Goal: Information Seeking & Learning: Check status

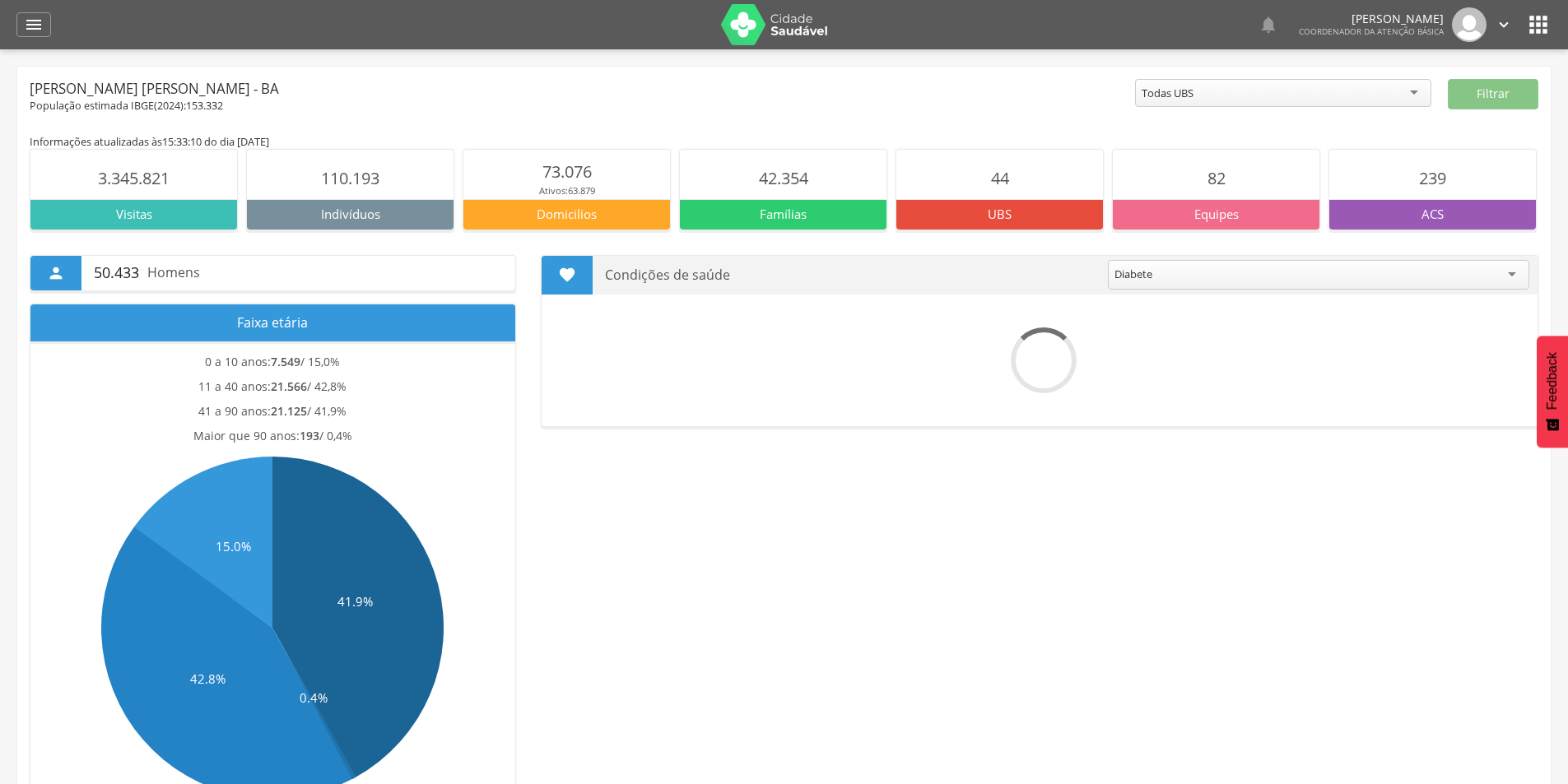
click at [1327, 90] on div "Todas UBS" at bounding box center [1283, 93] width 297 height 28
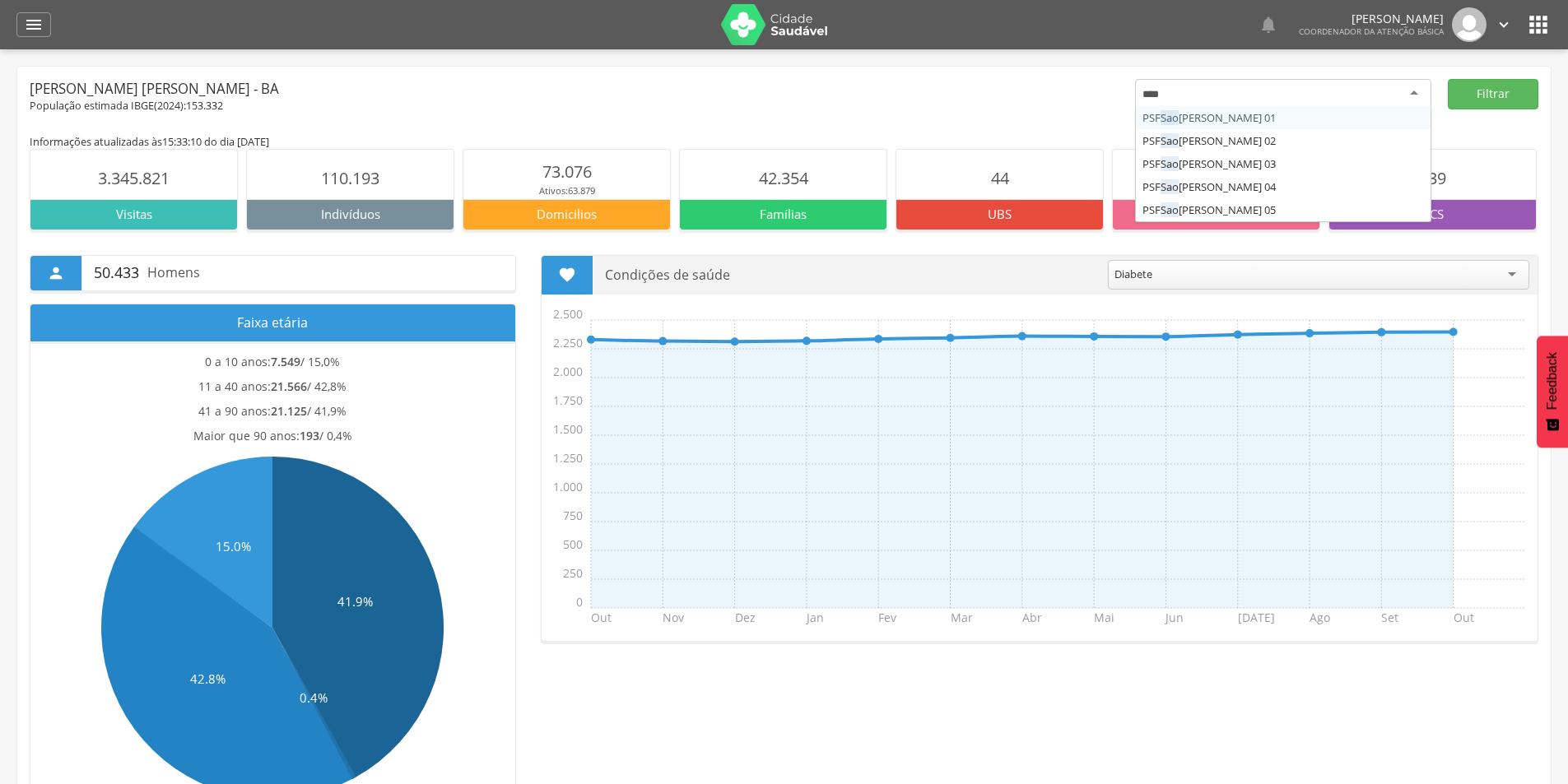
type input "*****"
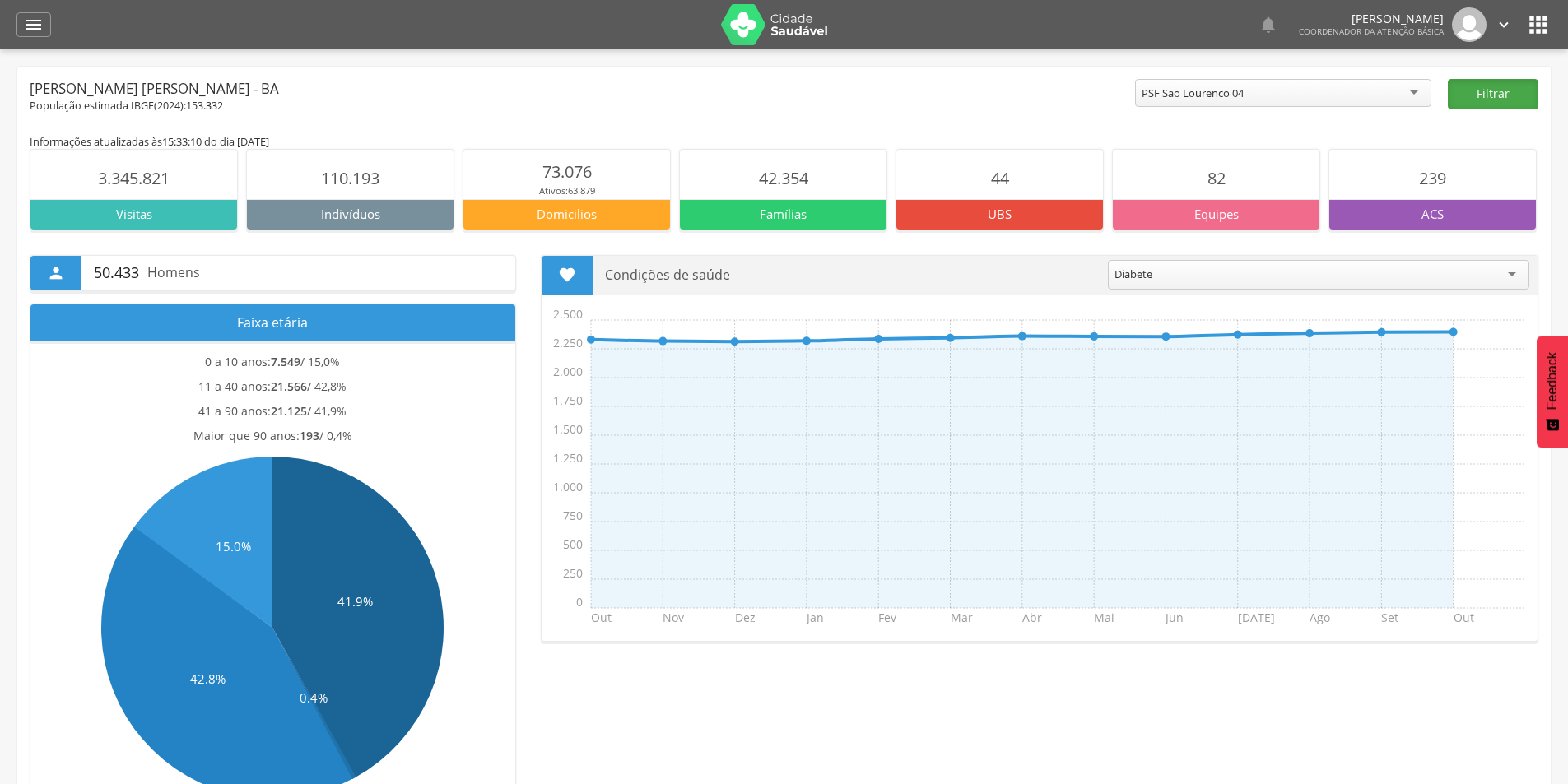
click at [1505, 91] on button "Filtrar" at bounding box center [1492, 94] width 91 height 31
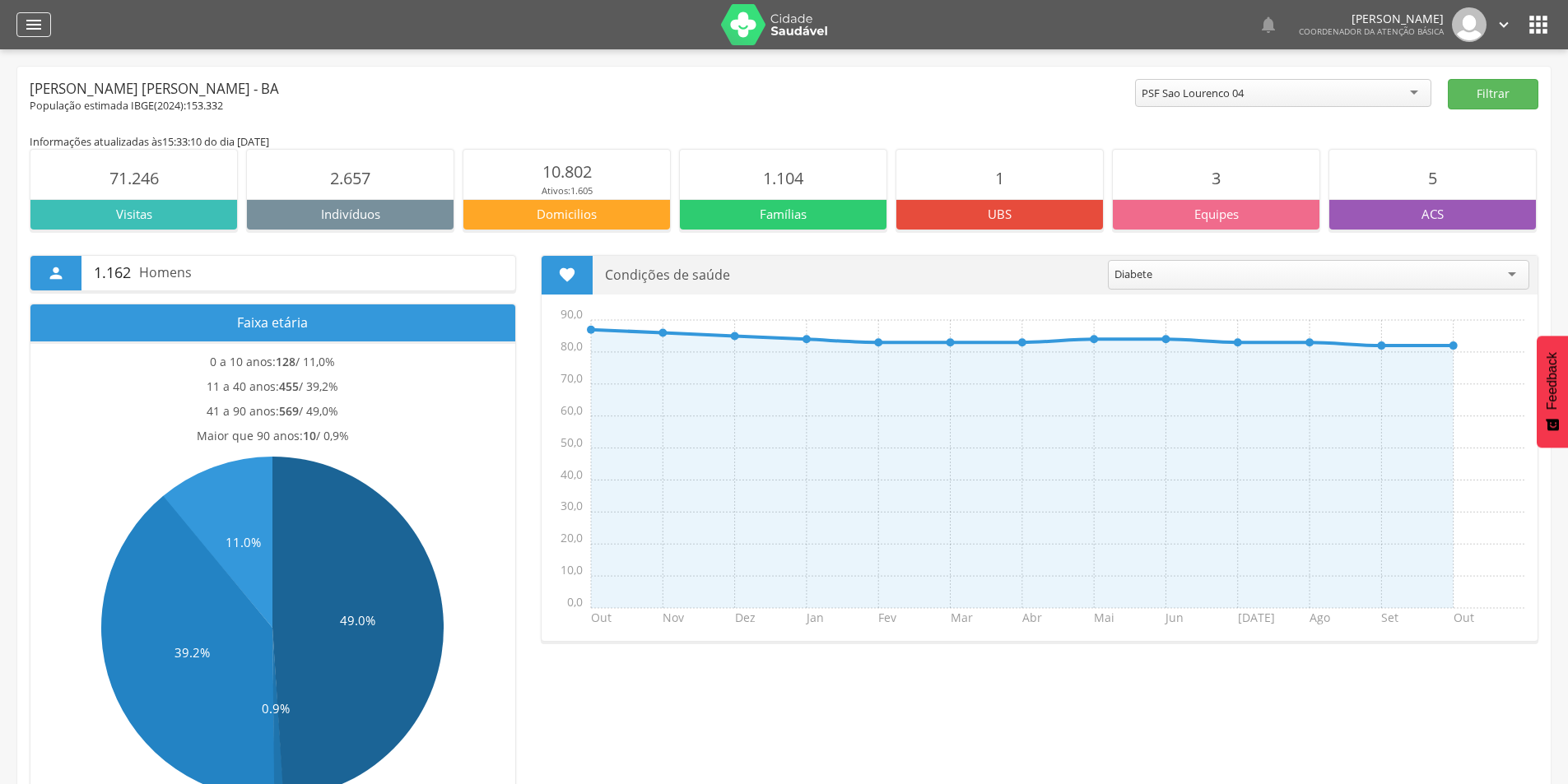
click at [47, 26] on div "" at bounding box center [34, 25] width 35 height 25
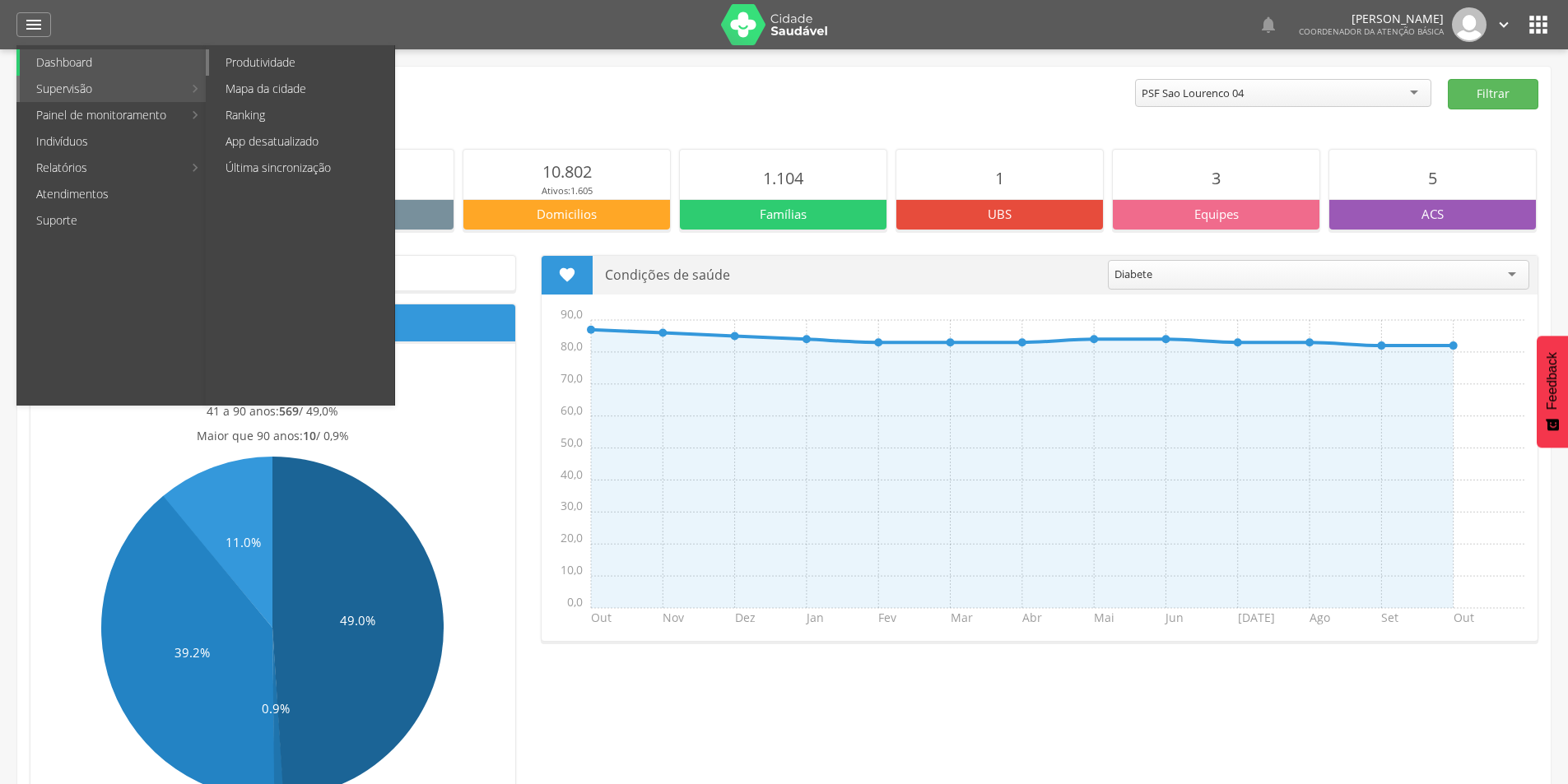
click at [258, 62] on link "Produtividade" at bounding box center [302, 62] width 185 height 27
type input "**********"
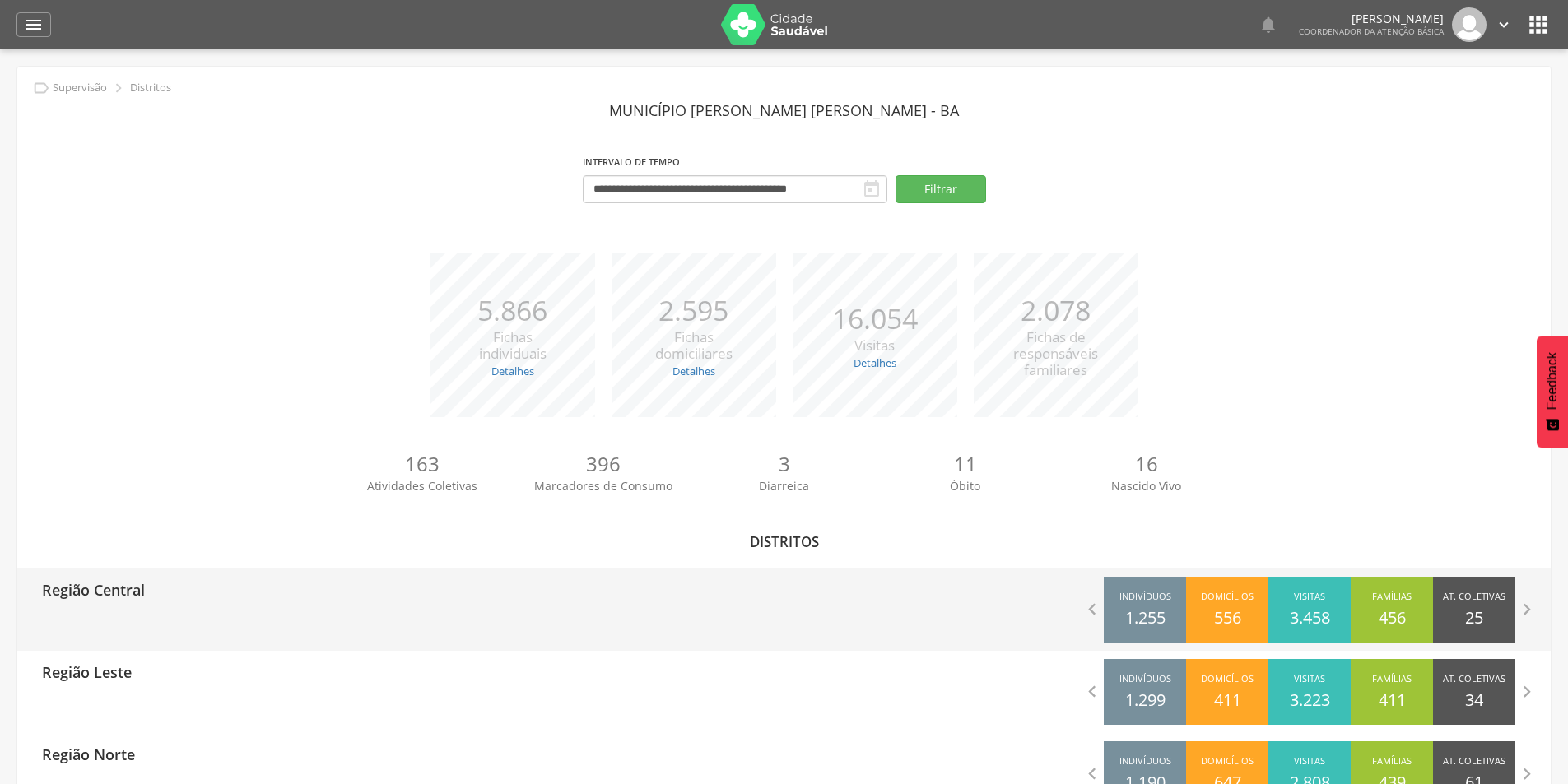
click at [133, 578] on p "Região Central" at bounding box center [94, 585] width 103 height 33
type input "**********"
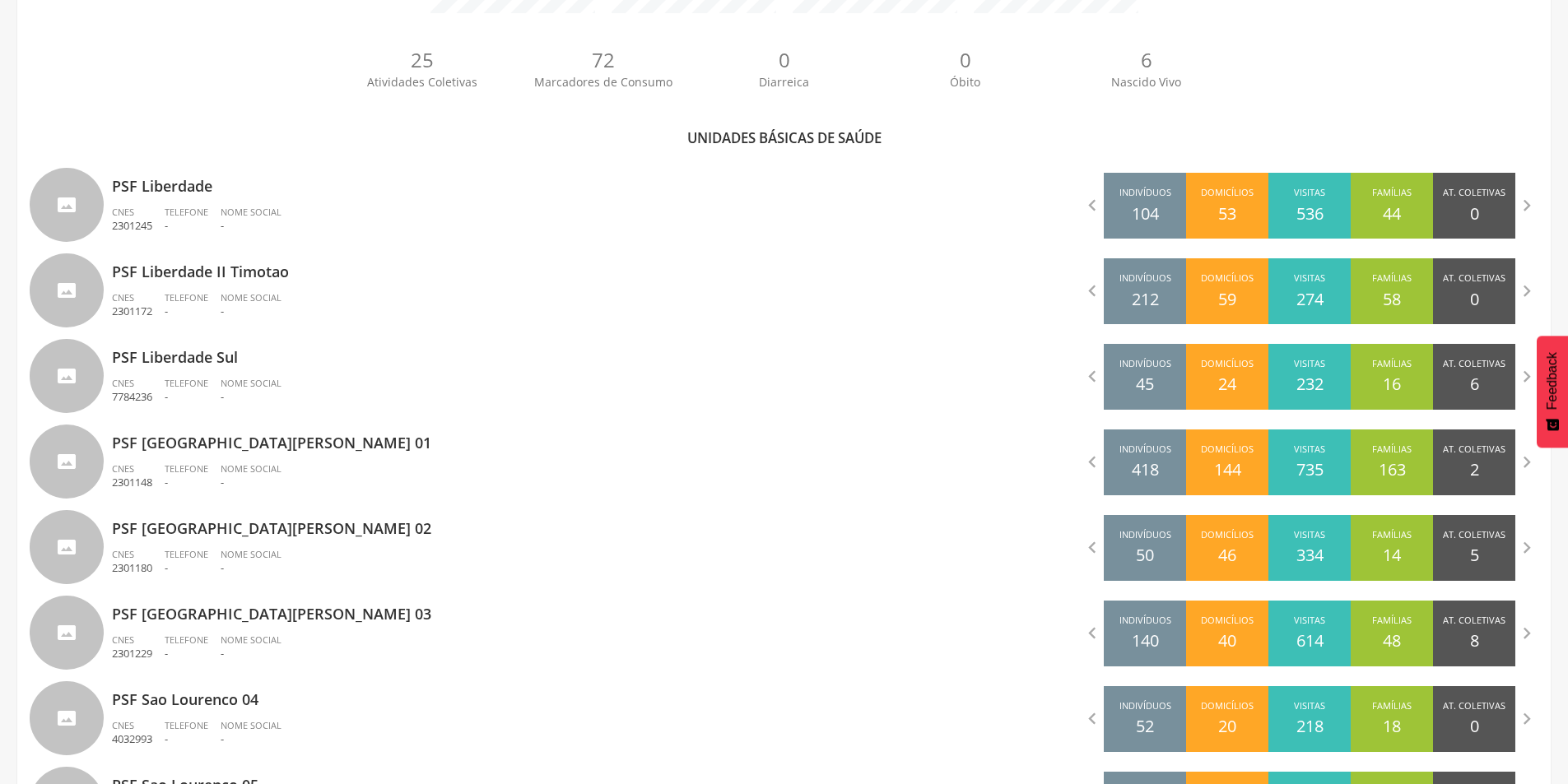
scroll to position [412, 0]
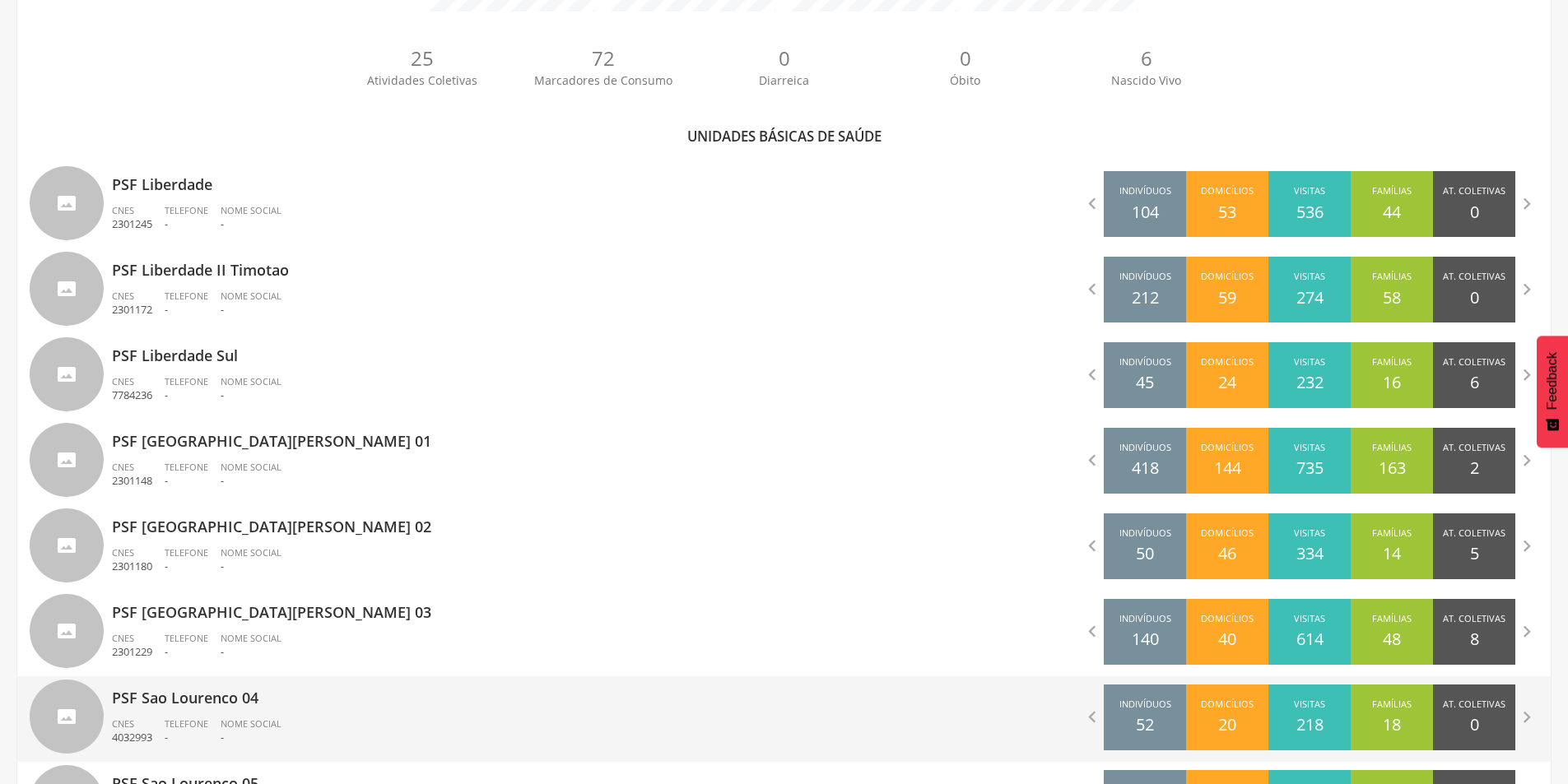
click at [267, 700] on p "PSF Sao Lourenco 04" at bounding box center [442, 693] width 660 height 33
type input "**********"
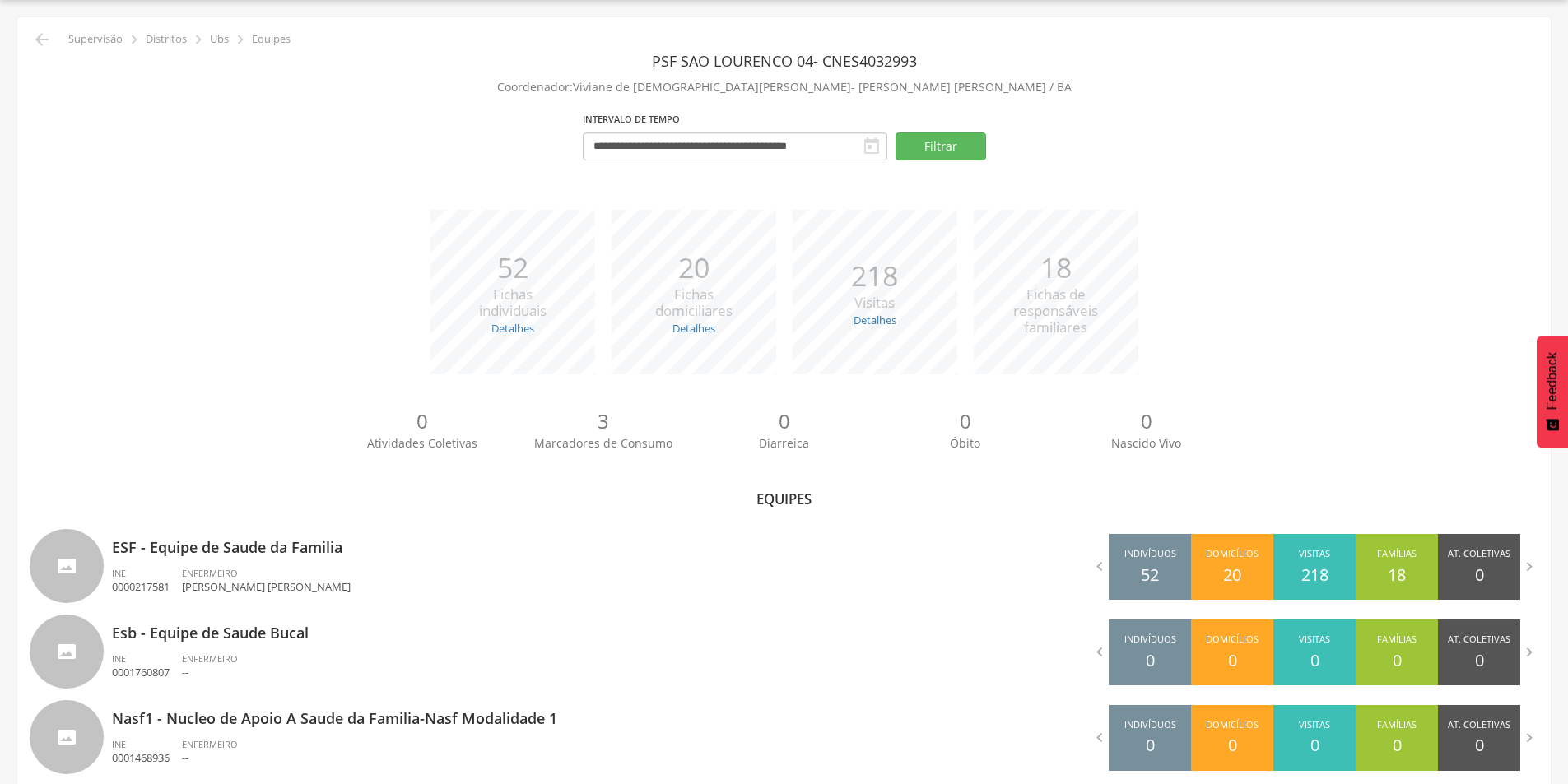
scroll to position [77, 0]
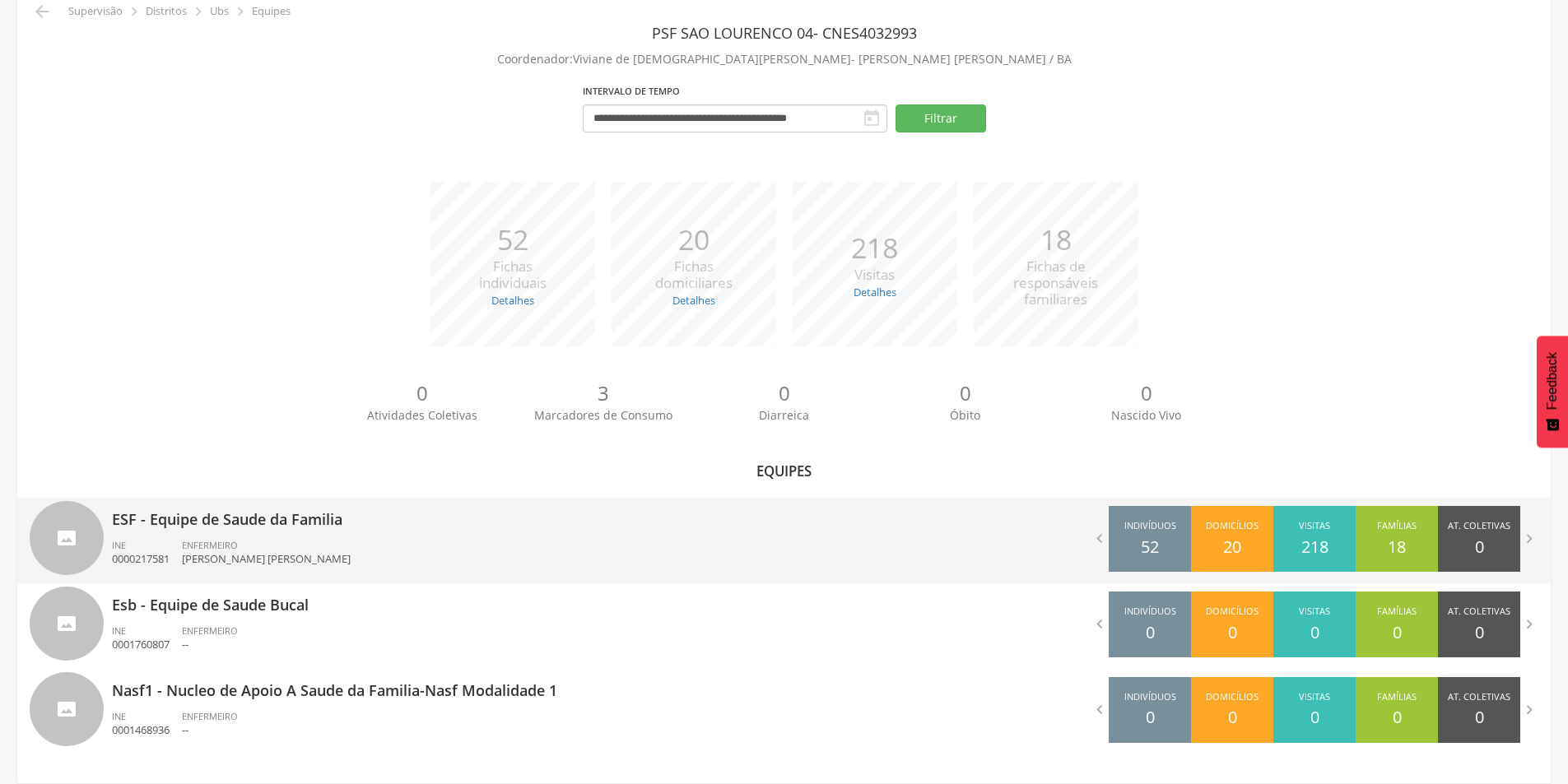
click at [155, 541] on div "INE 0000217581" at bounding box center [147, 553] width 70 height 28
type input "**********"
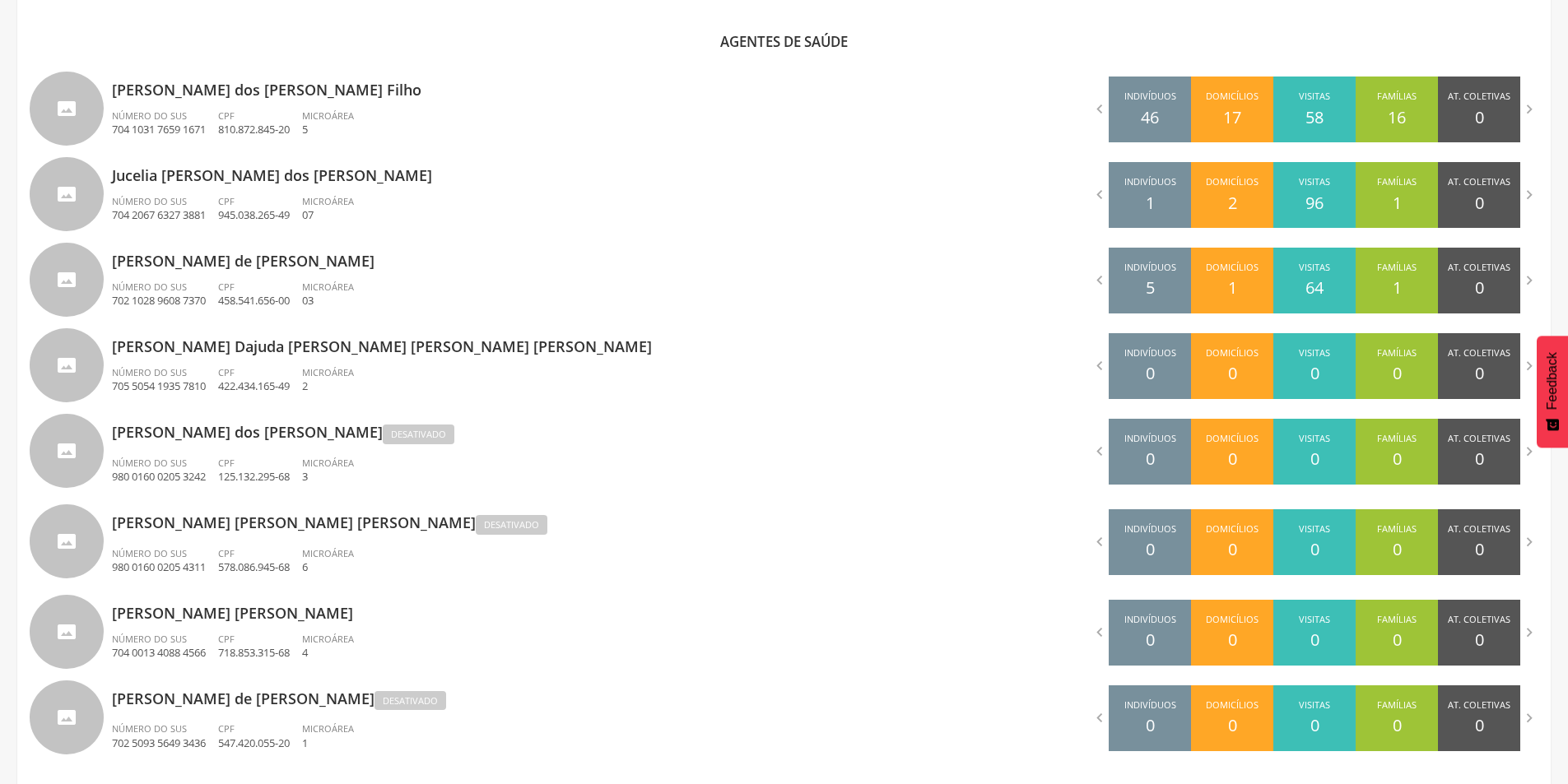
scroll to position [543, 0]
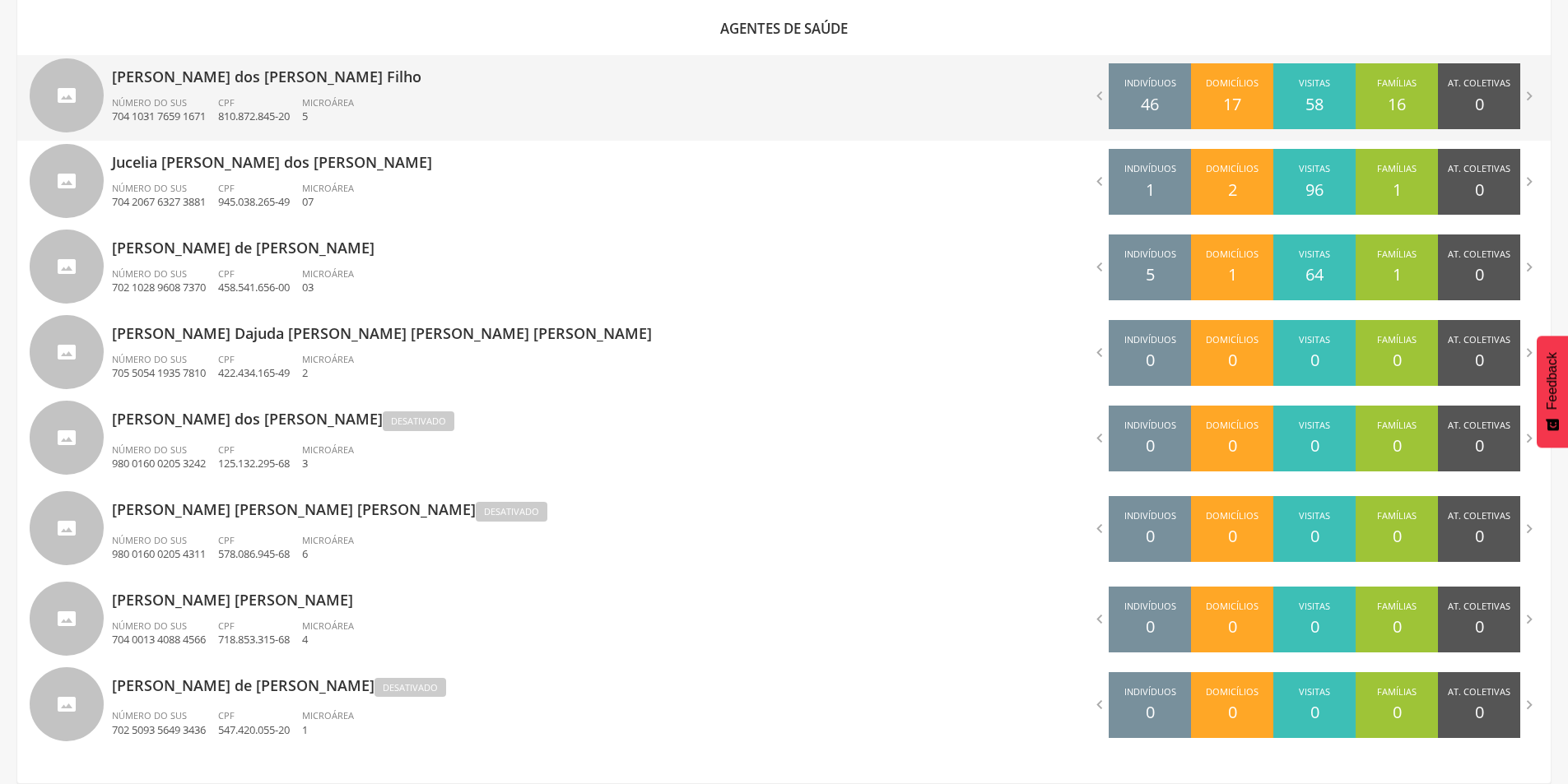
click at [150, 96] on span "Número do SUS" at bounding box center [150, 102] width 75 height 12
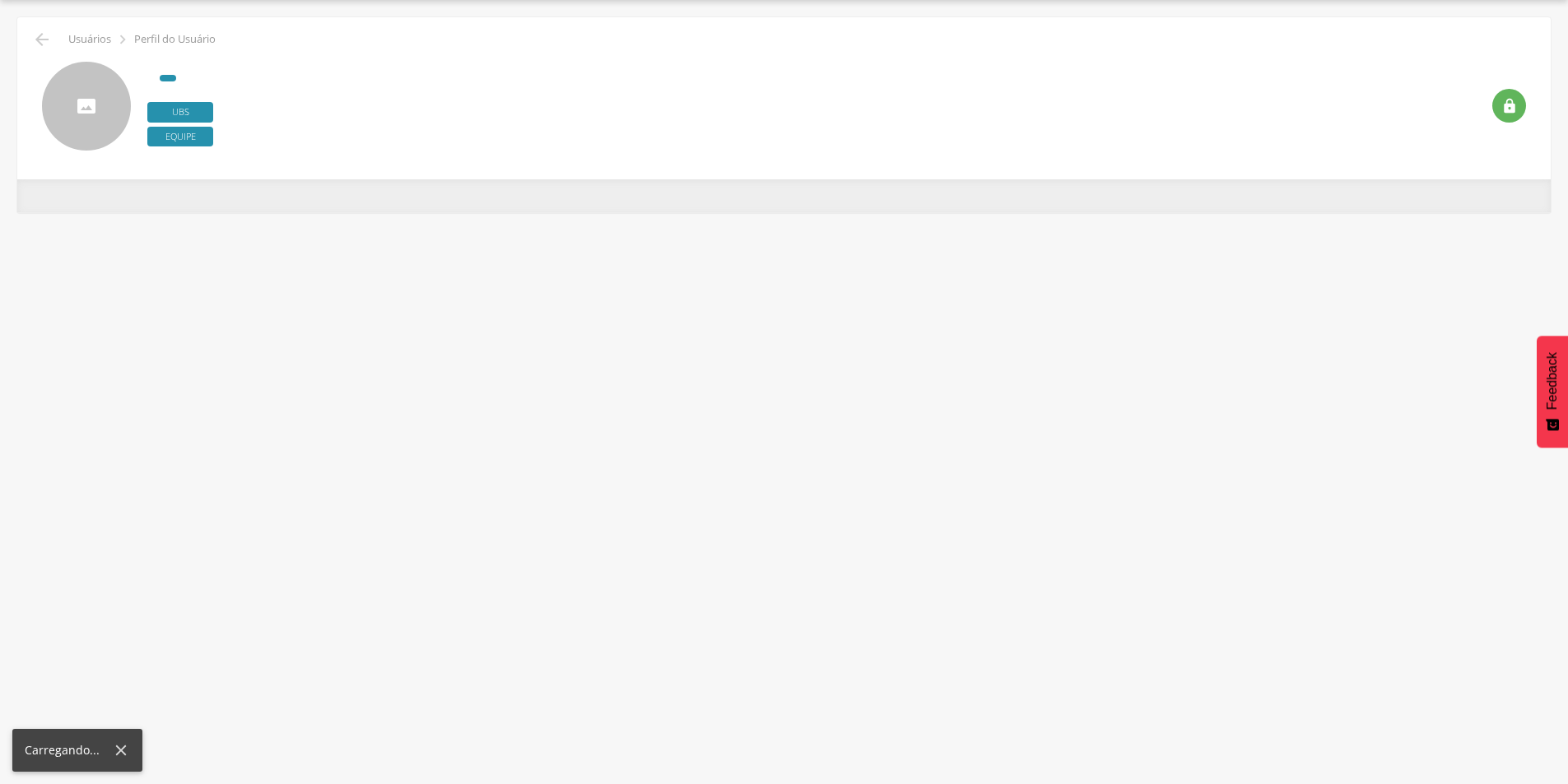
scroll to position [49, 0]
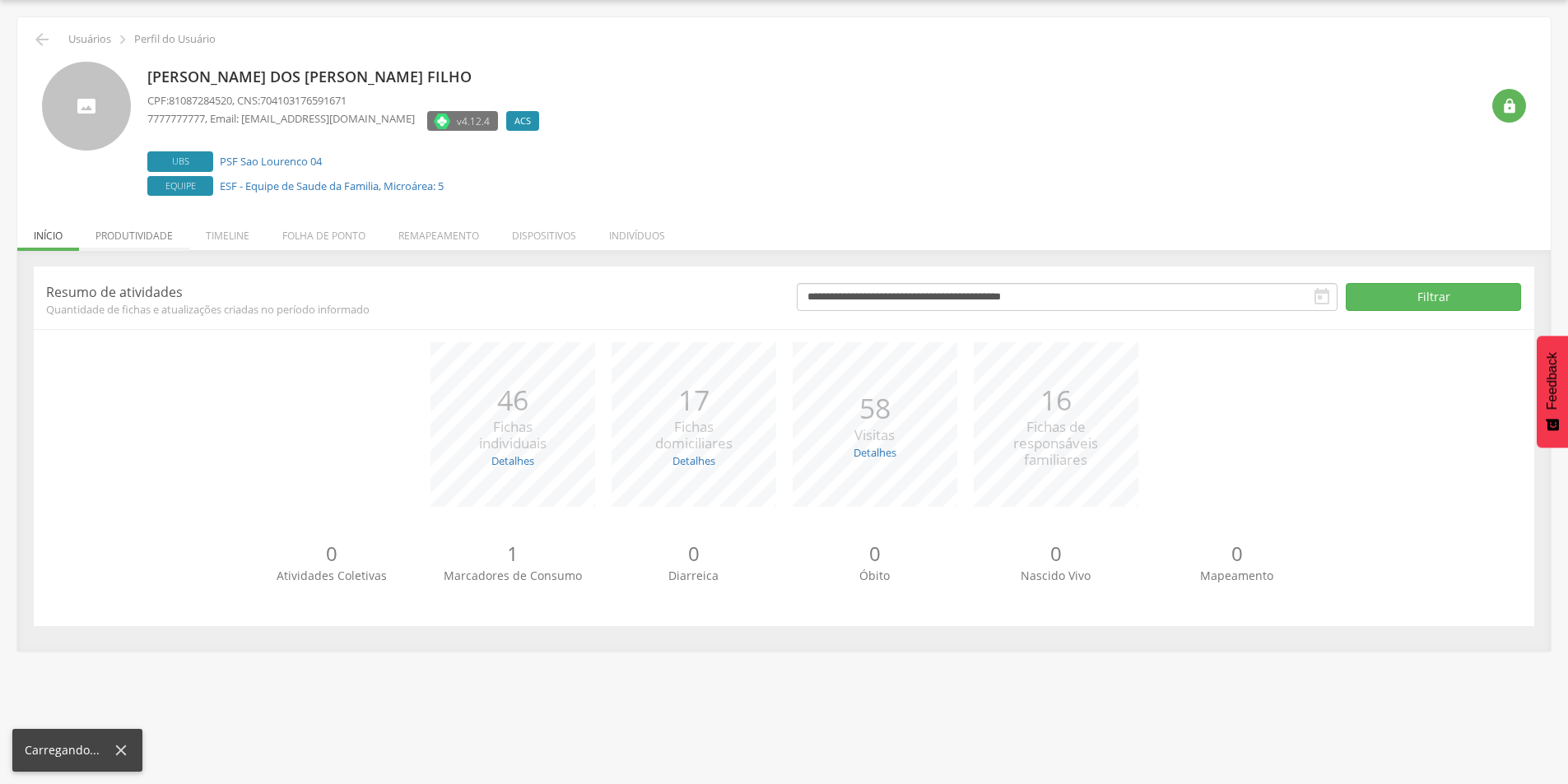
click at [107, 230] on li "Produtividade" at bounding box center [134, 232] width 111 height 39
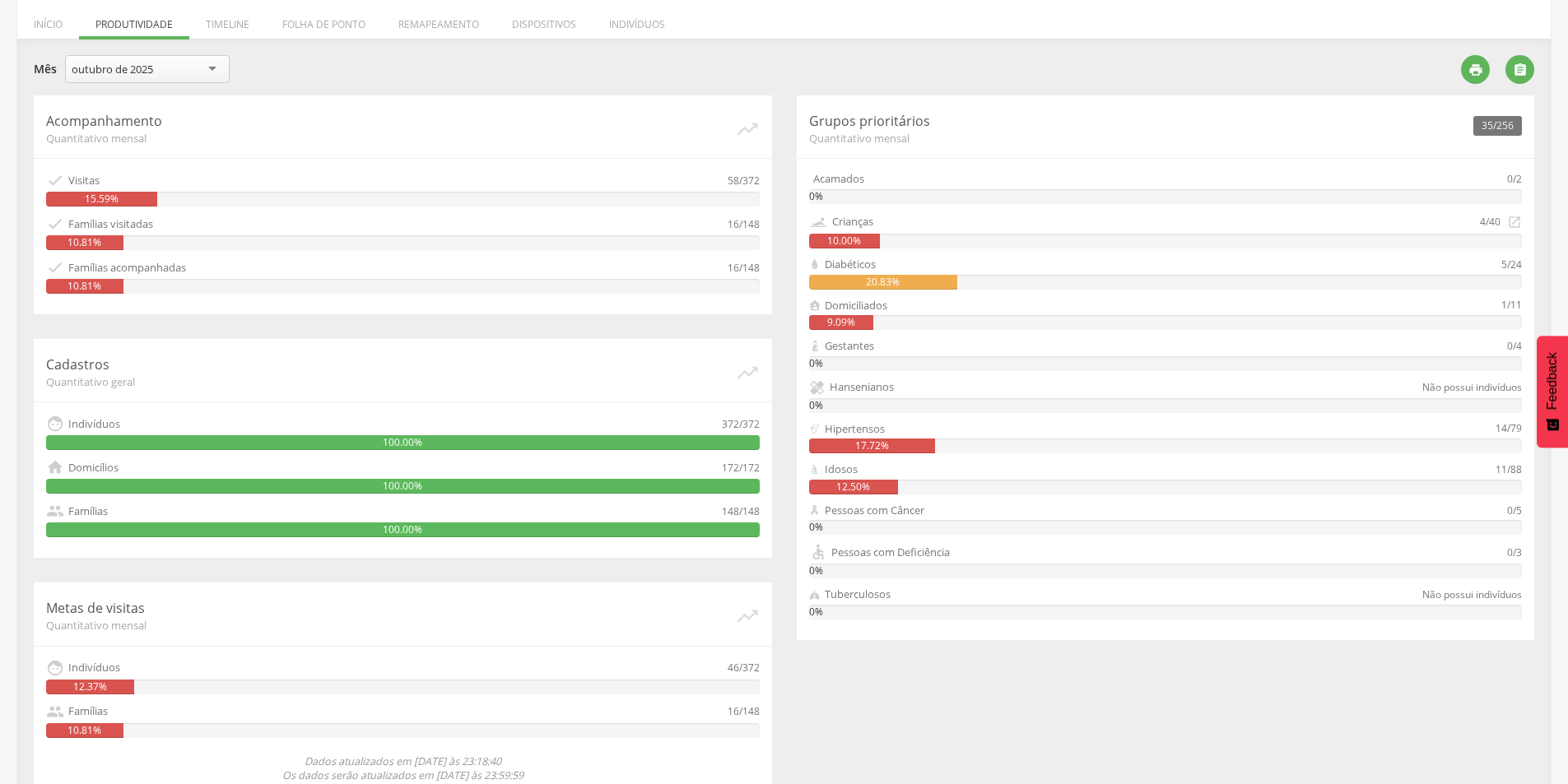
scroll to position [290, 0]
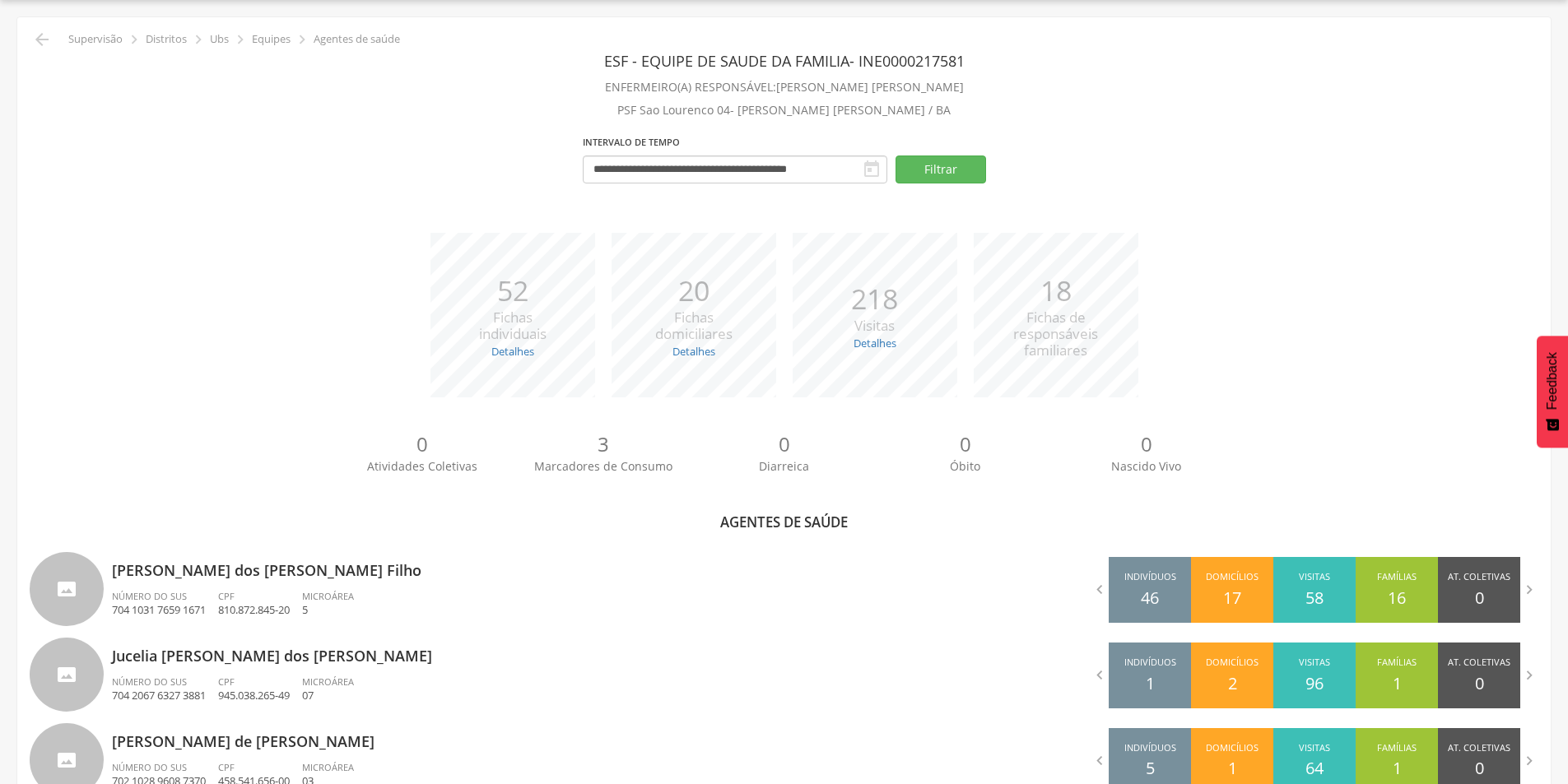
scroll to position [543, 0]
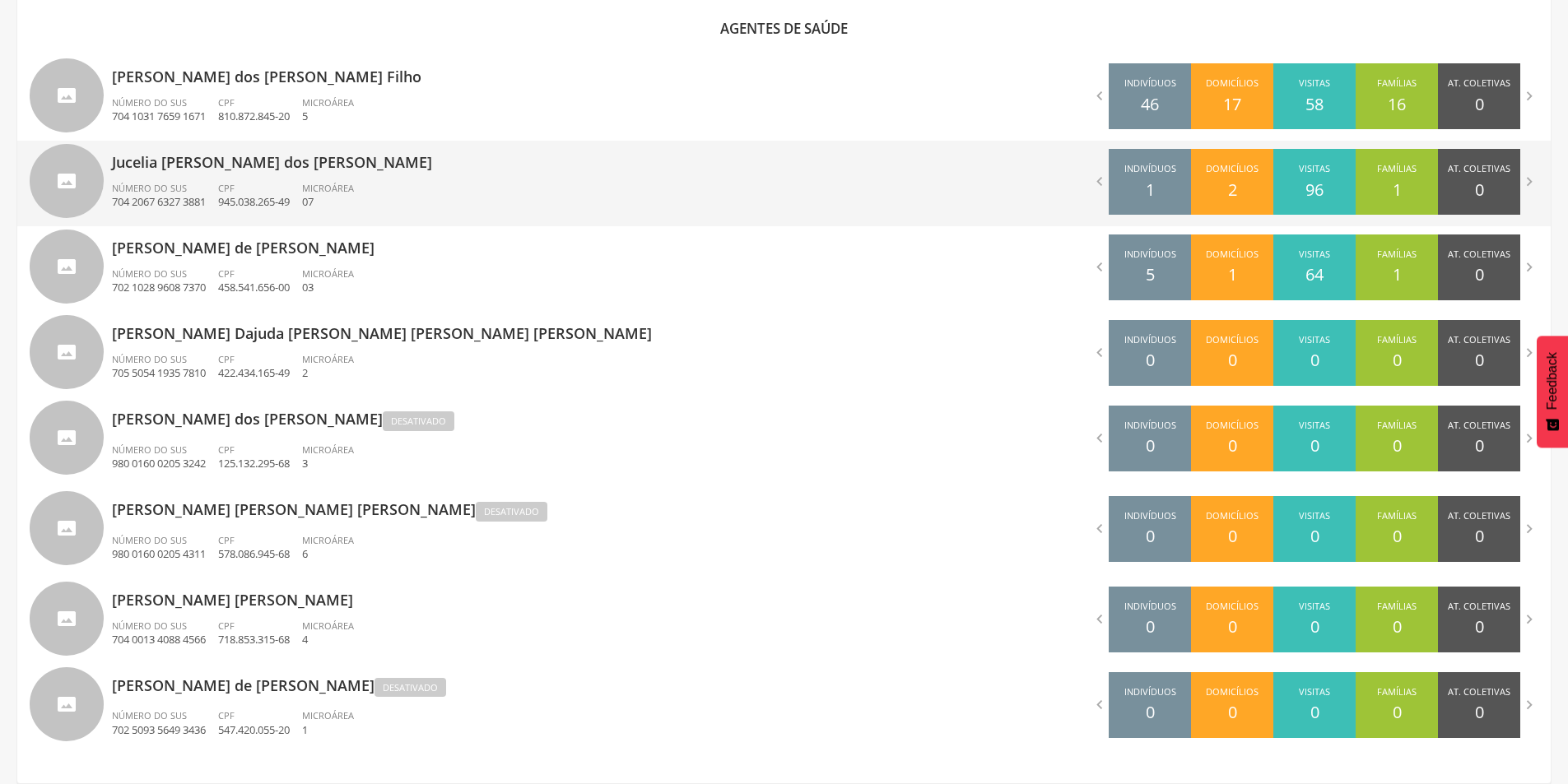
click at [145, 176] on div "[PERSON_NAME] dos [PERSON_NAME] Número do SUS 704 2067 6327 3881 CPF 945.038.26…" at bounding box center [442, 183] width 660 height 86
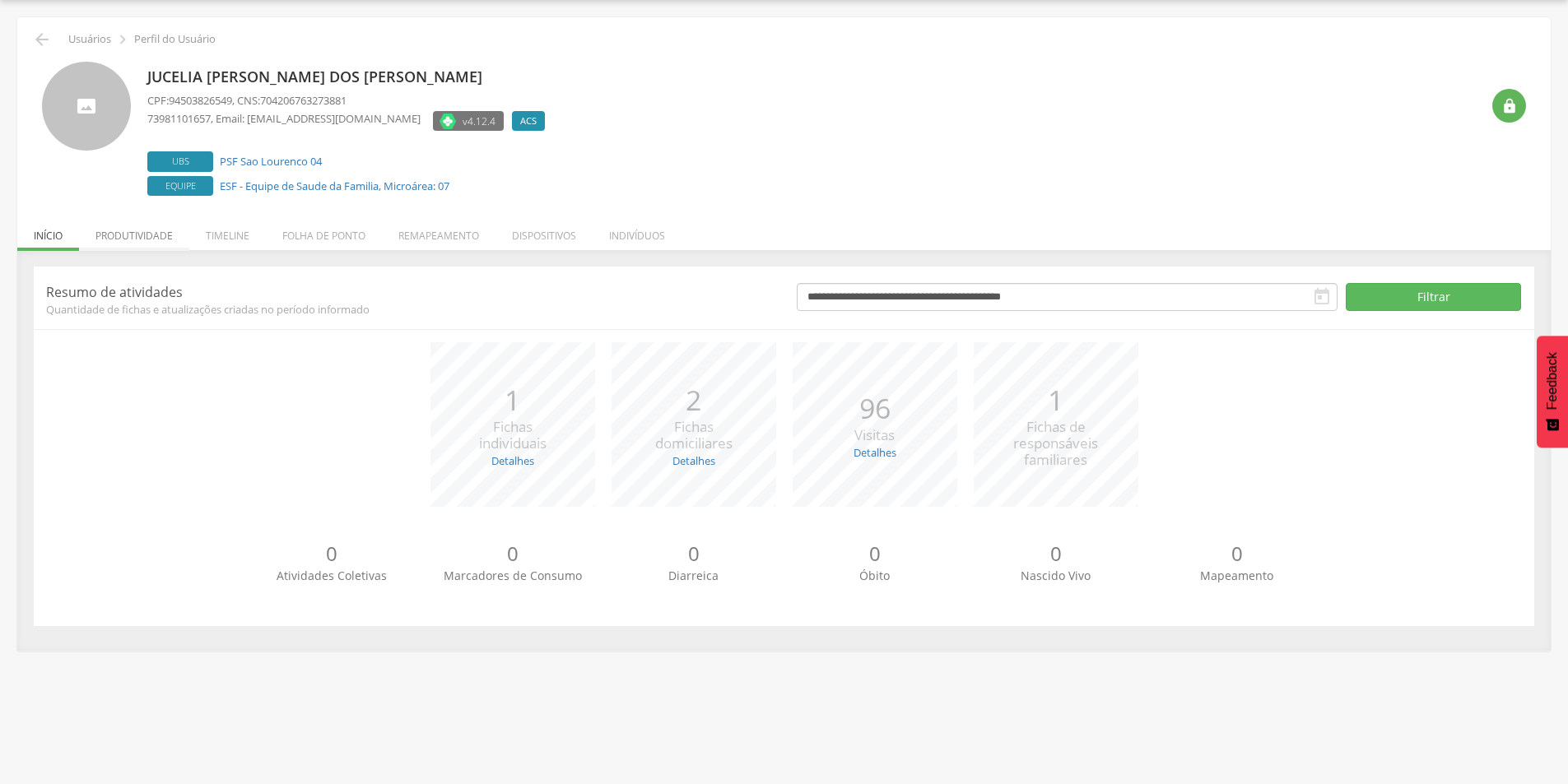
click at [159, 234] on li "Produtividade" at bounding box center [134, 232] width 111 height 39
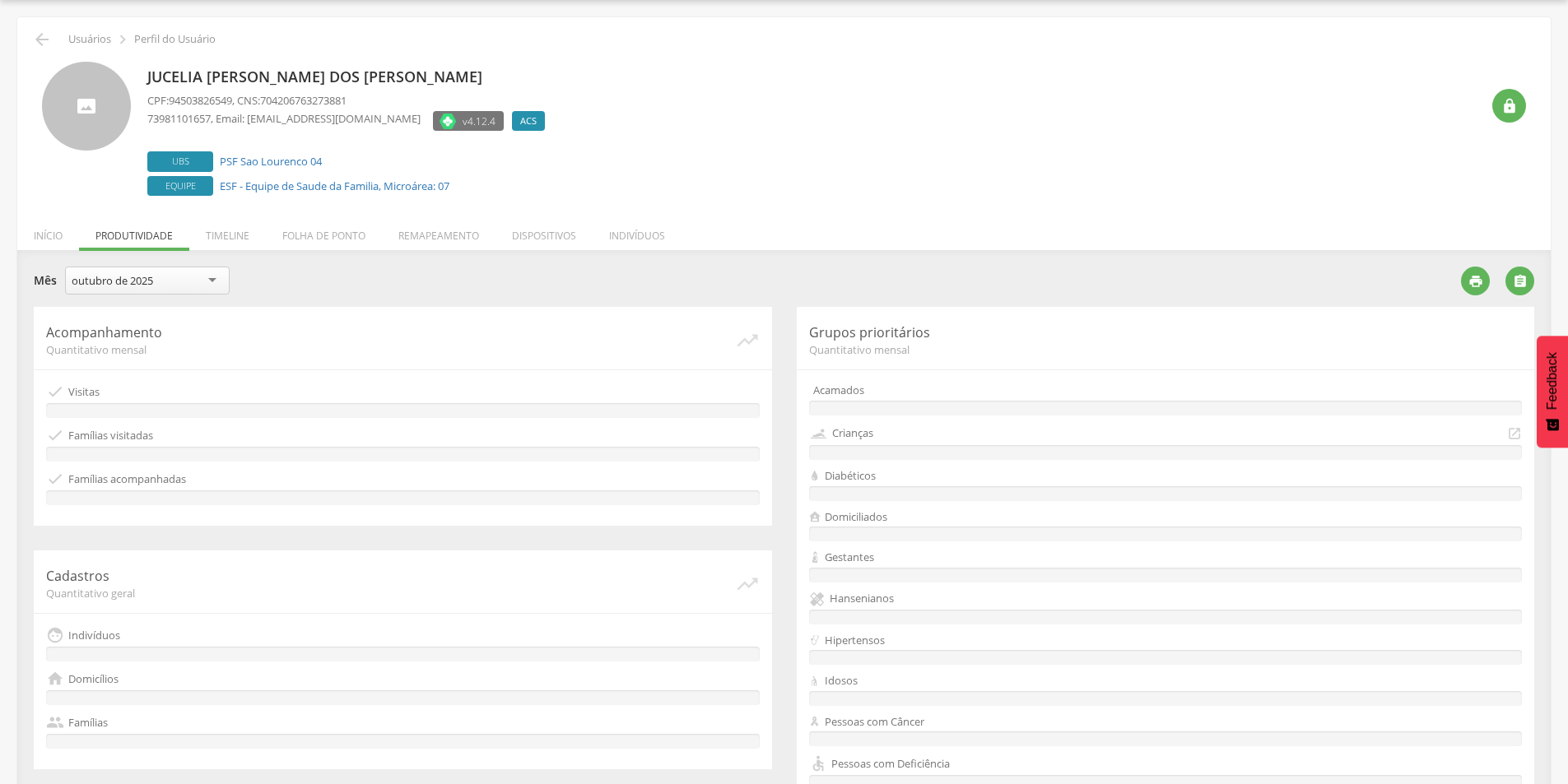
scroll to position [290, 0]
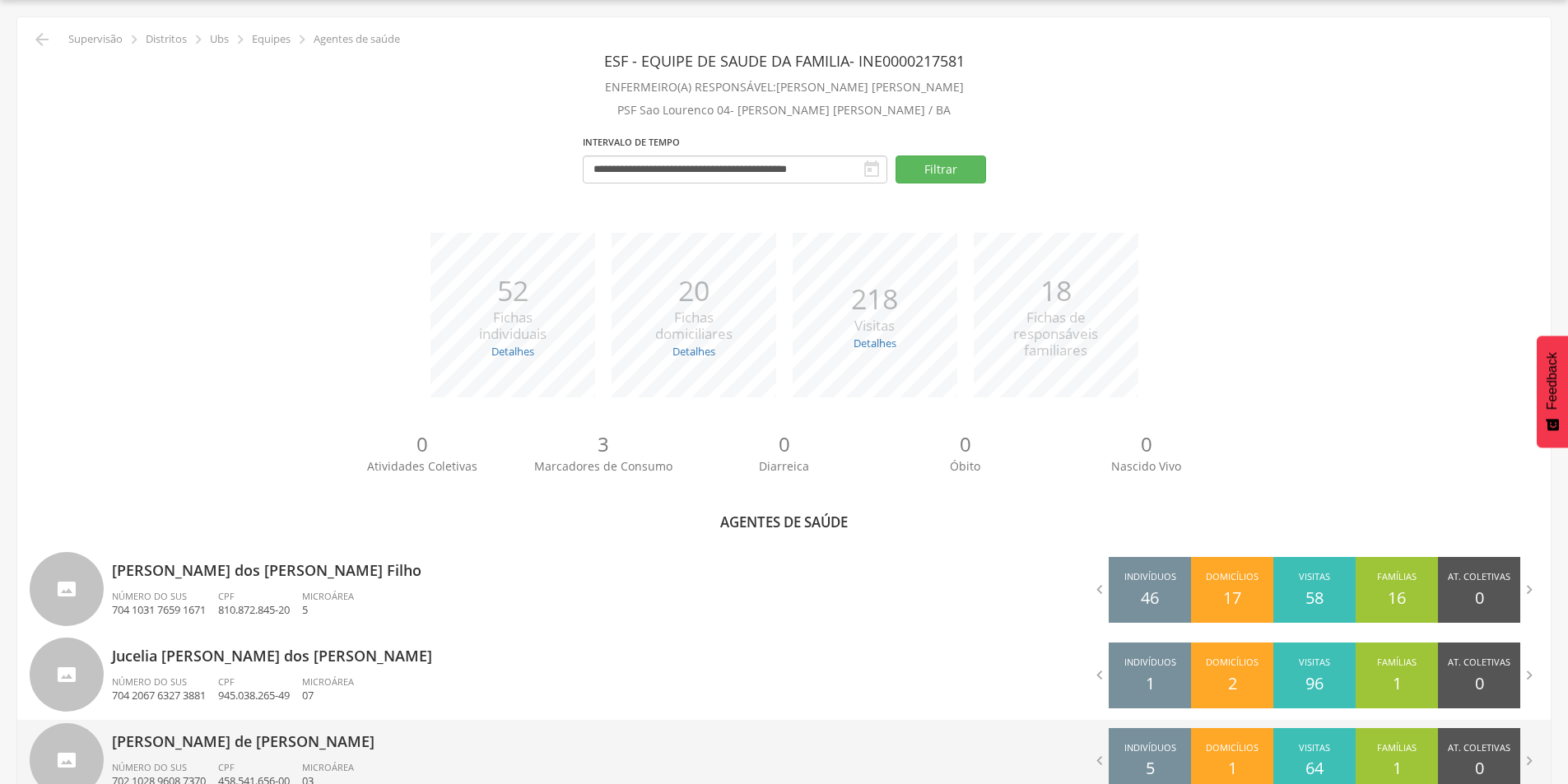
scroll to position [543, 0]
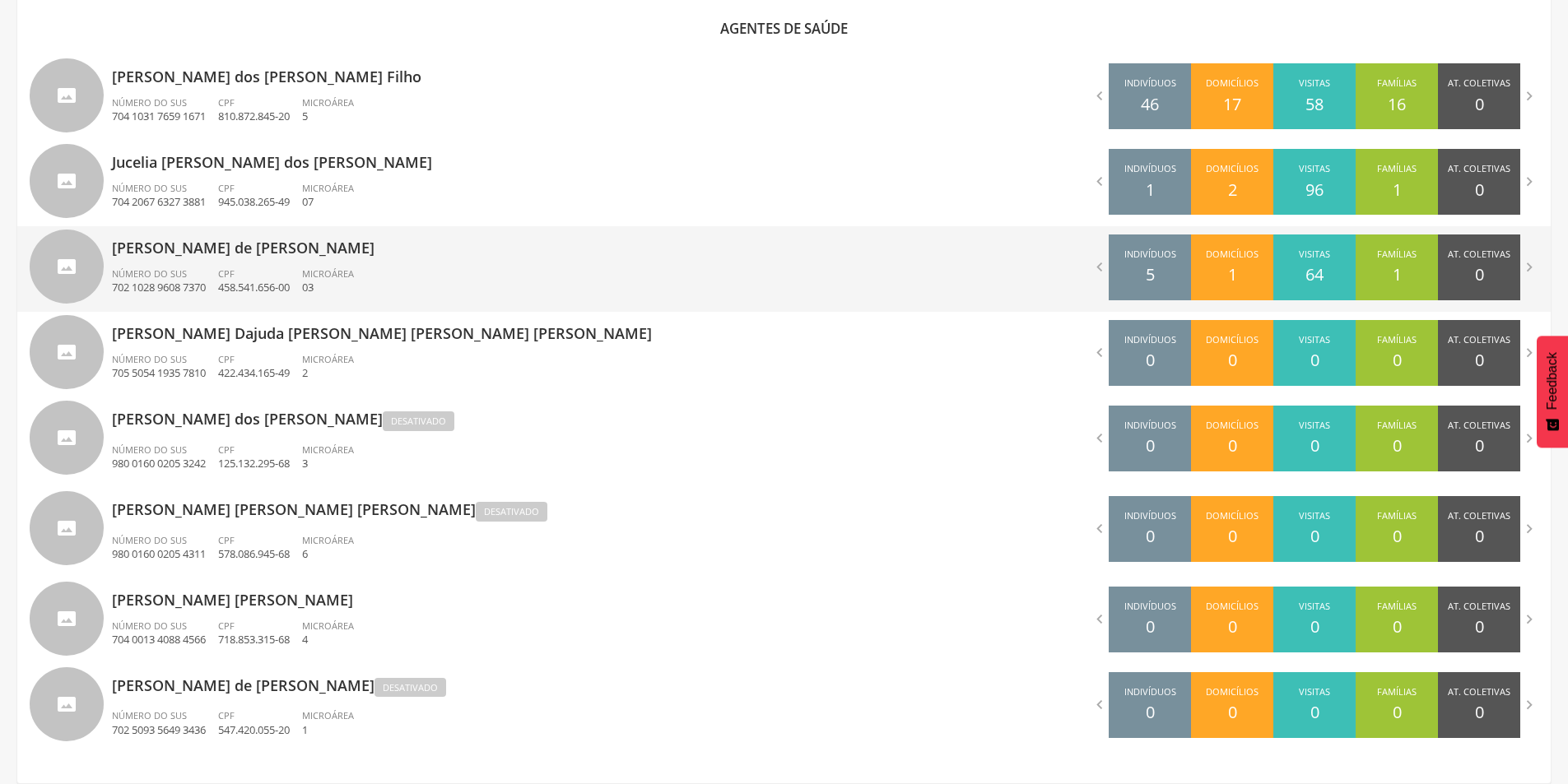
click at [246, 276] on div "CPF 458.541.656-00" at bounding box center [259, 282] width 84 height 28
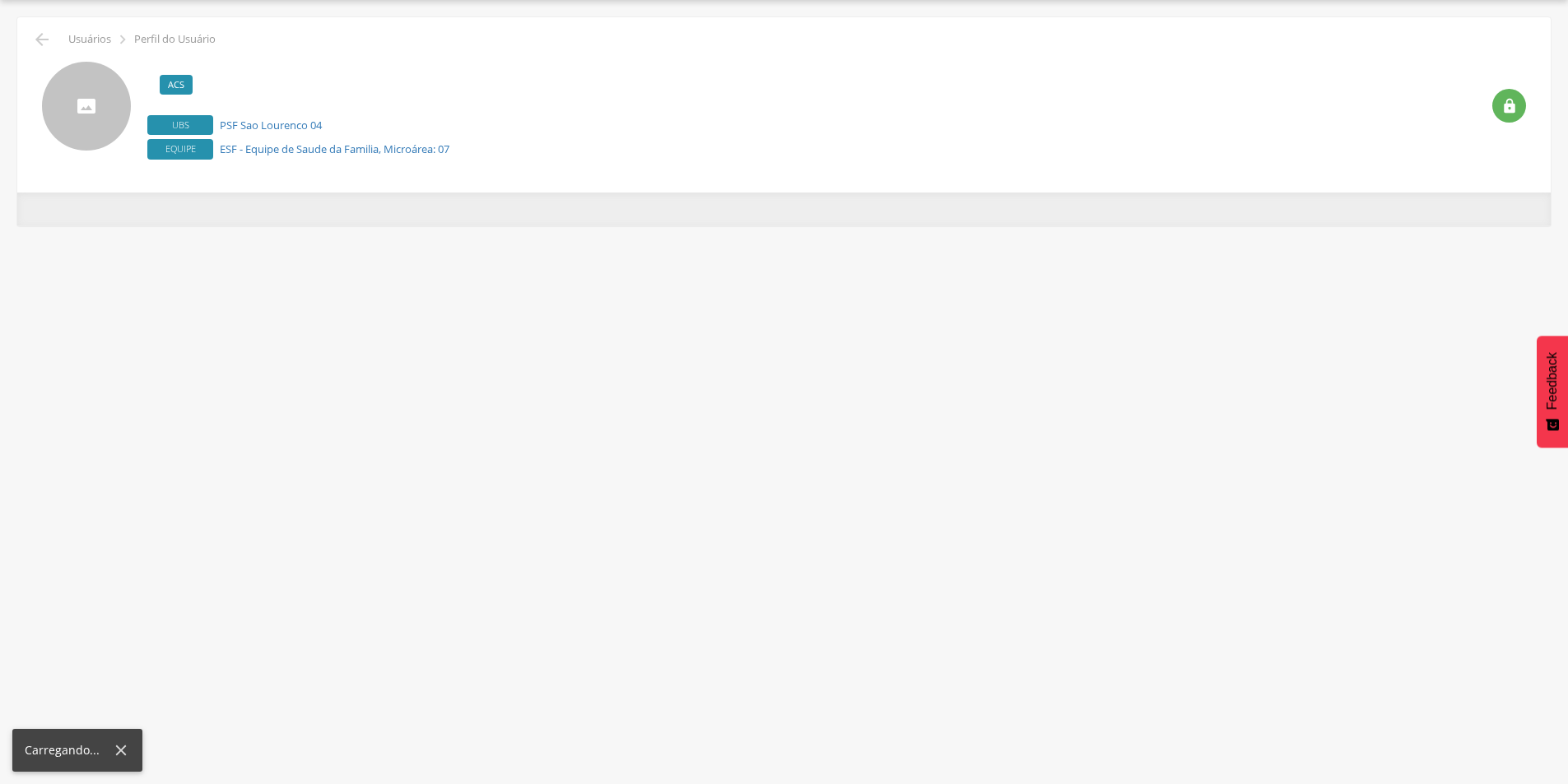
scroll to position [49, 0]
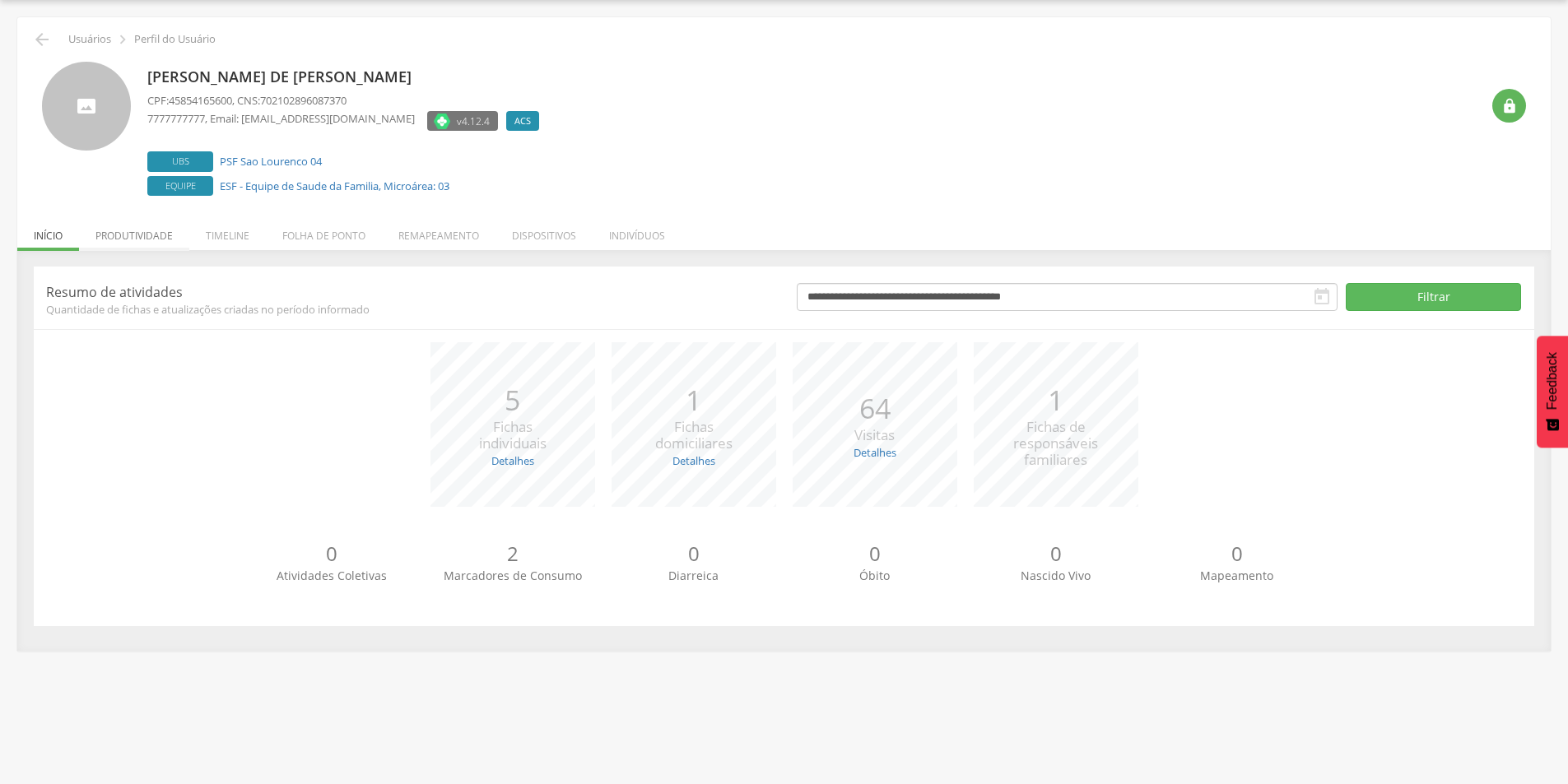
click at [150, 233] on li "Produtividade" at bounding box center [134, 232] width 111 height 39
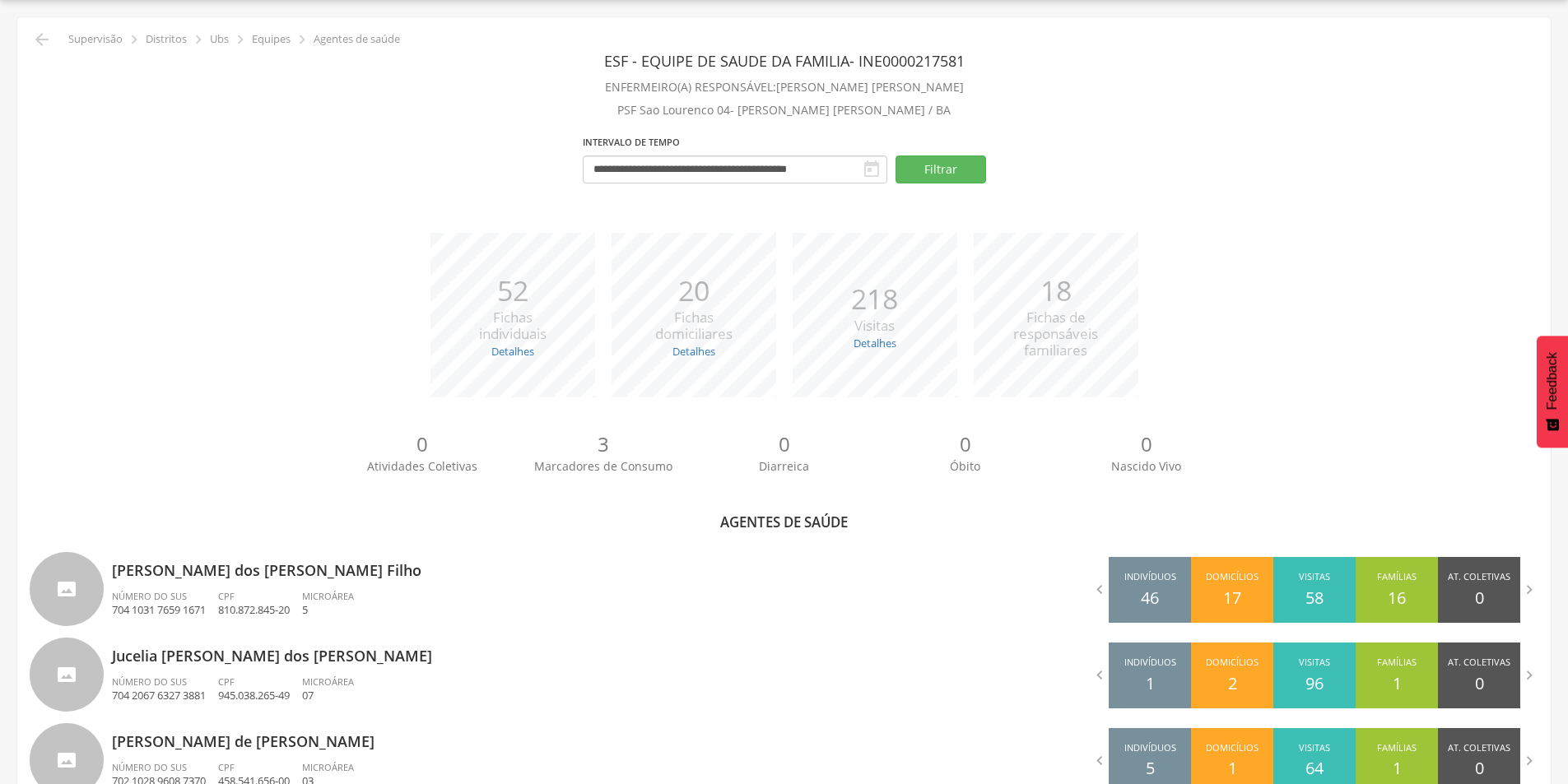
scroll to position [543, 0]
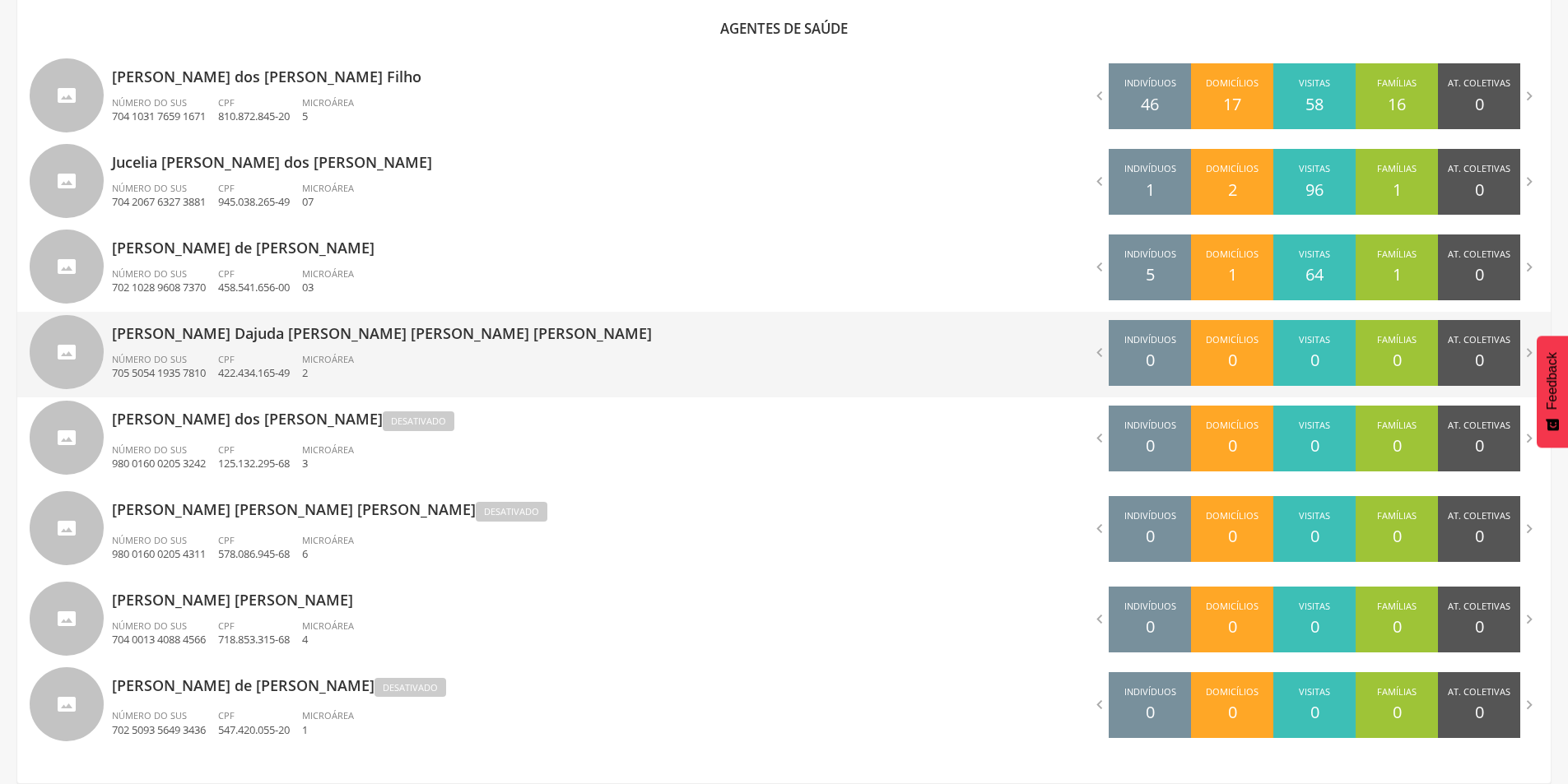
click at [184, 353] on span "Número do SUS" at bounding box center [150, 359] width 75 height 12
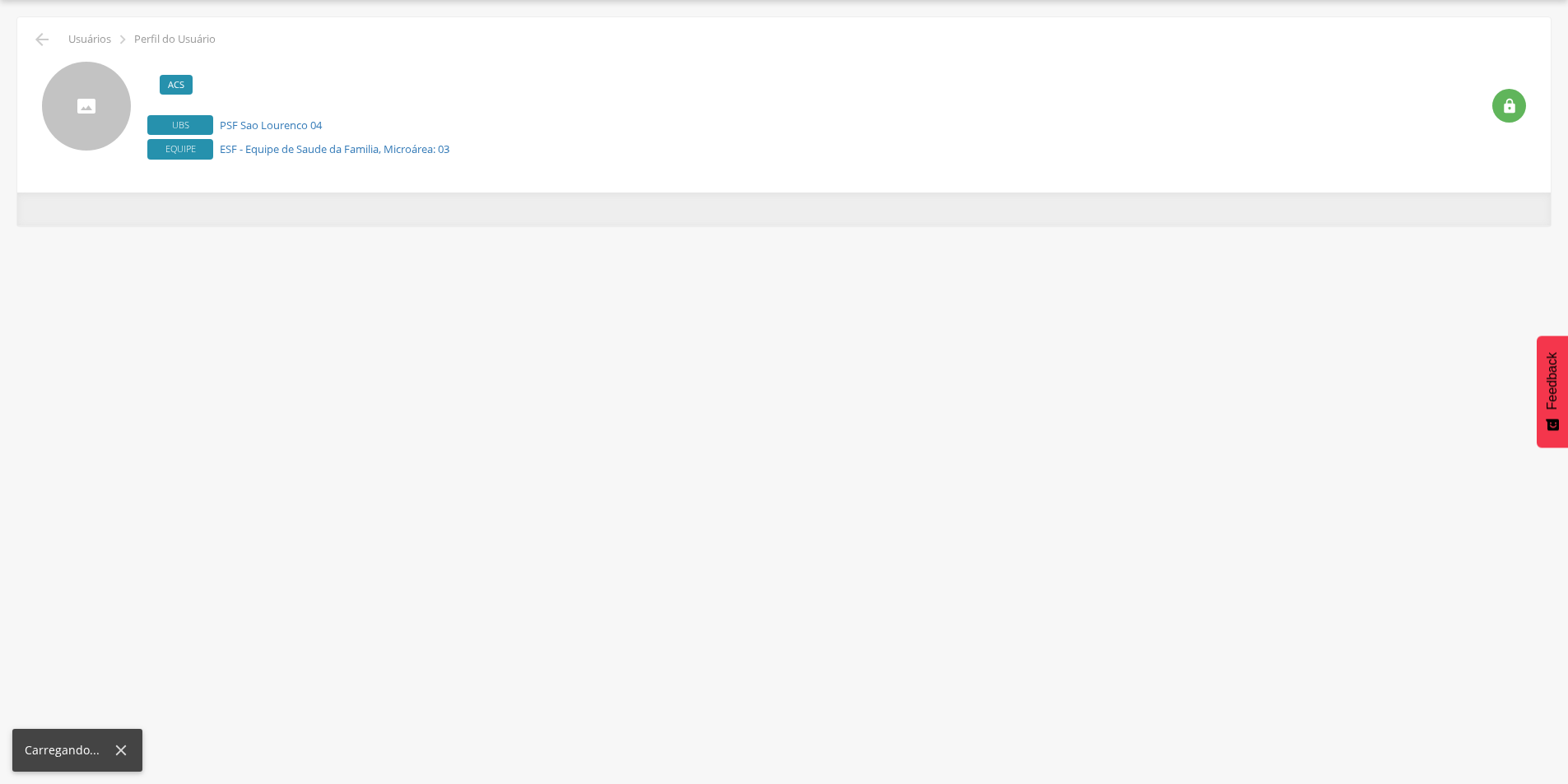
scroll to position [49, 0]
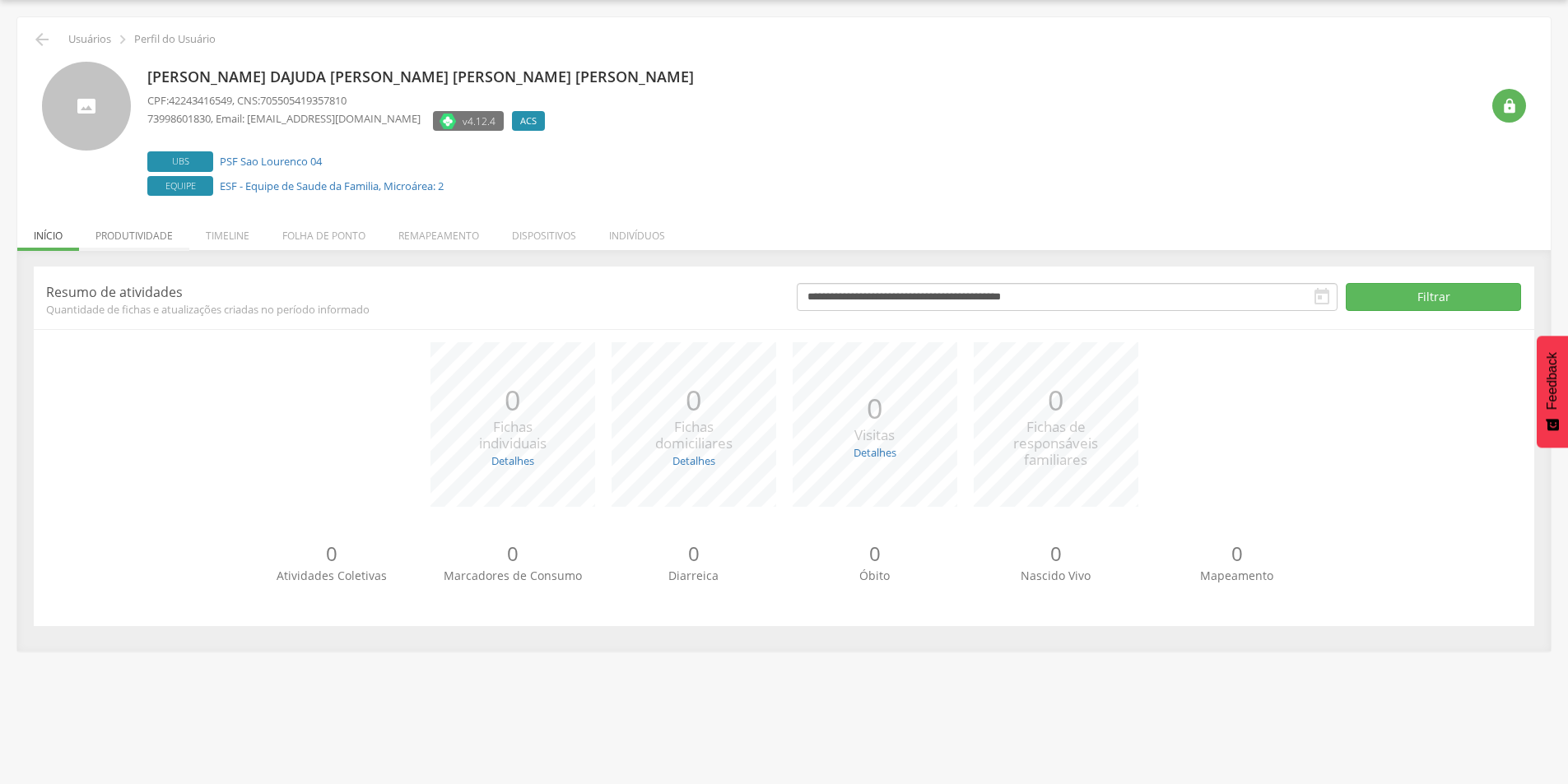
click at [140, 227] on li "Produtividade" at bounding box center [134, 232] width 111 height 39
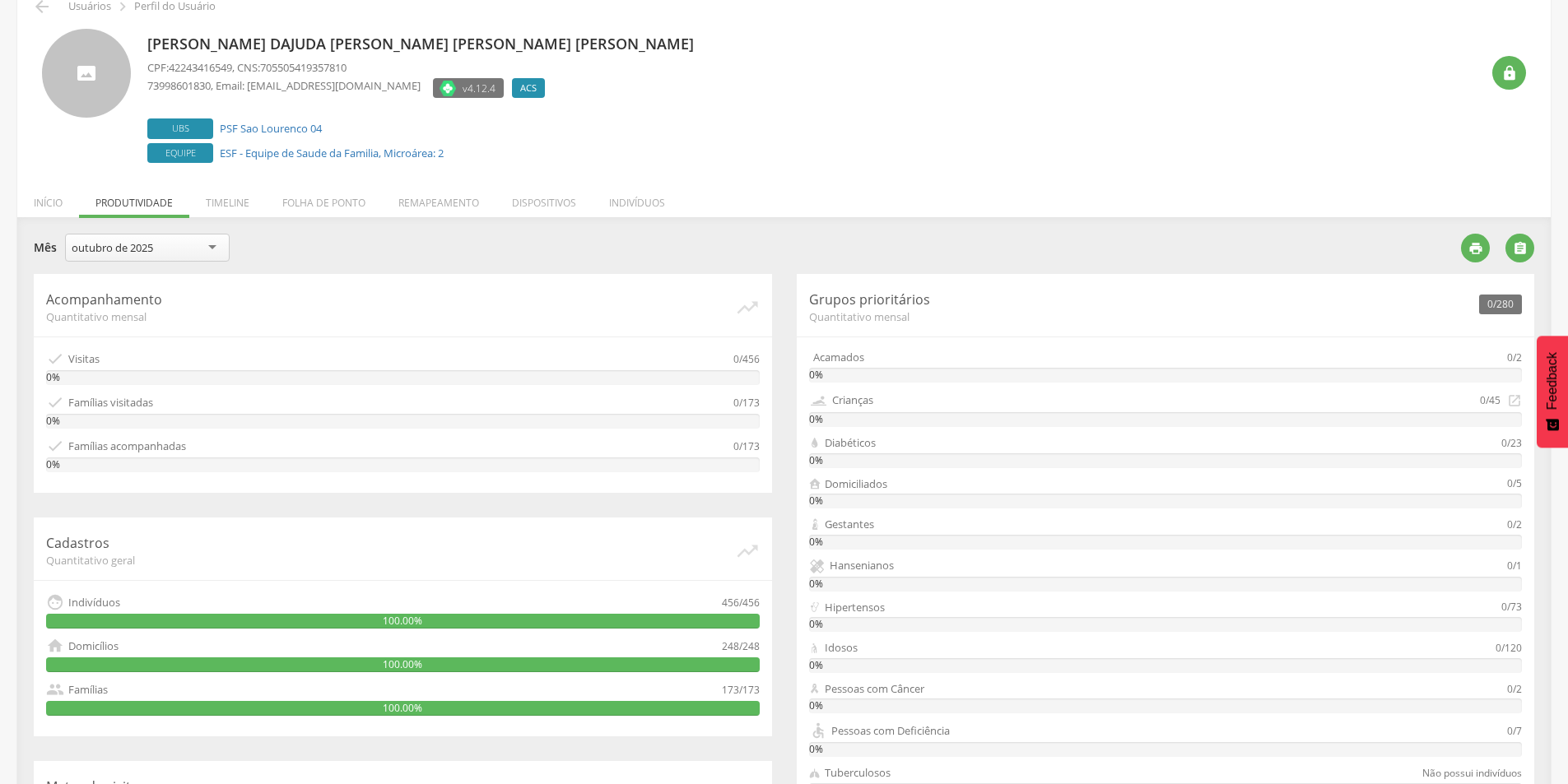
scroll to position [71, 0]
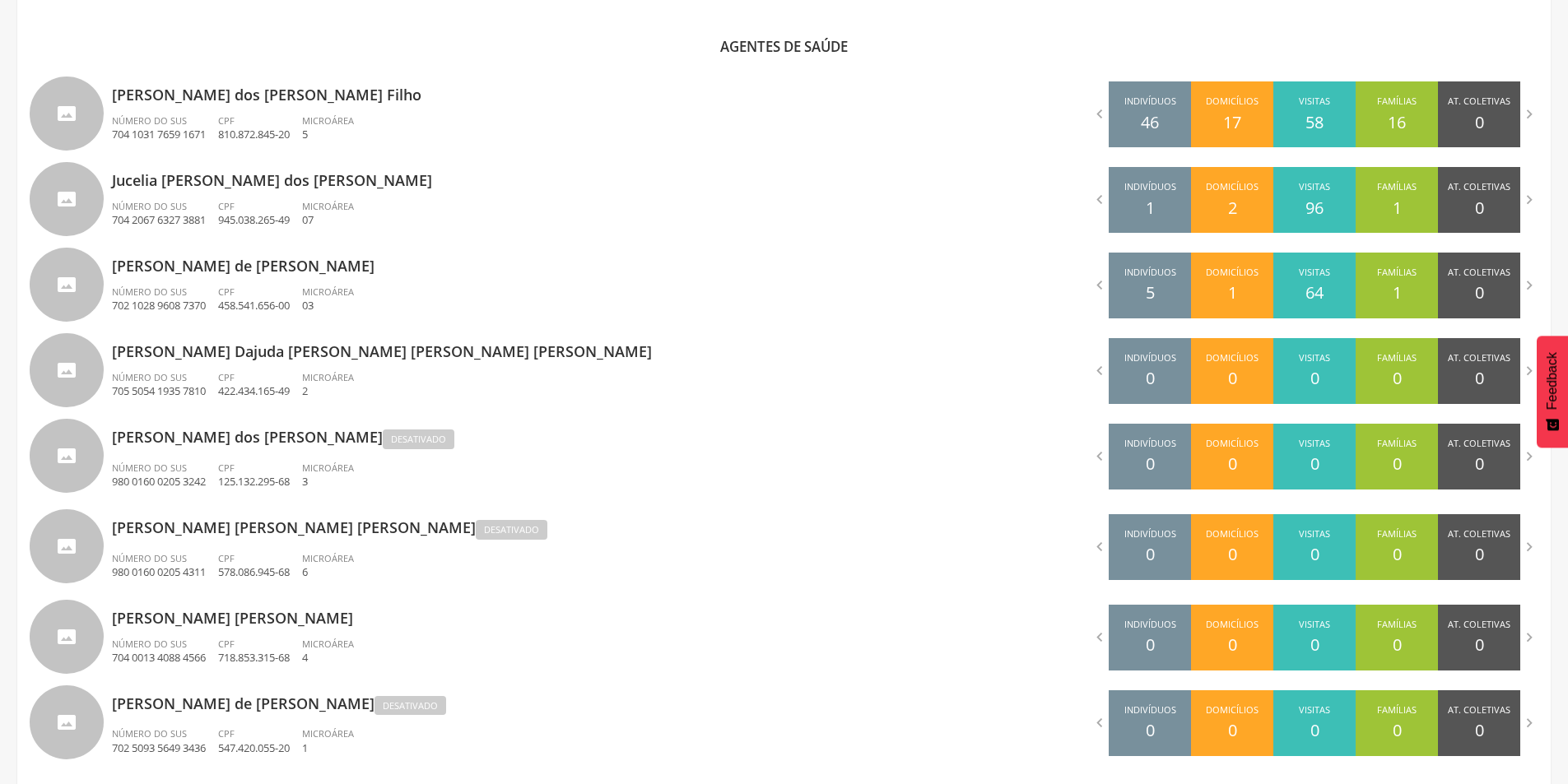
scroll to position [543, 0]
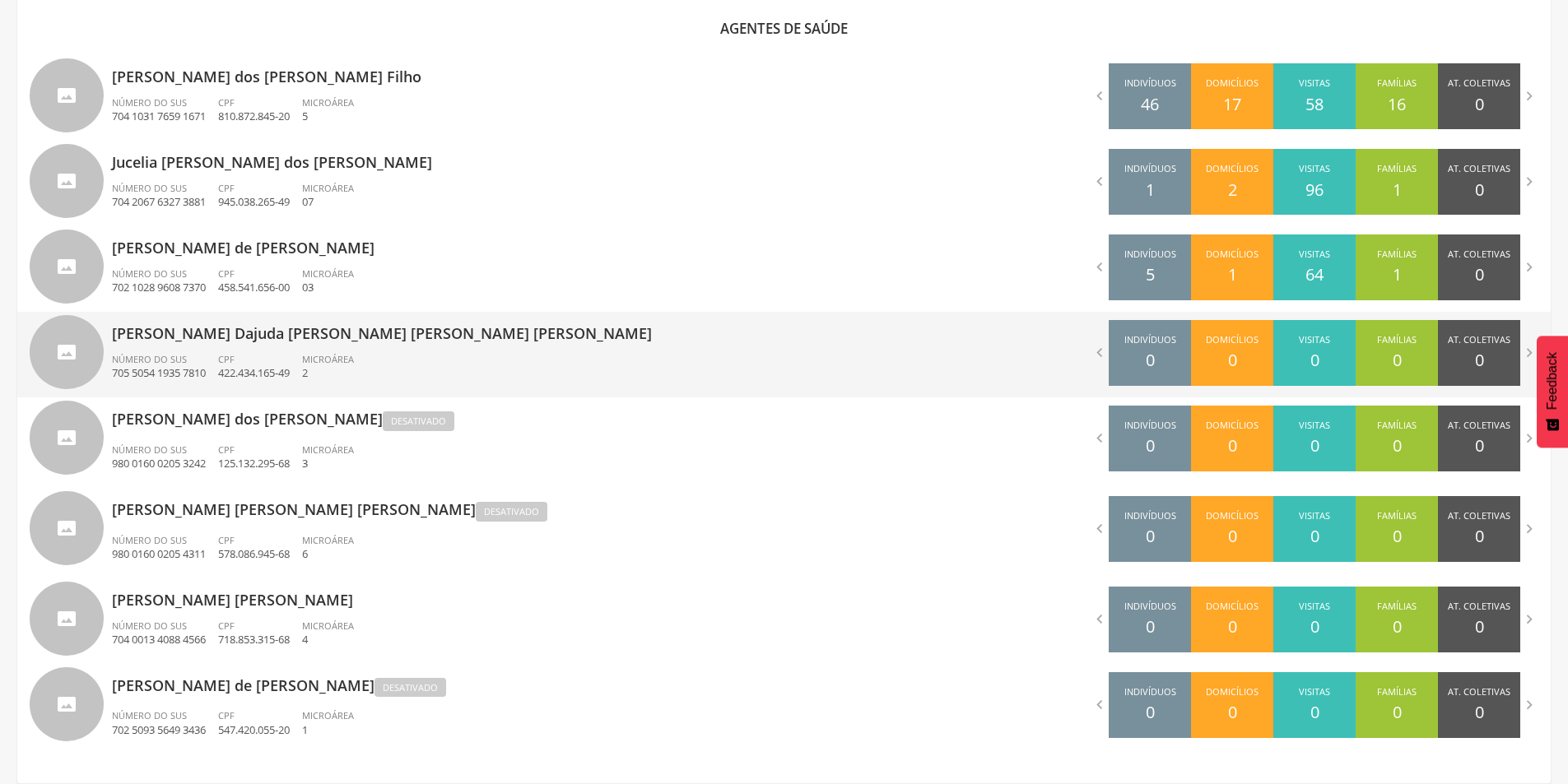
click at [282, 371] on p "422.434.165-49" at bounding box center [253, 373] width 71 height 16
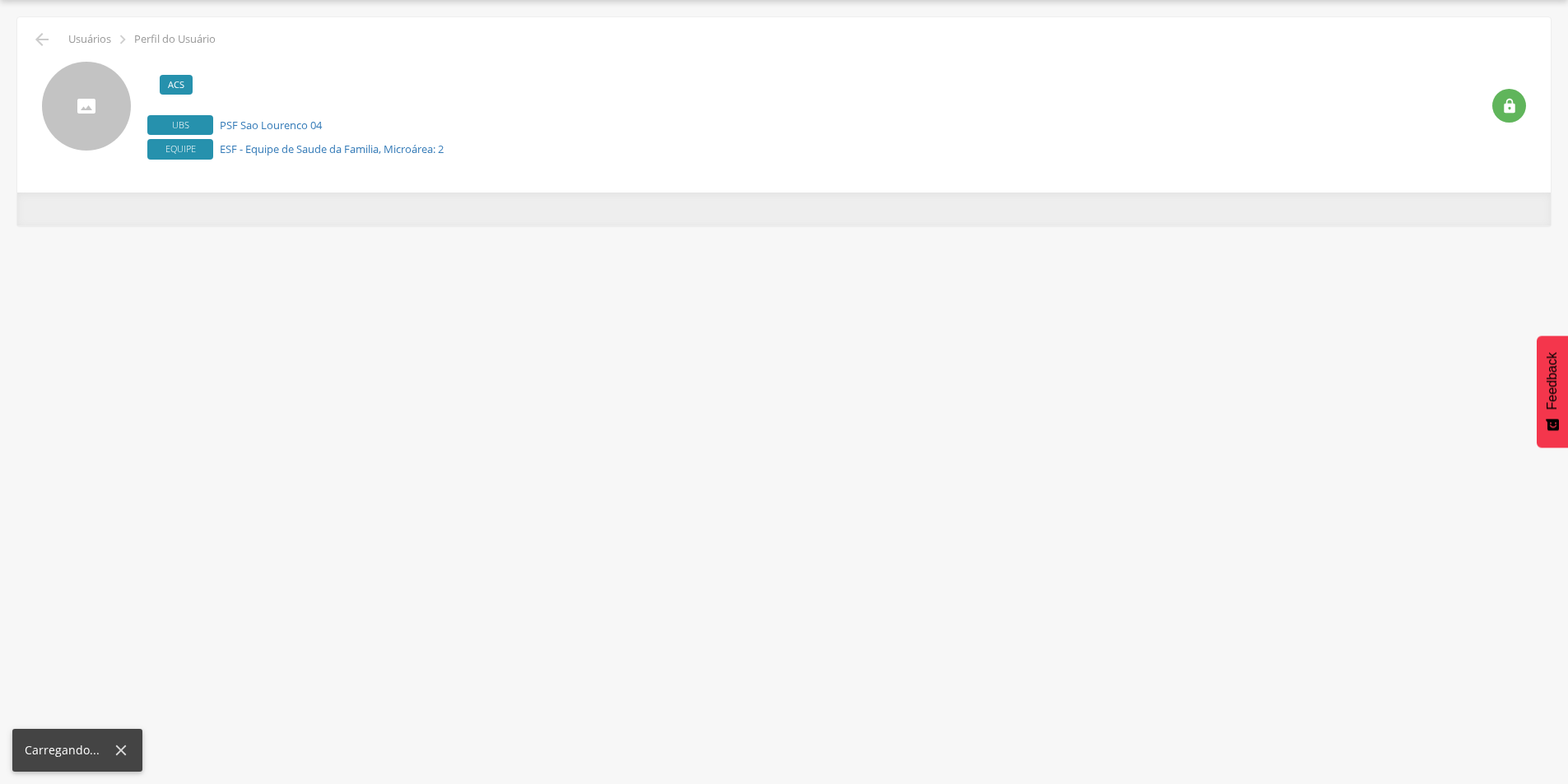
scroll to position [49, 0]
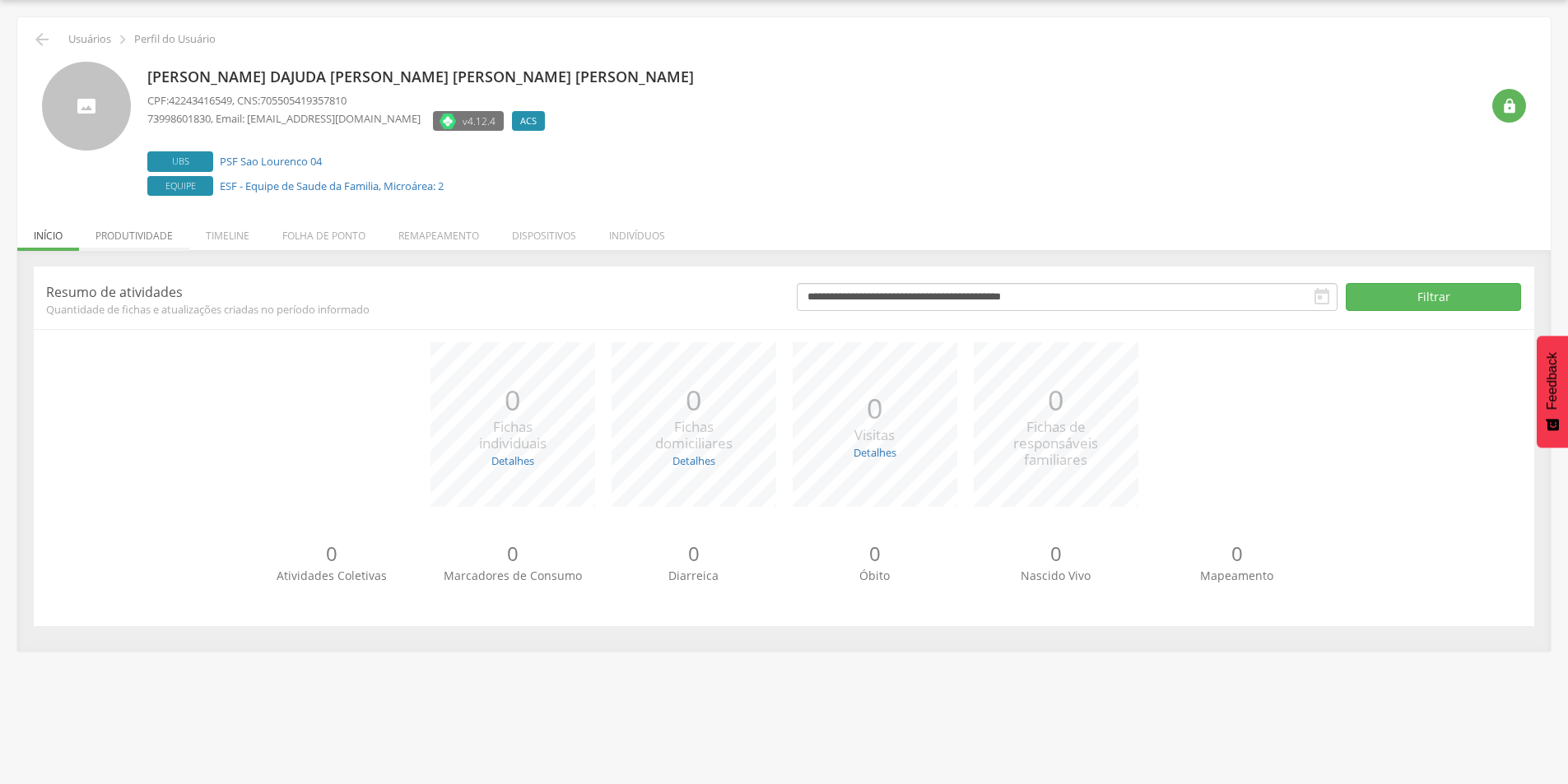
click at [144, 233] on li "Produtividade" at bounding box center [134, 232] width 111 height 39
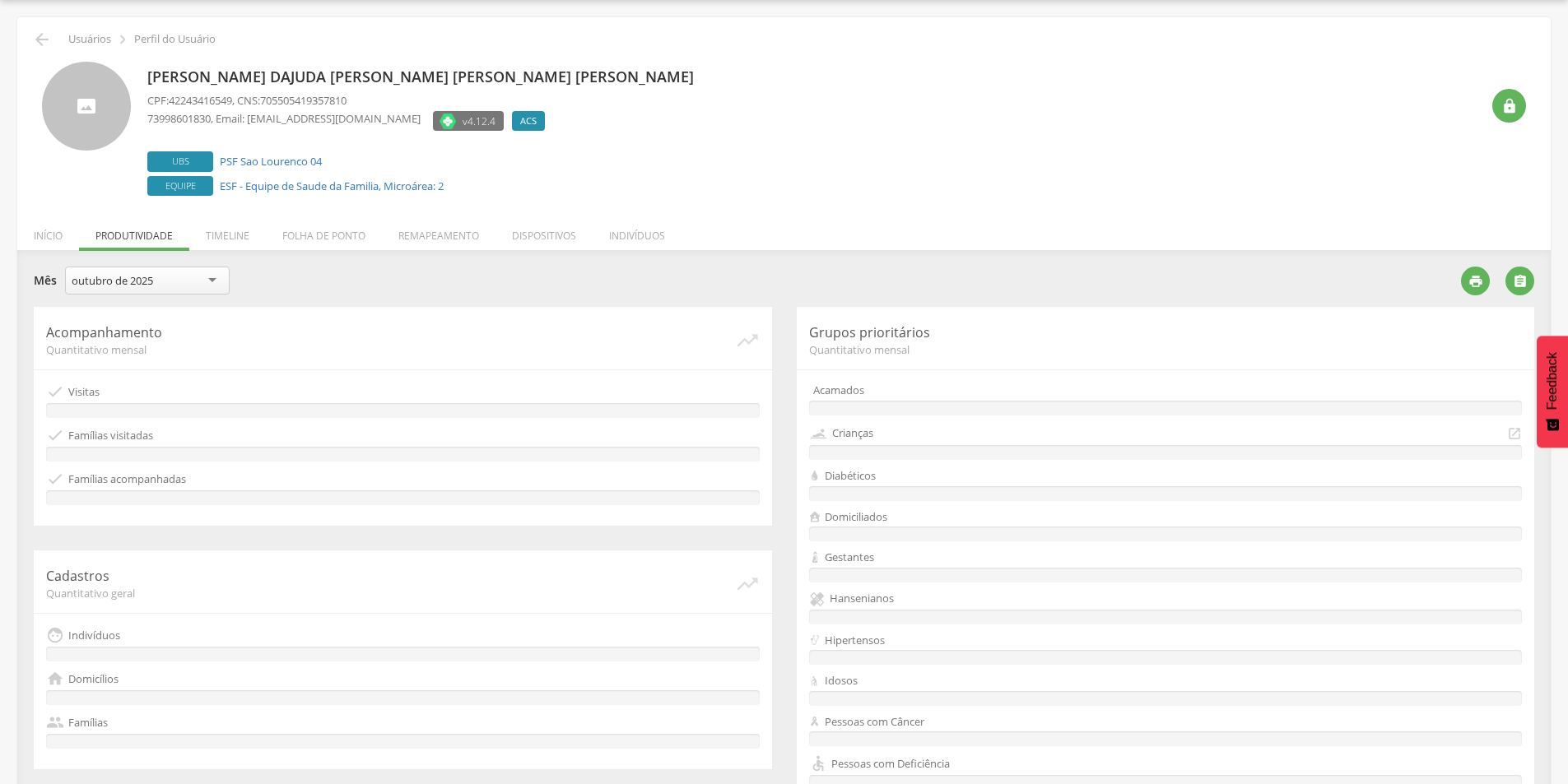
scroll to position [290, 0]
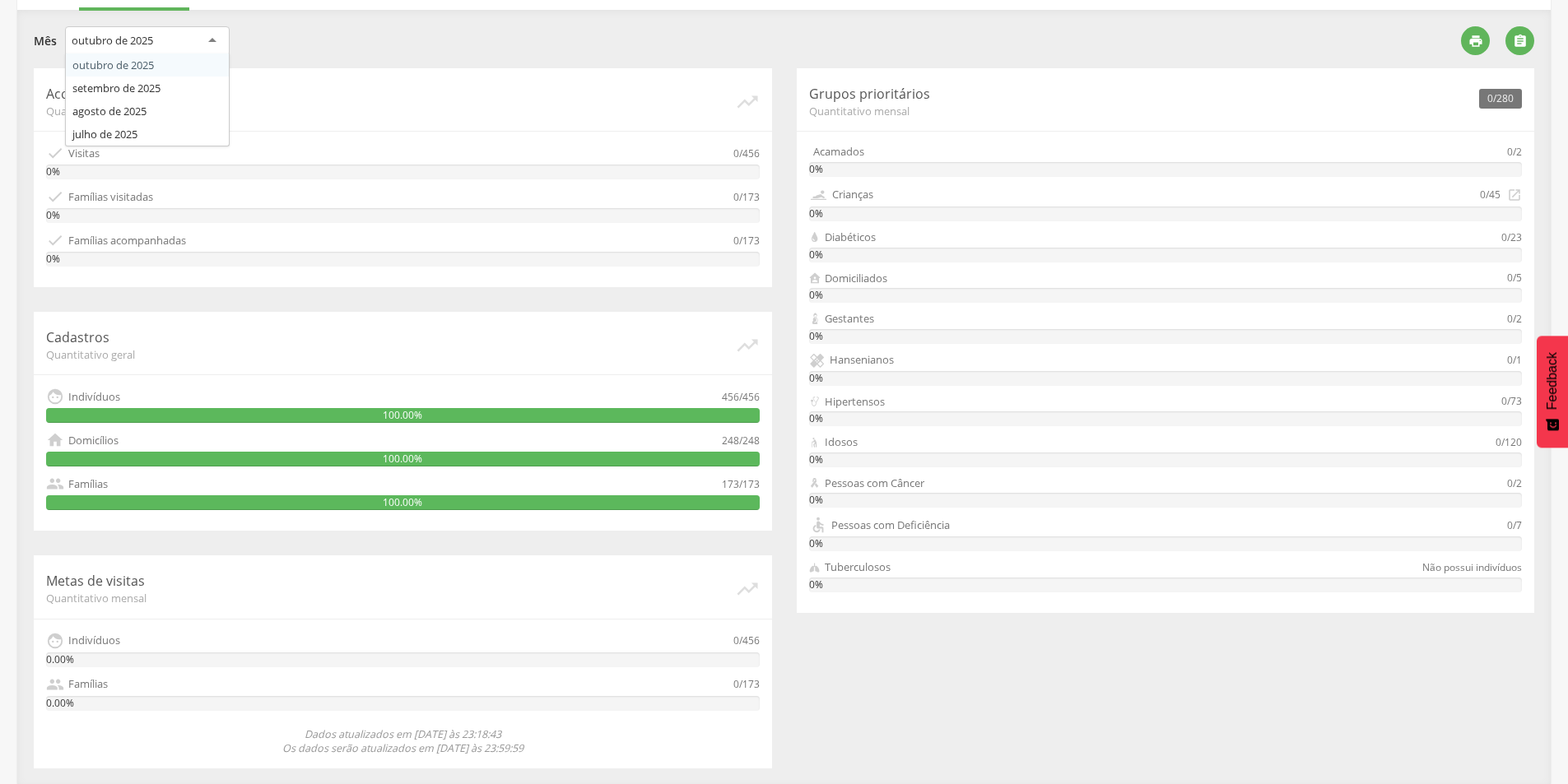
click at [194, 40] on div "outubro de 2025" at bounding box center [147, 42] width 165 height 30
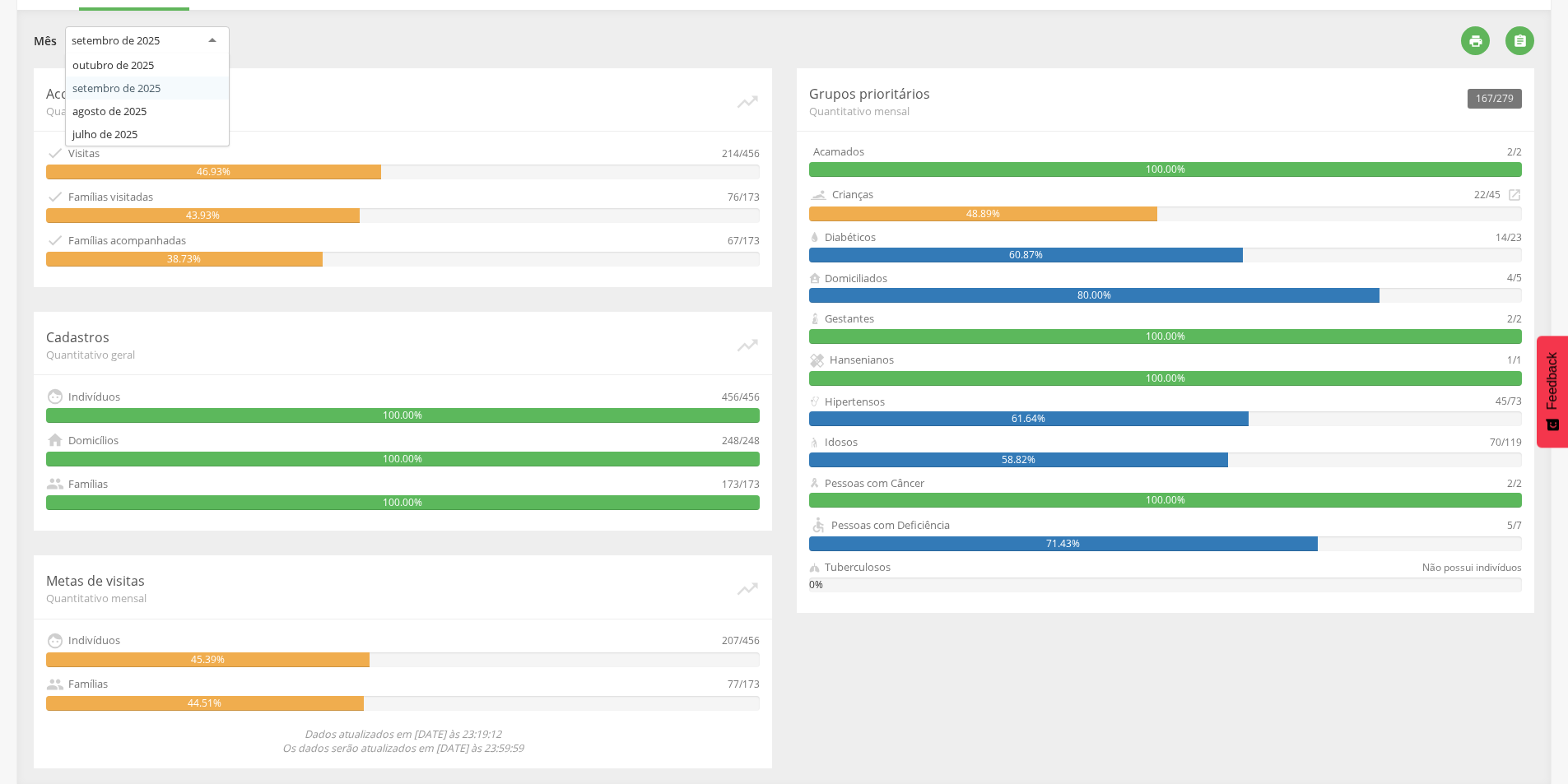
click at [169, 52] on div "setembro de 2025" at bounding box center [147, 42] width 165 height 30
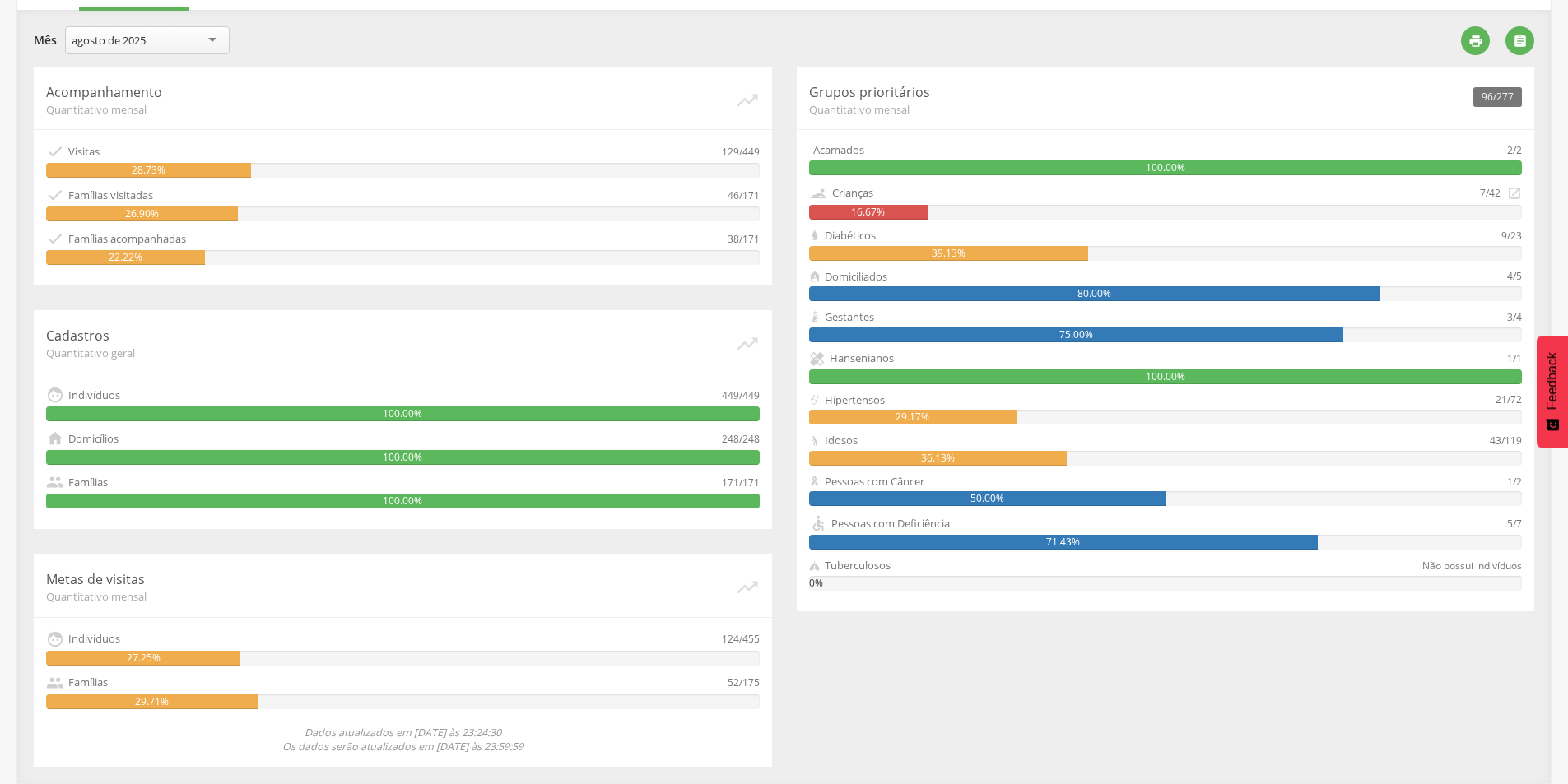
click at [114, 38] on div "agosto de 2025" at bounding box center [108, 41] width 74 height 15
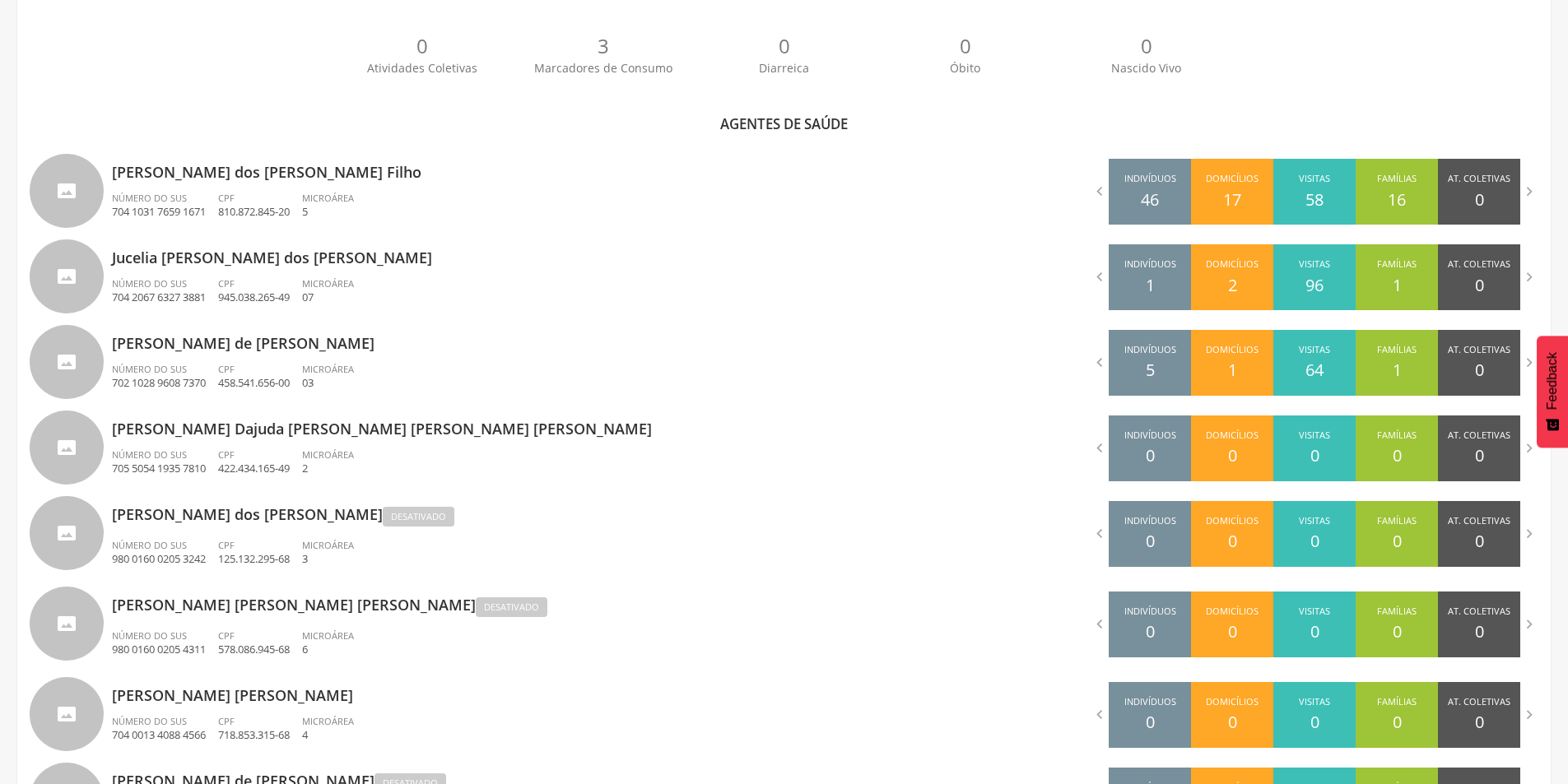
scroll to position [456, 0]
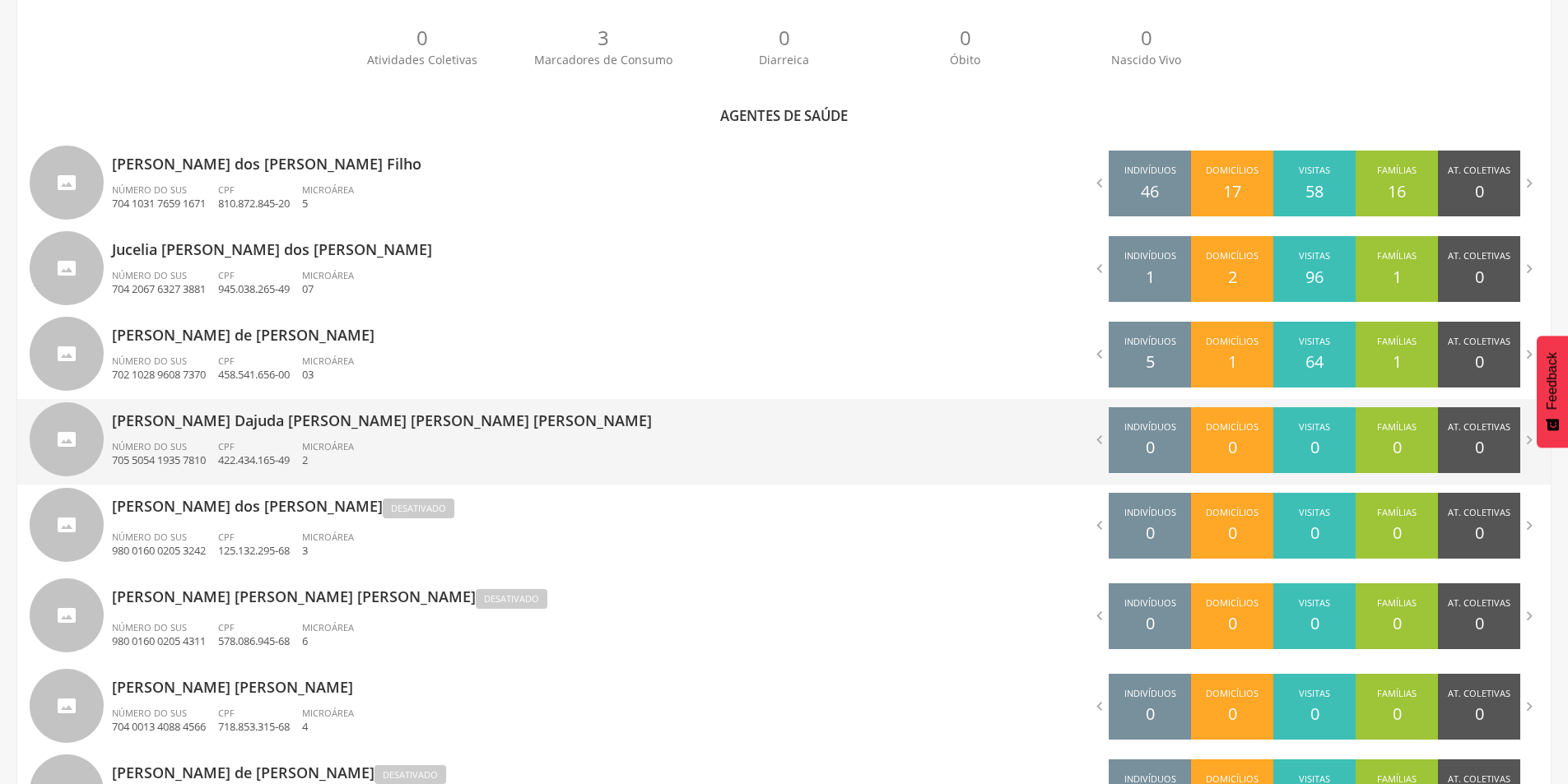
click at [271, 444] on div "CPF 422.434.165-49" at bounding box center [259, 454] width 84 height 28
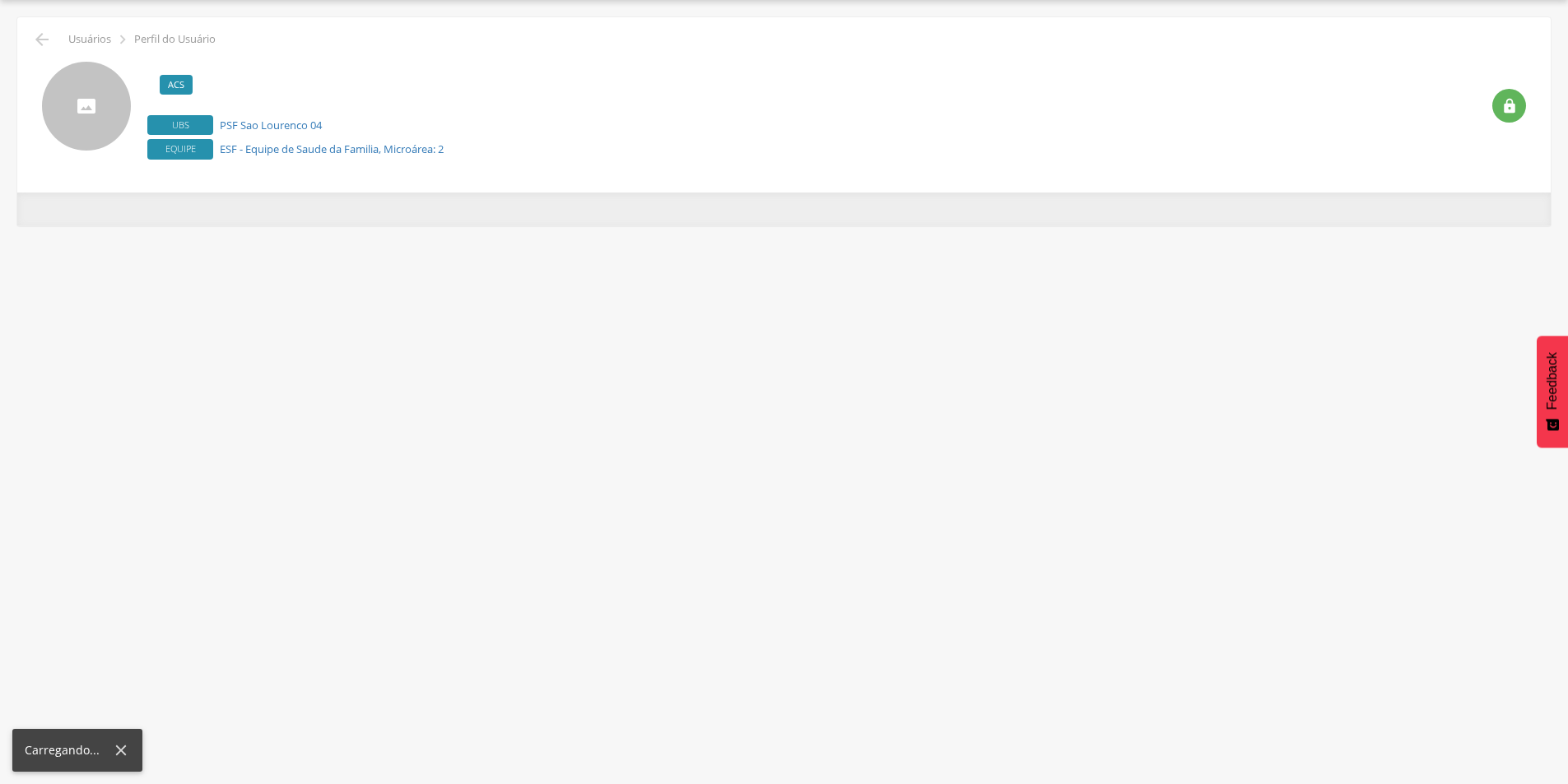
scroll to position [49, 0]
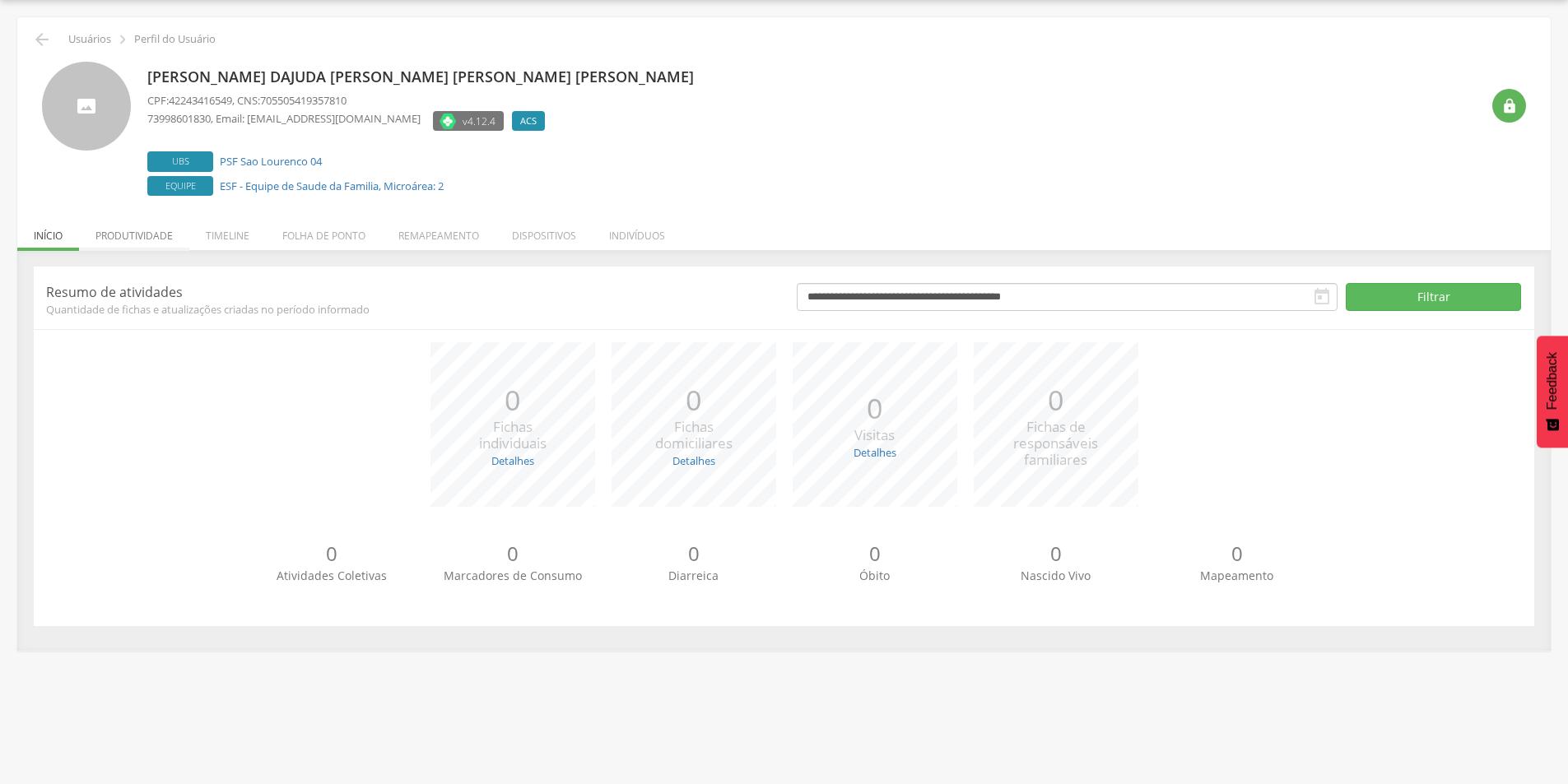
click at [116, 244] on li "Produtividade" at bounding box center [134, 232] width 111 height 39
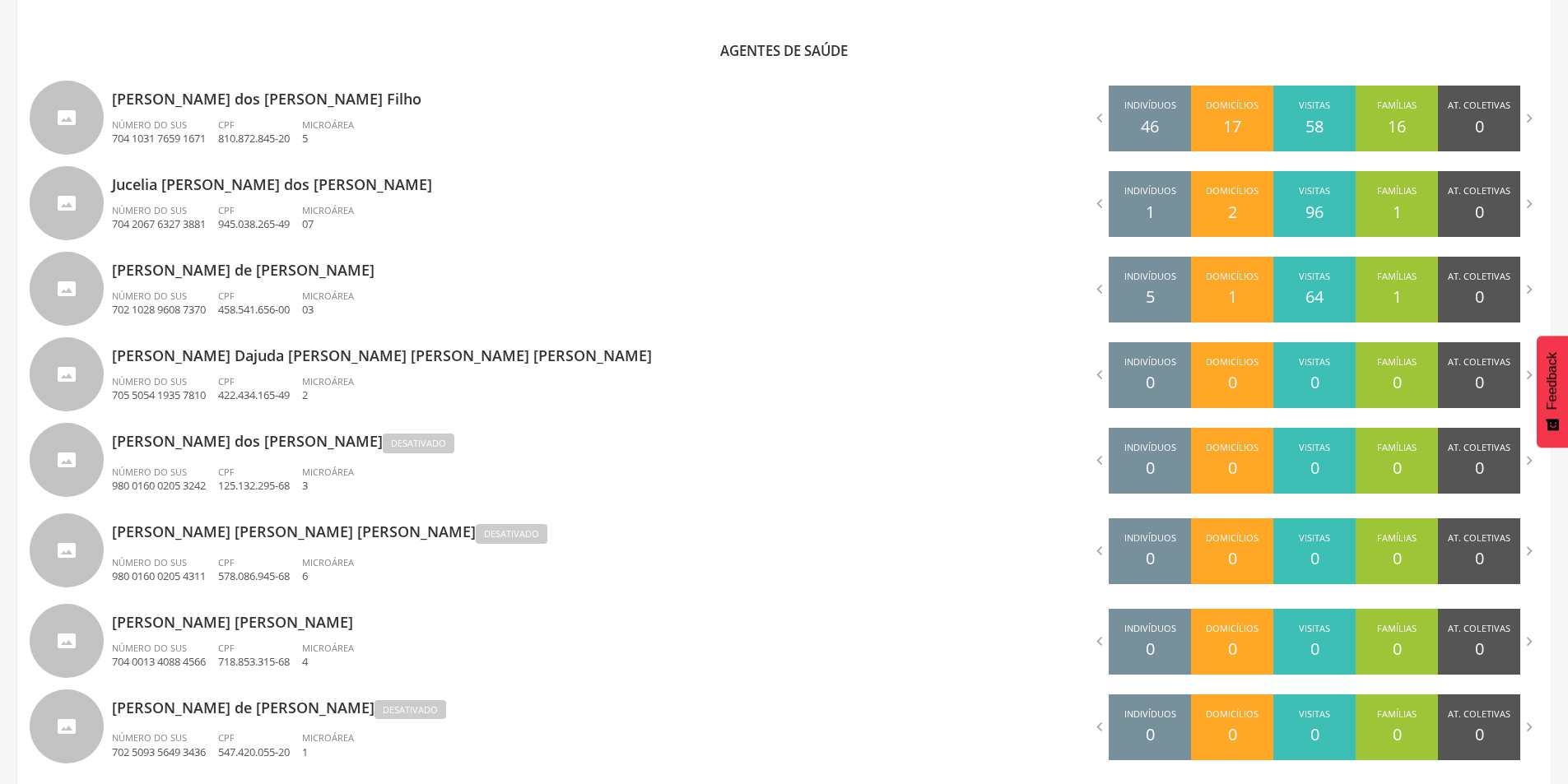
scroll to position [543, 0]
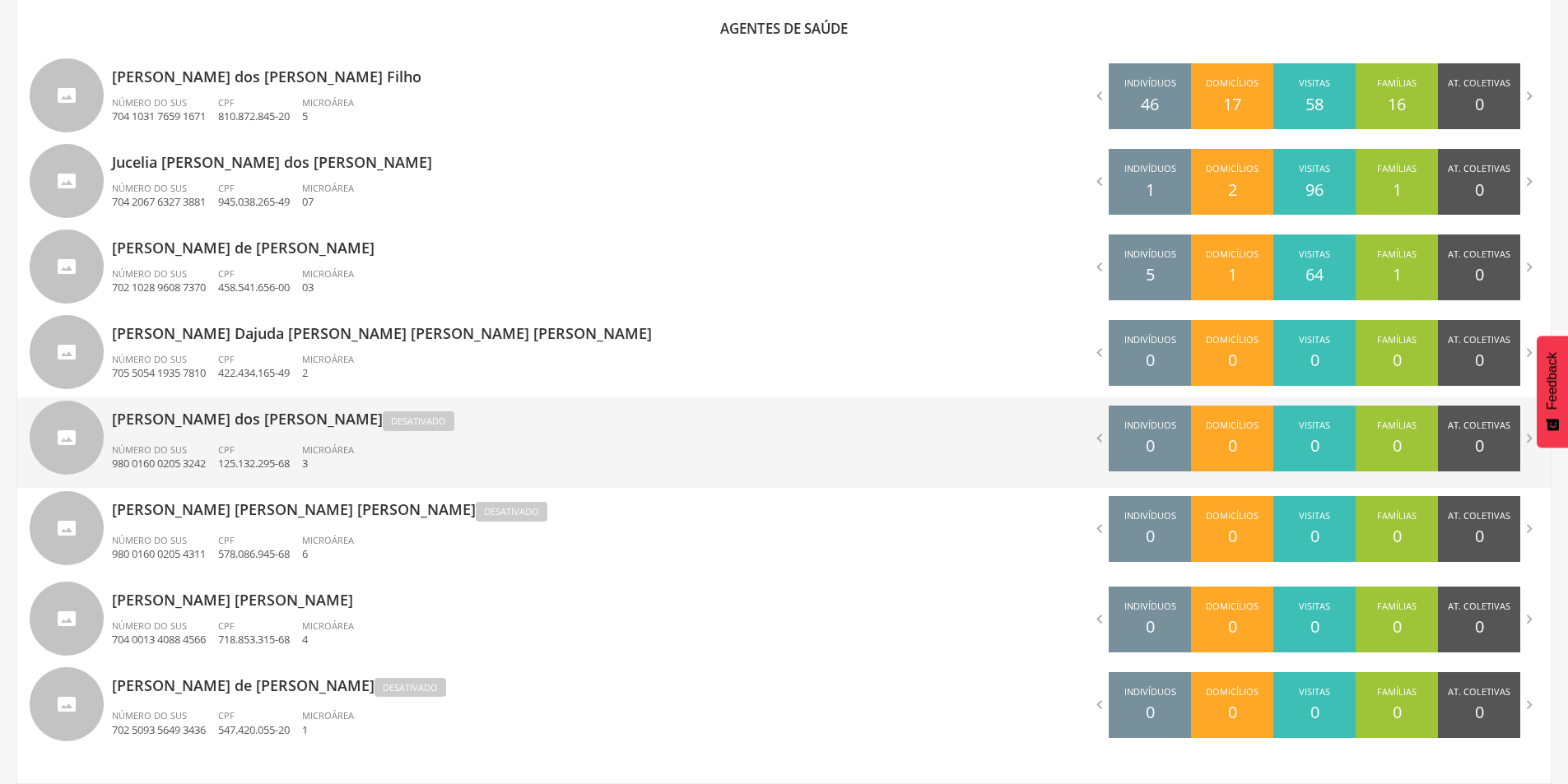
click at [302, 434] on p "[PERSON_NAME] dos [PERSON_NAME] Desativado" at bounding box center [442, 416] width 660 height 38
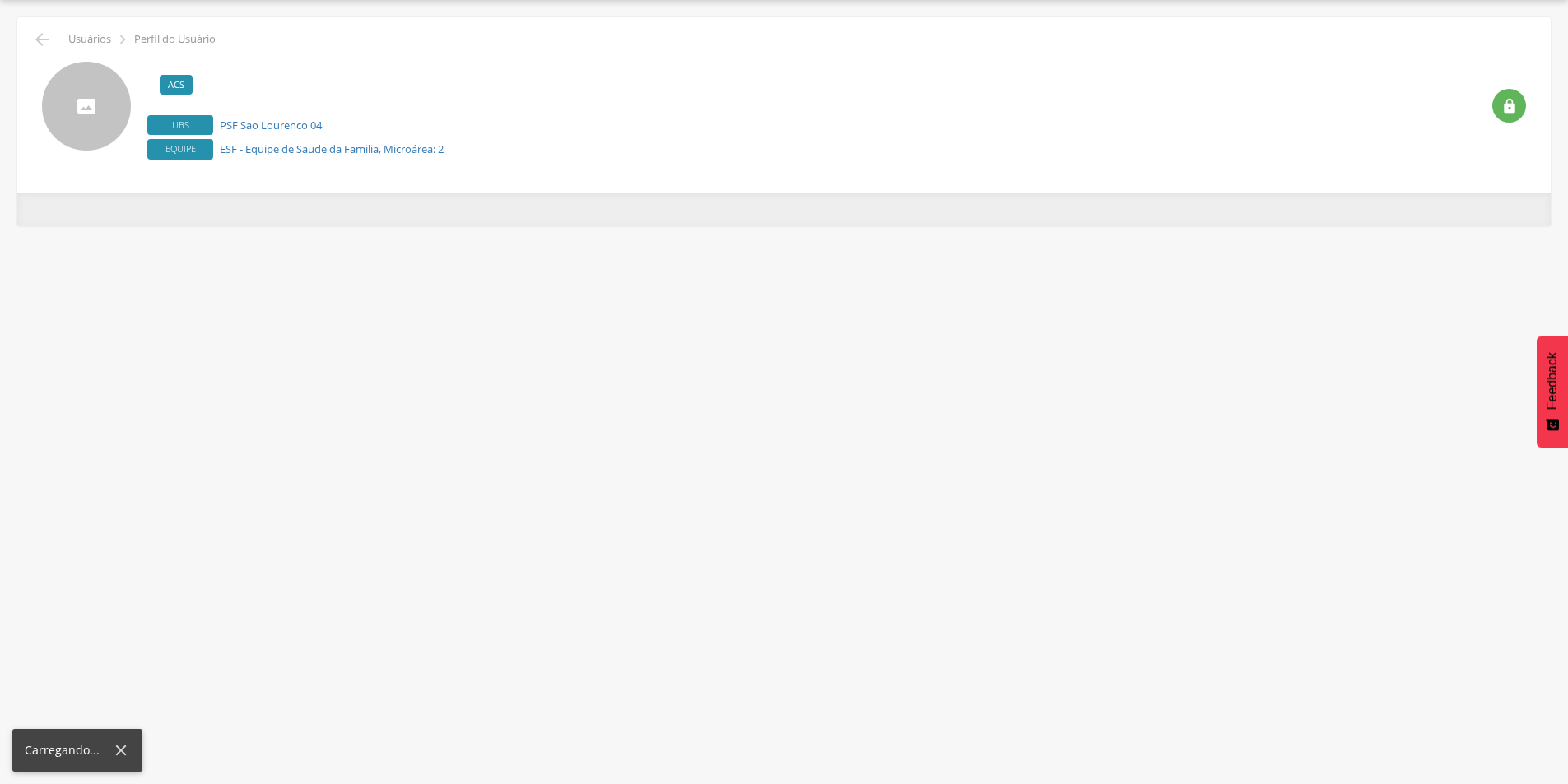
scroll to position [49, 0]
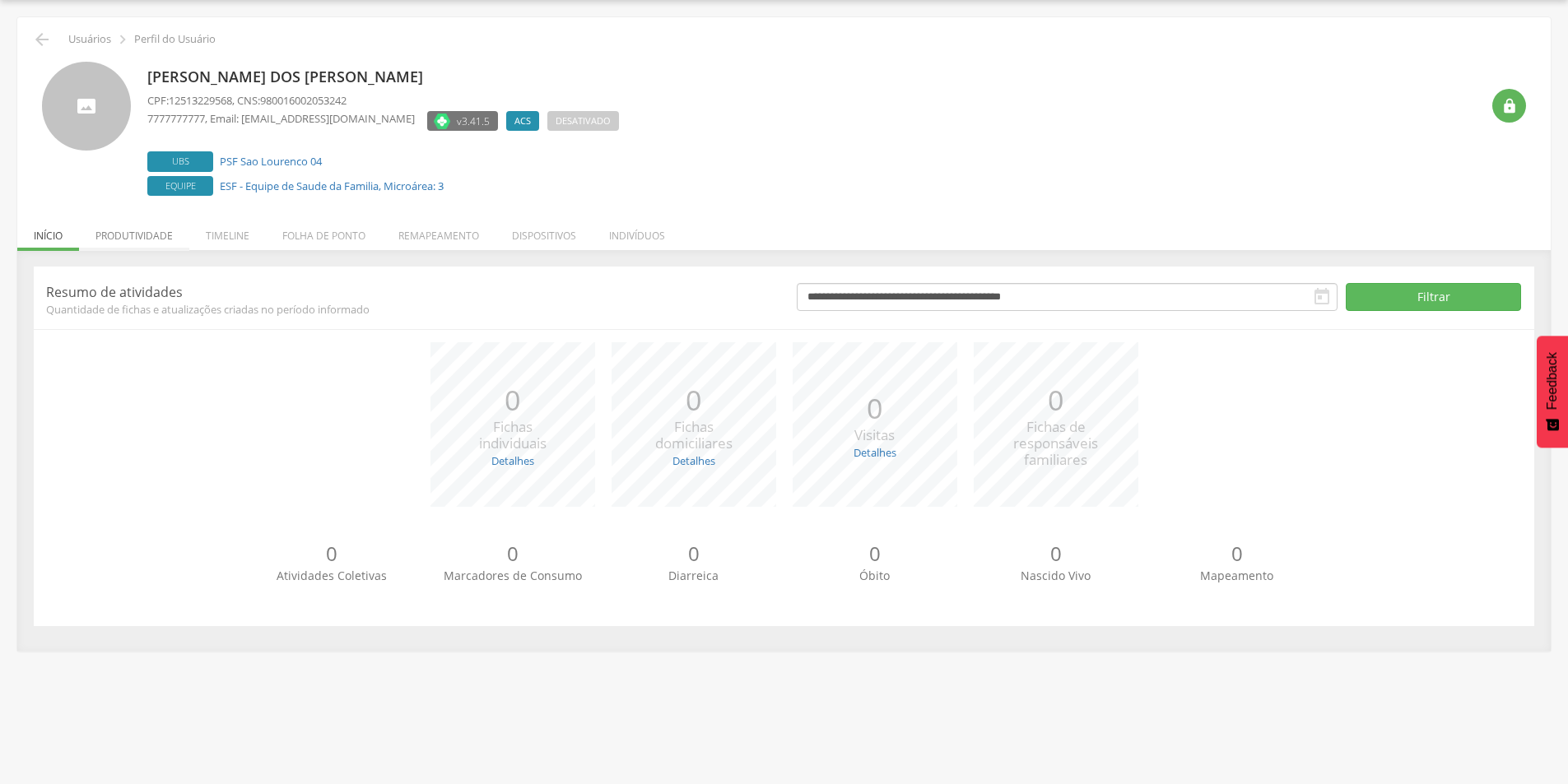
click at [131, 225] on li "Produtividade" at bounding box center [134, 232] width 111 height 39
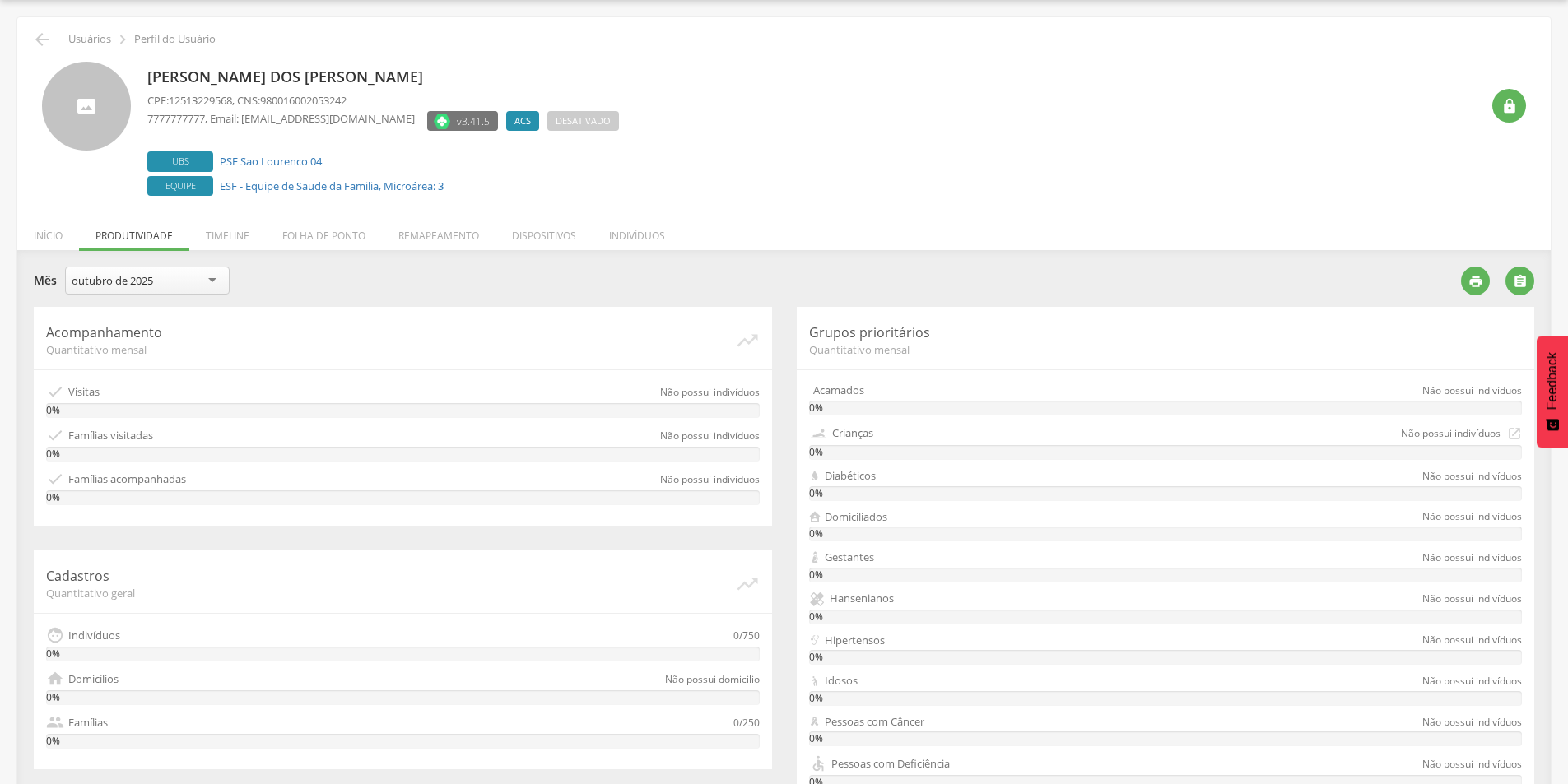
scroll to position [290, 0]
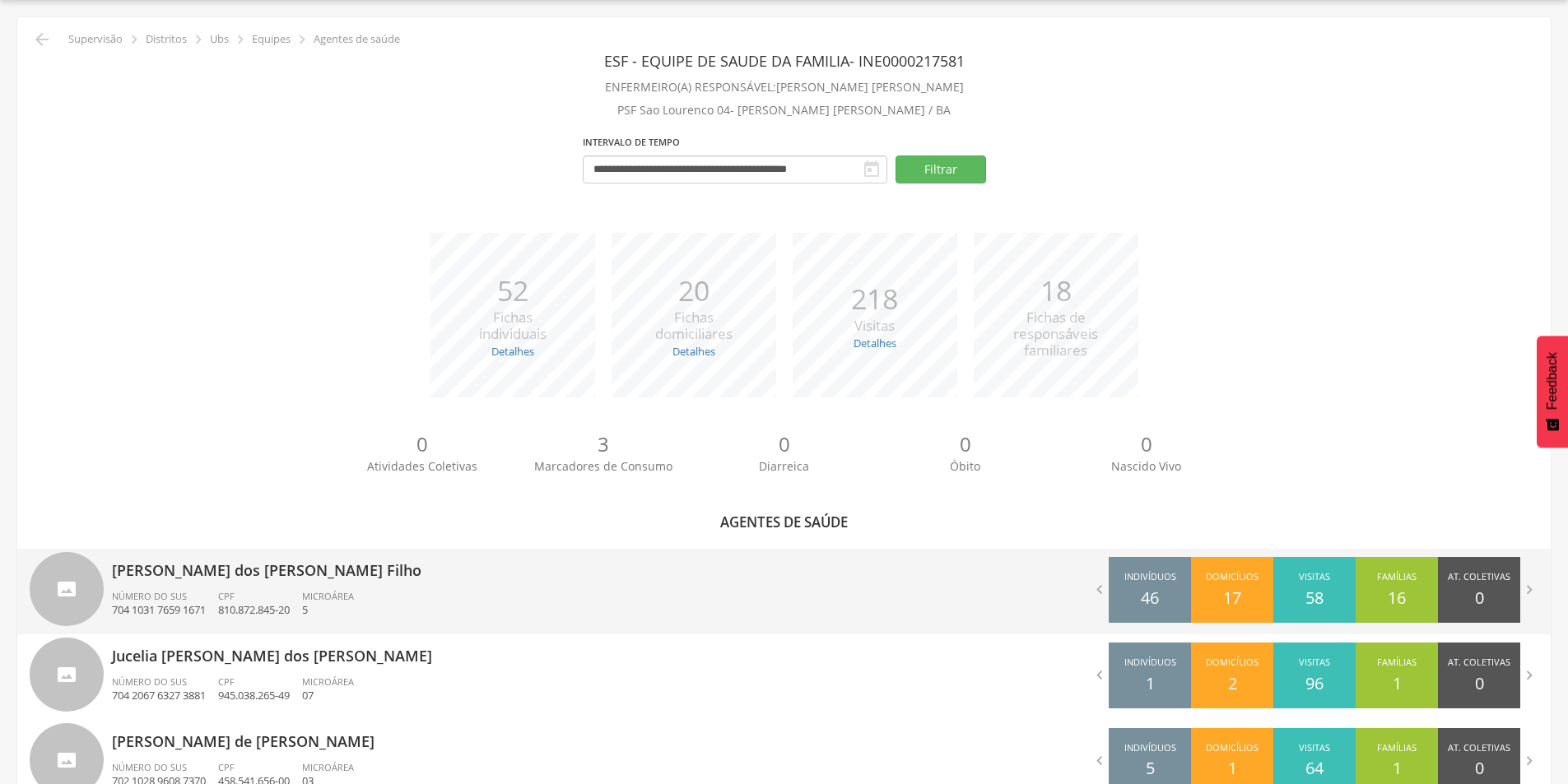
scroll to position [543, 0]
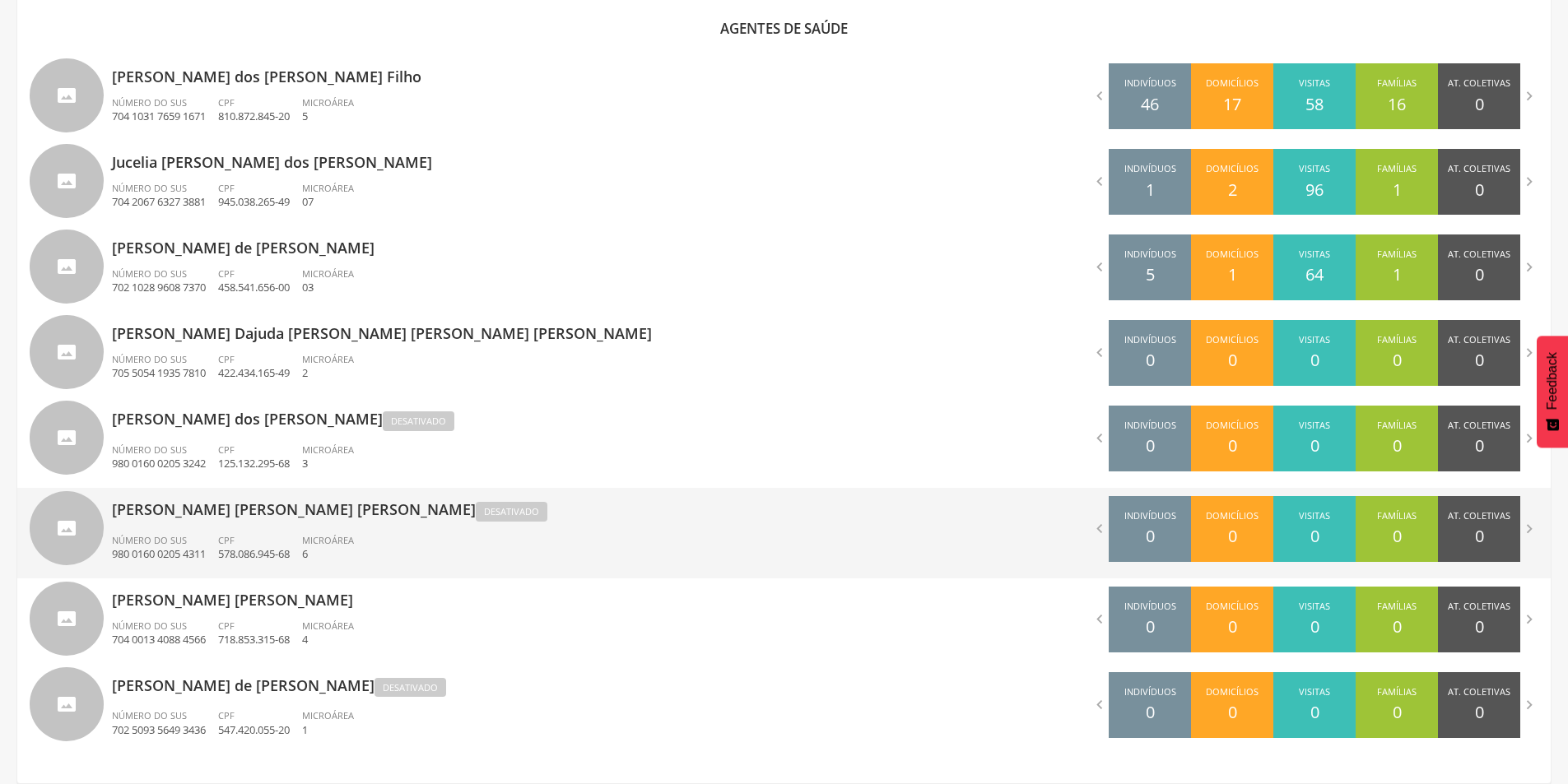
click at [178, 541] on span "Número do SUS" at bounding box center [150, 540] width 75 height 12
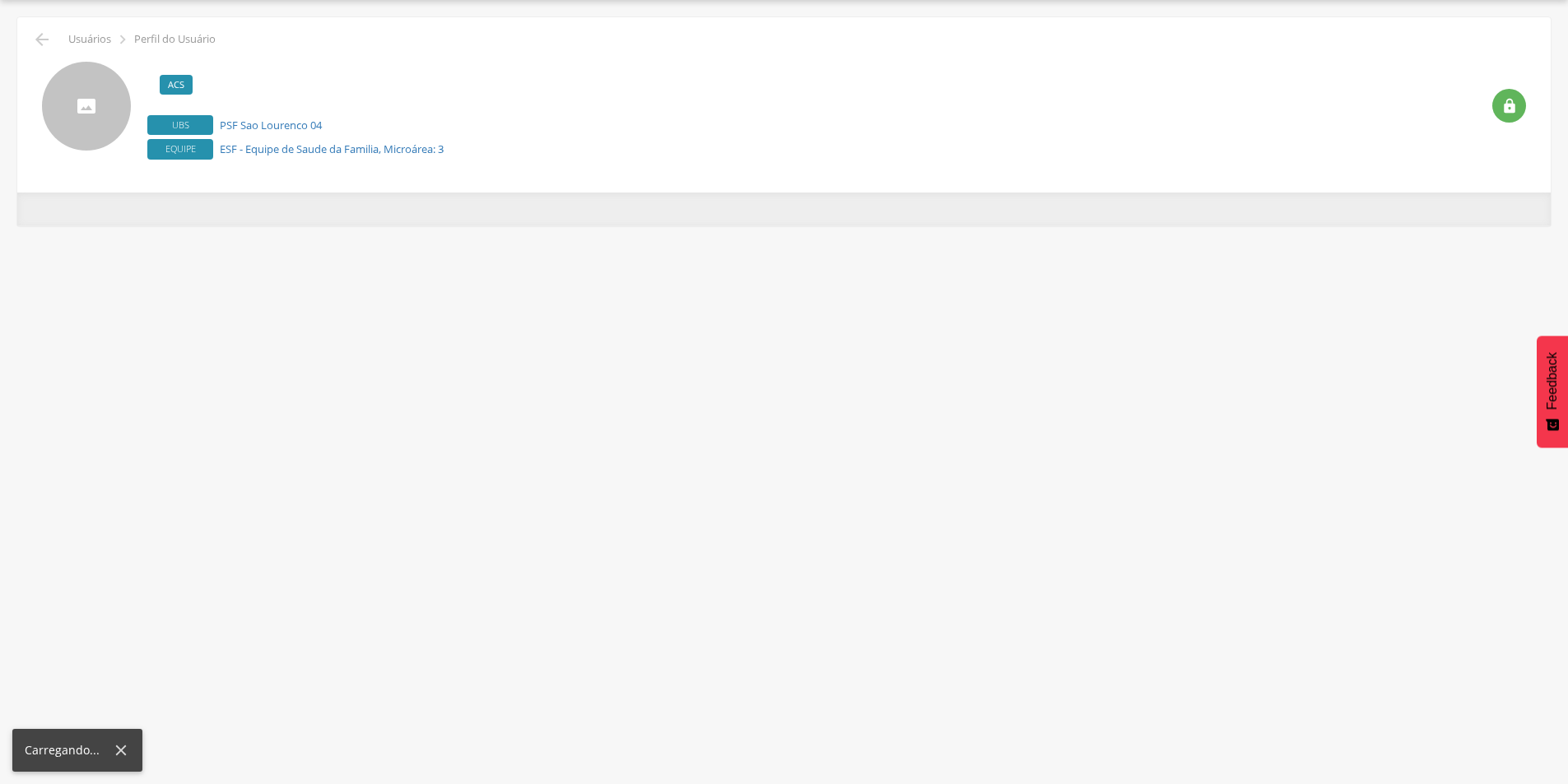
scroll to position [49, 0]
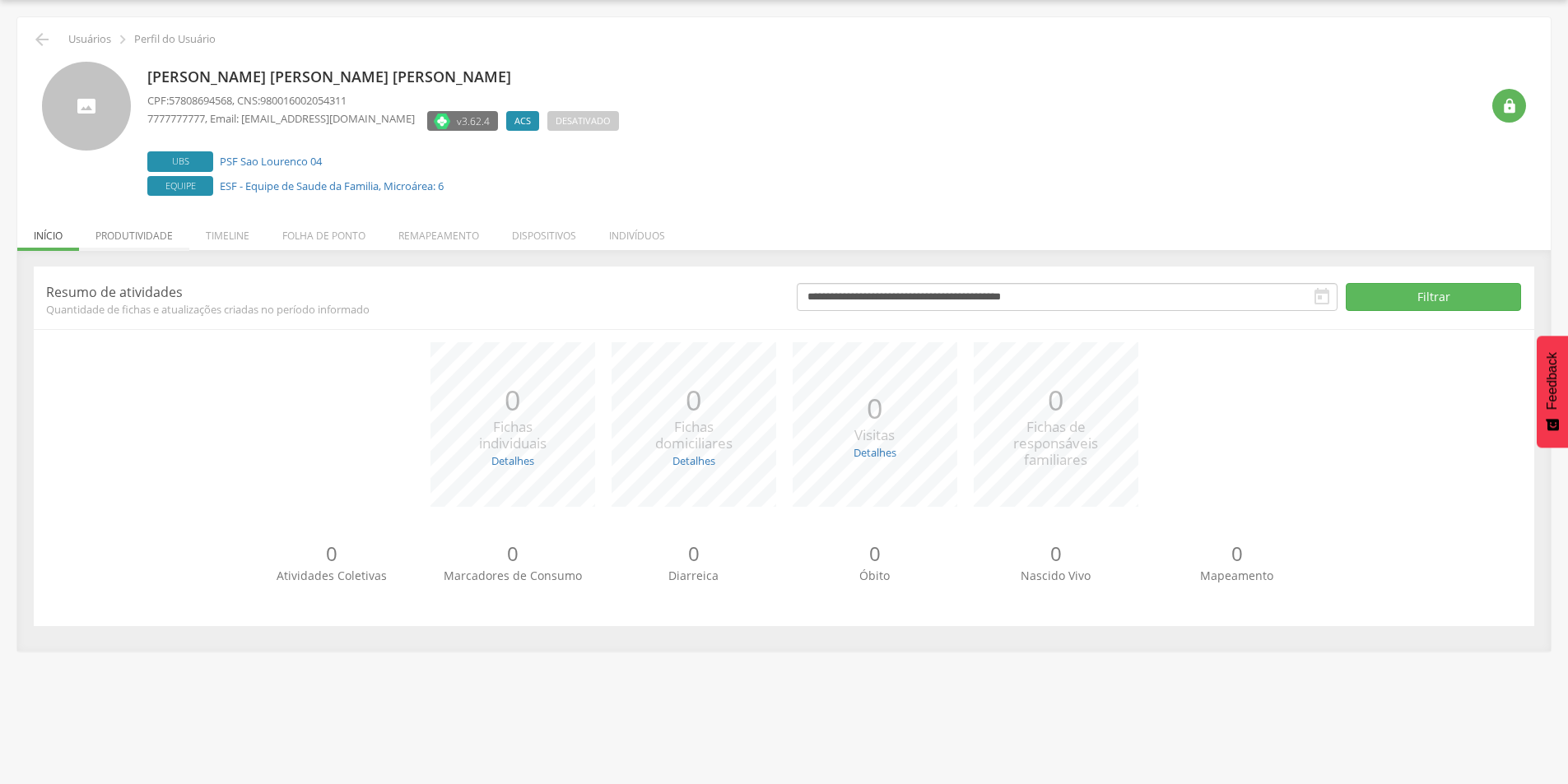
click at [99, 238] on li "Produtividade" at bounding box center [134, 232] width 111 height 39
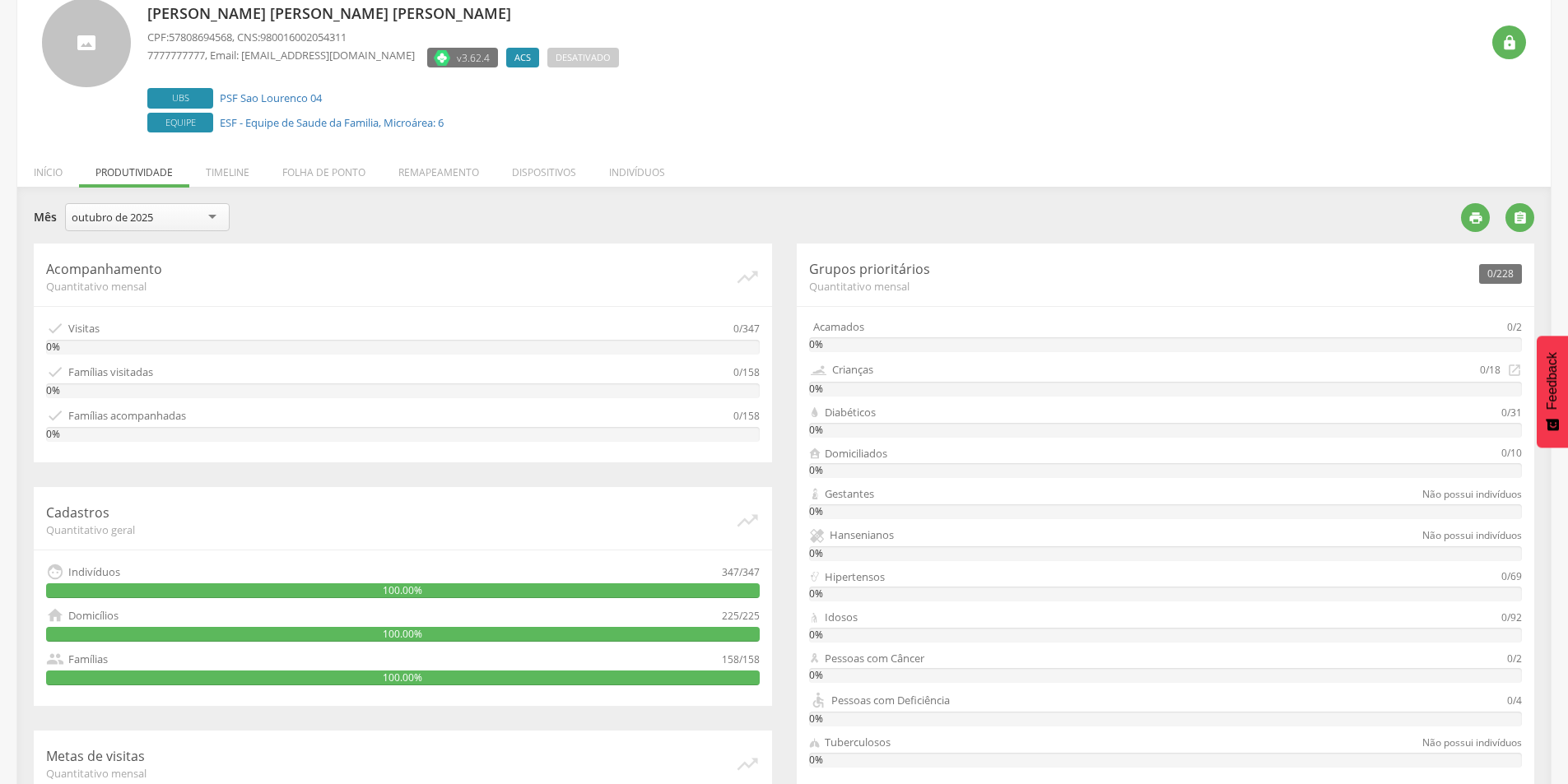
scroll to position [80, 0]
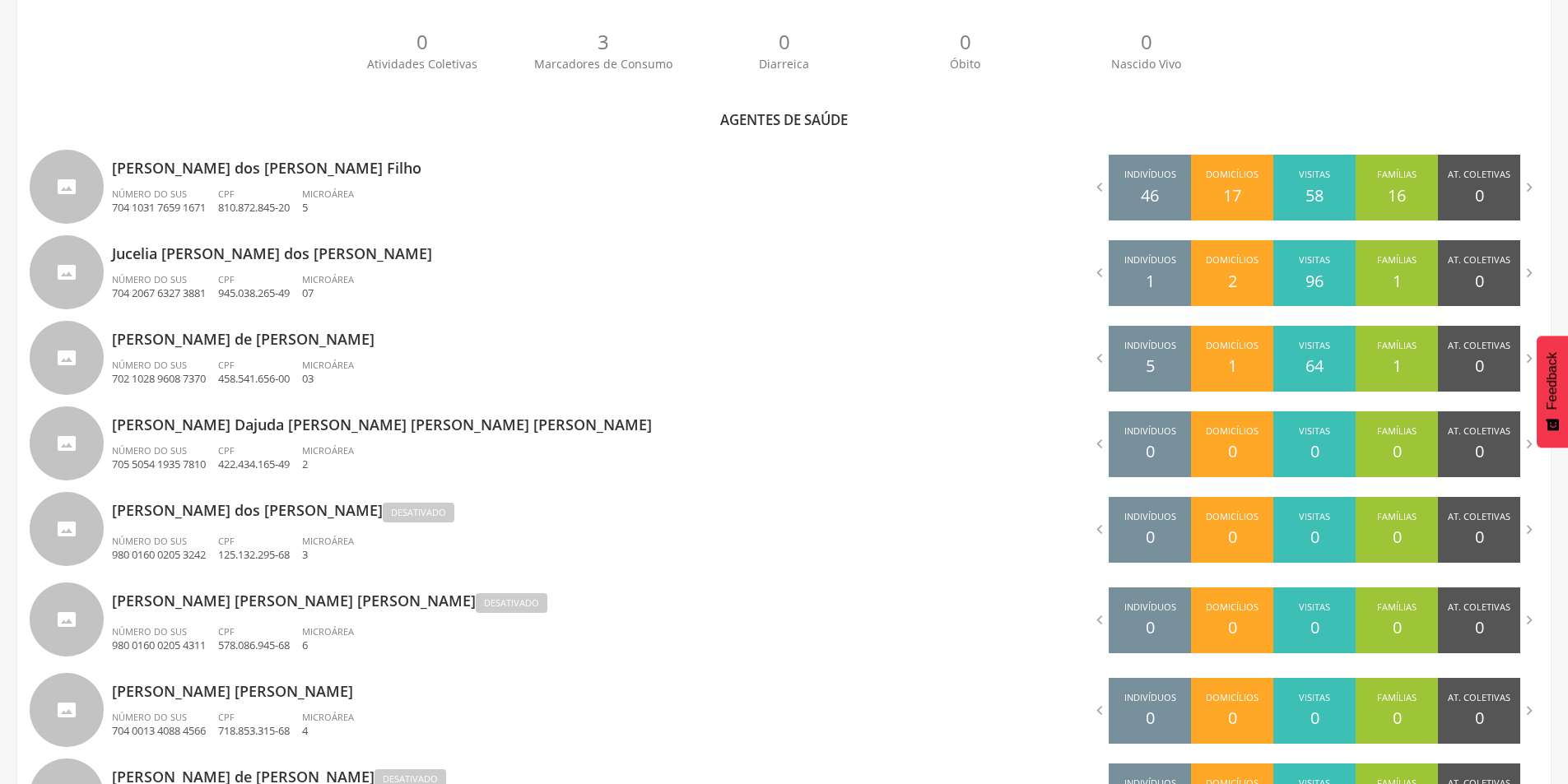
scroll to position [543, 0]
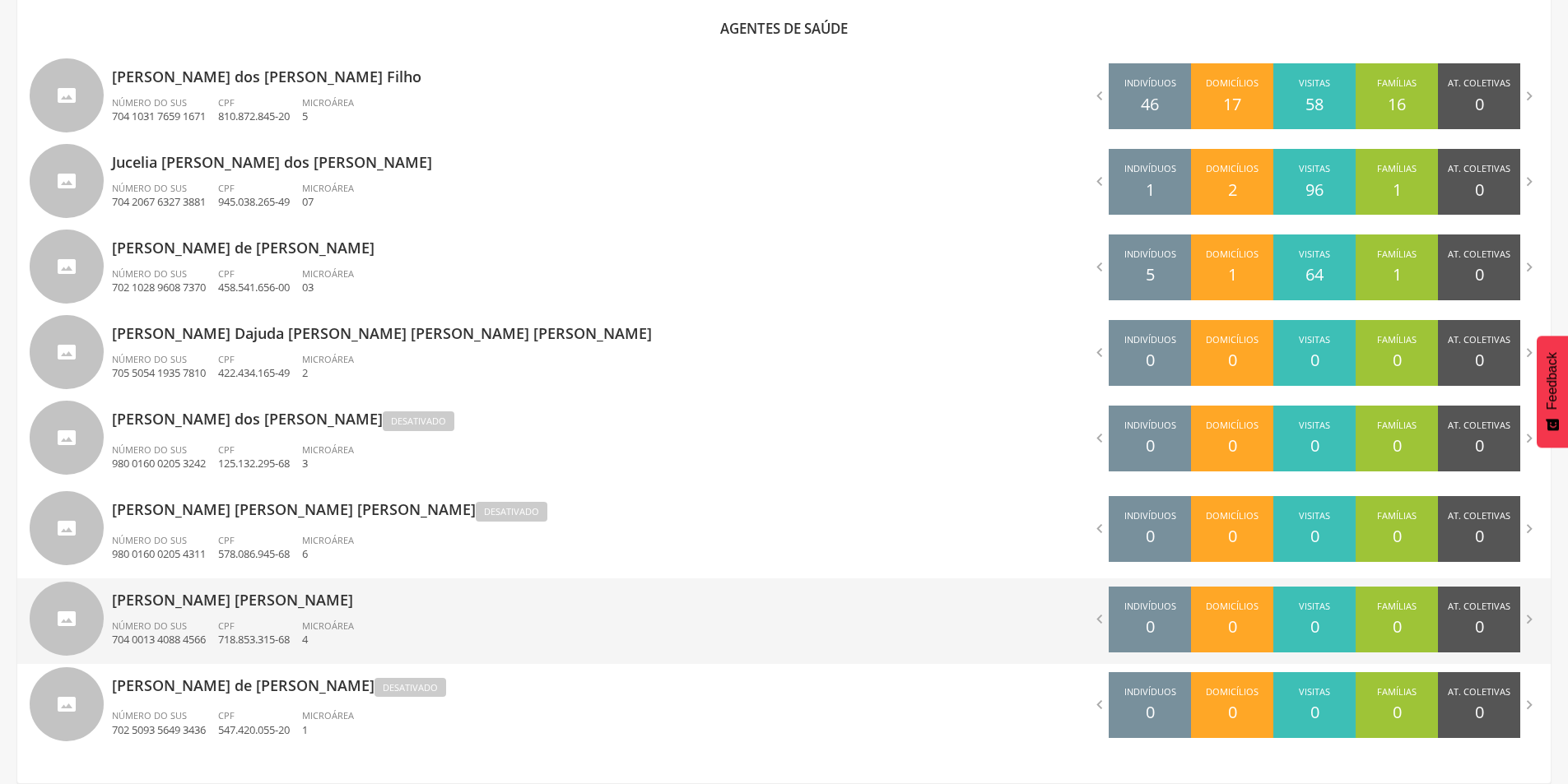
click at [243, 610] on p "[PERSON_NAME] [PERSON_NAME]" at bounding box center [442, 595] width 660 height 33
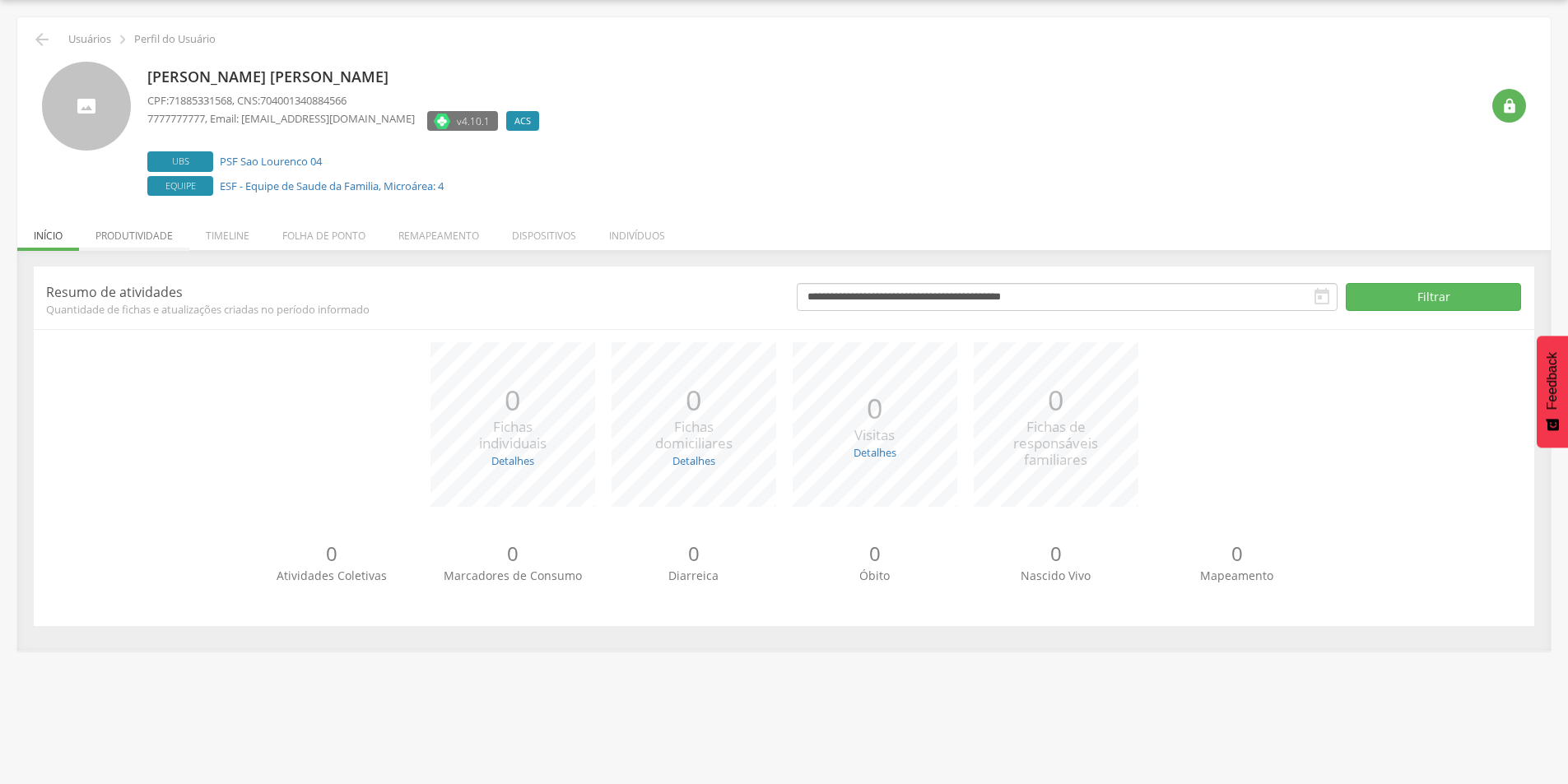
click at [120, 228] on li "Produtividade" at bounding box center [134, 232] width 111 height 39
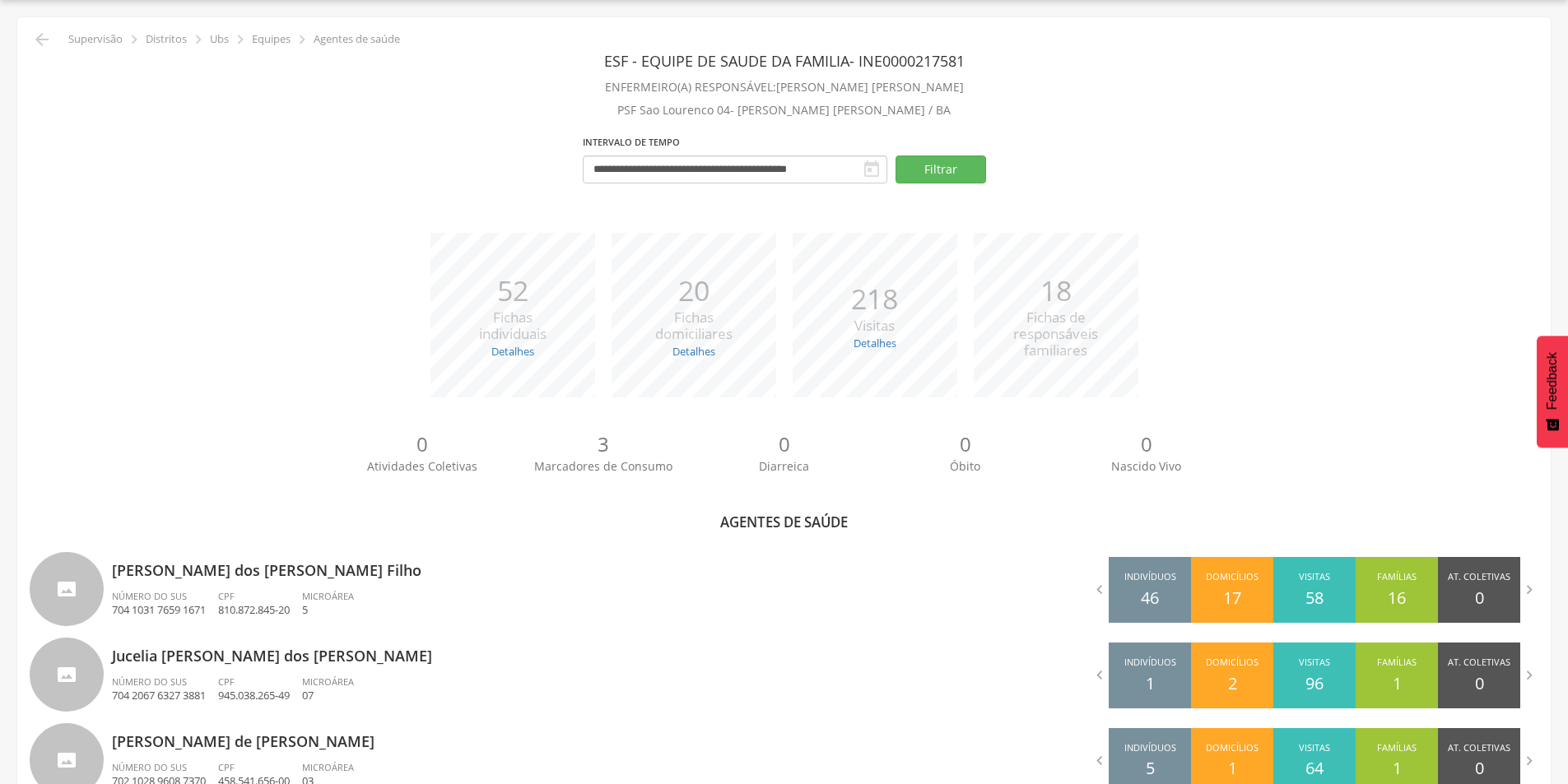
scroll to position [543, 0]
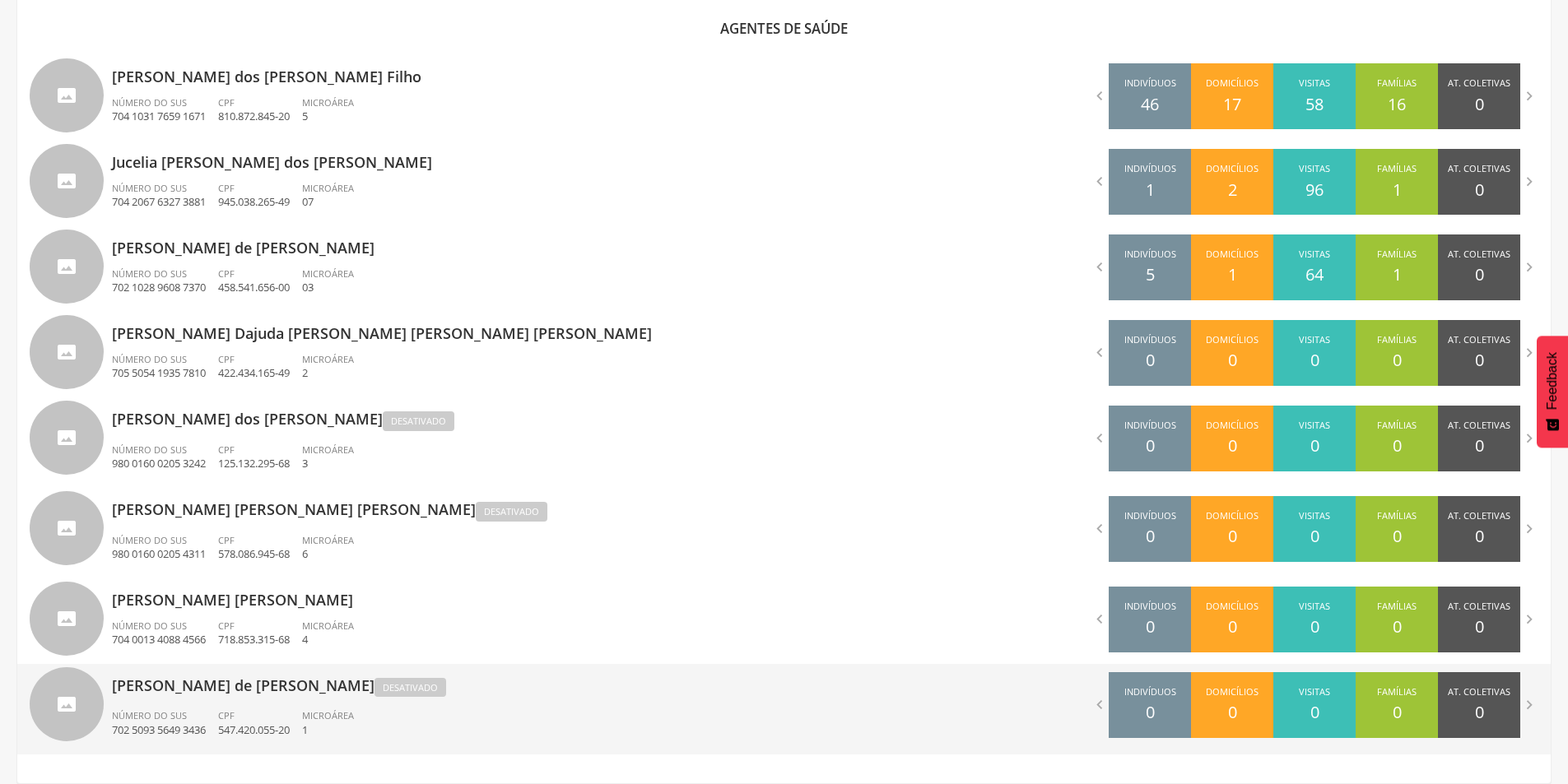
click at [173, 723] on p "702 5093 5649 3436" at bounding box center [159, 730] width 94 height 16
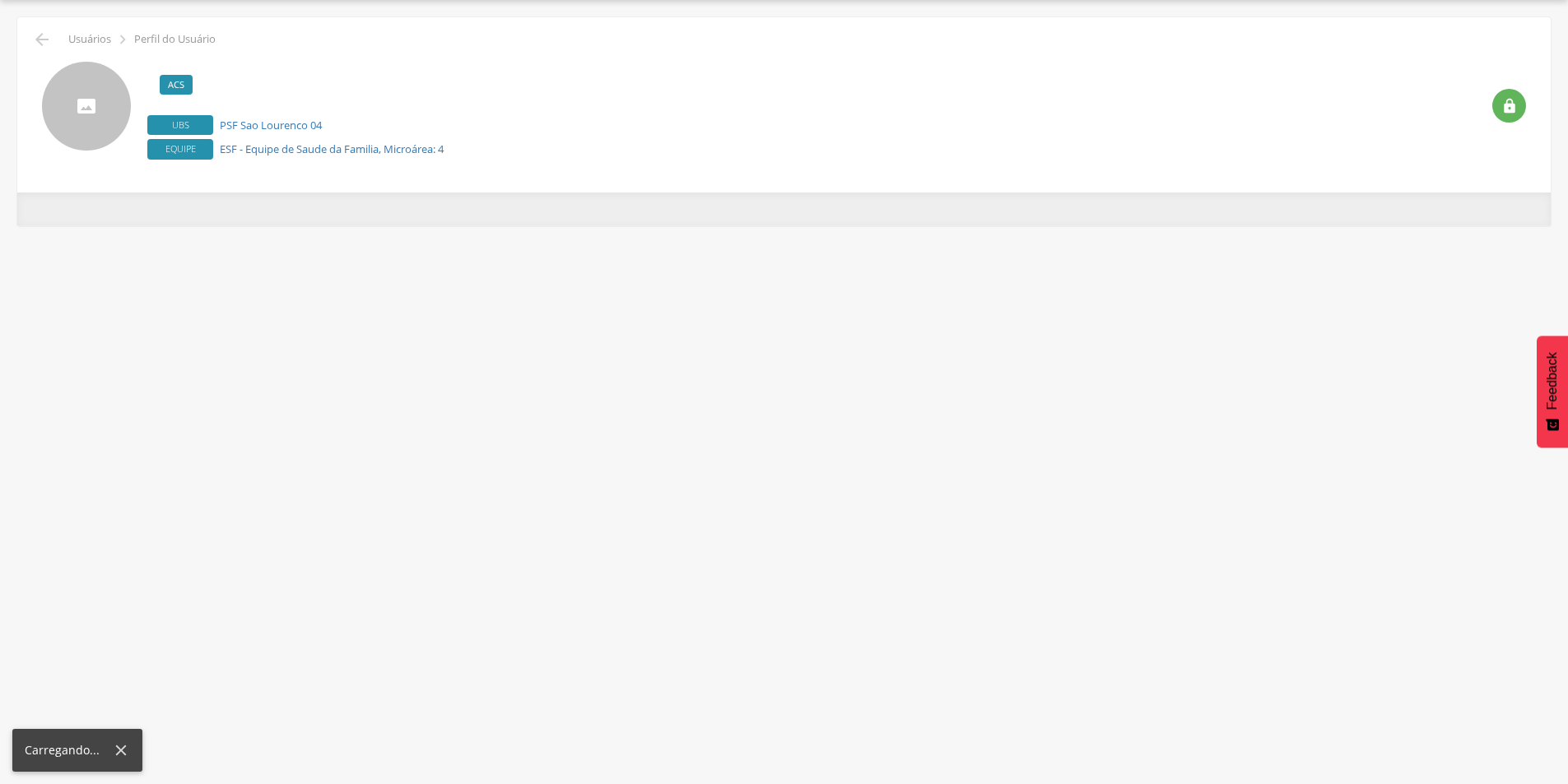
scroll to position [49, 0]
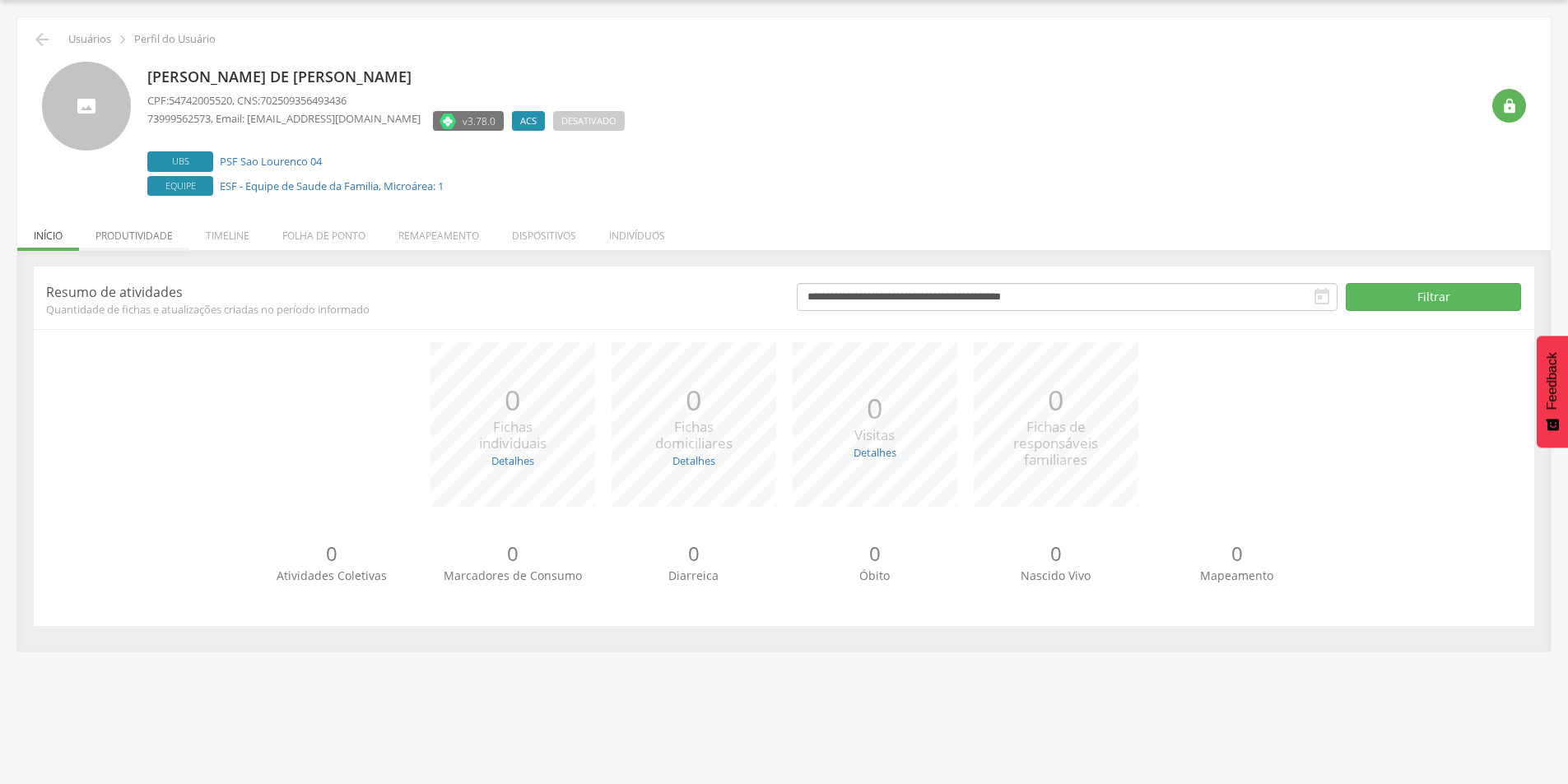
click at [145, 233] on li "Produtividade" at bounding box center [134, 232] width 111 height 39
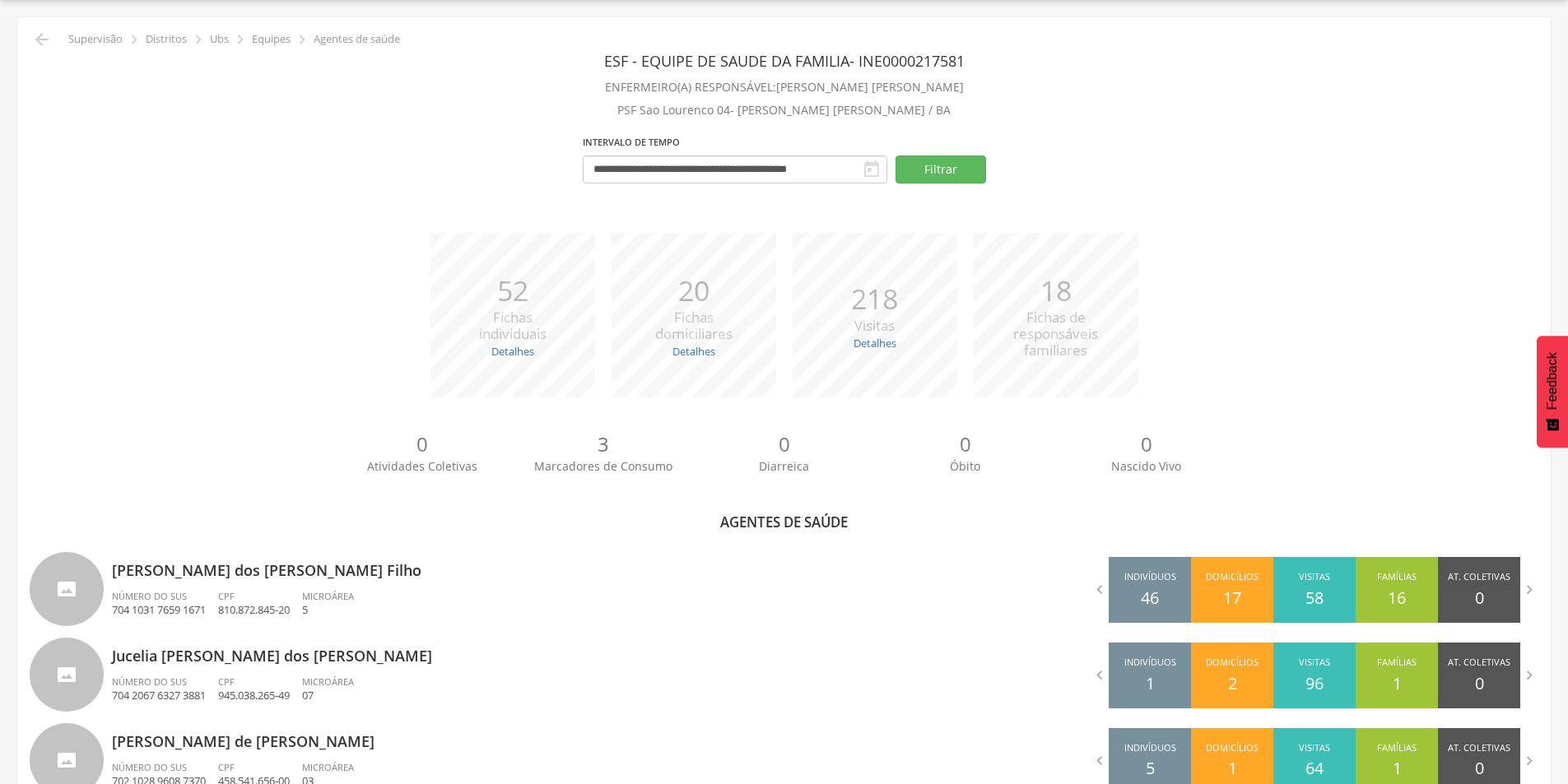
scroll to position [543, 0]
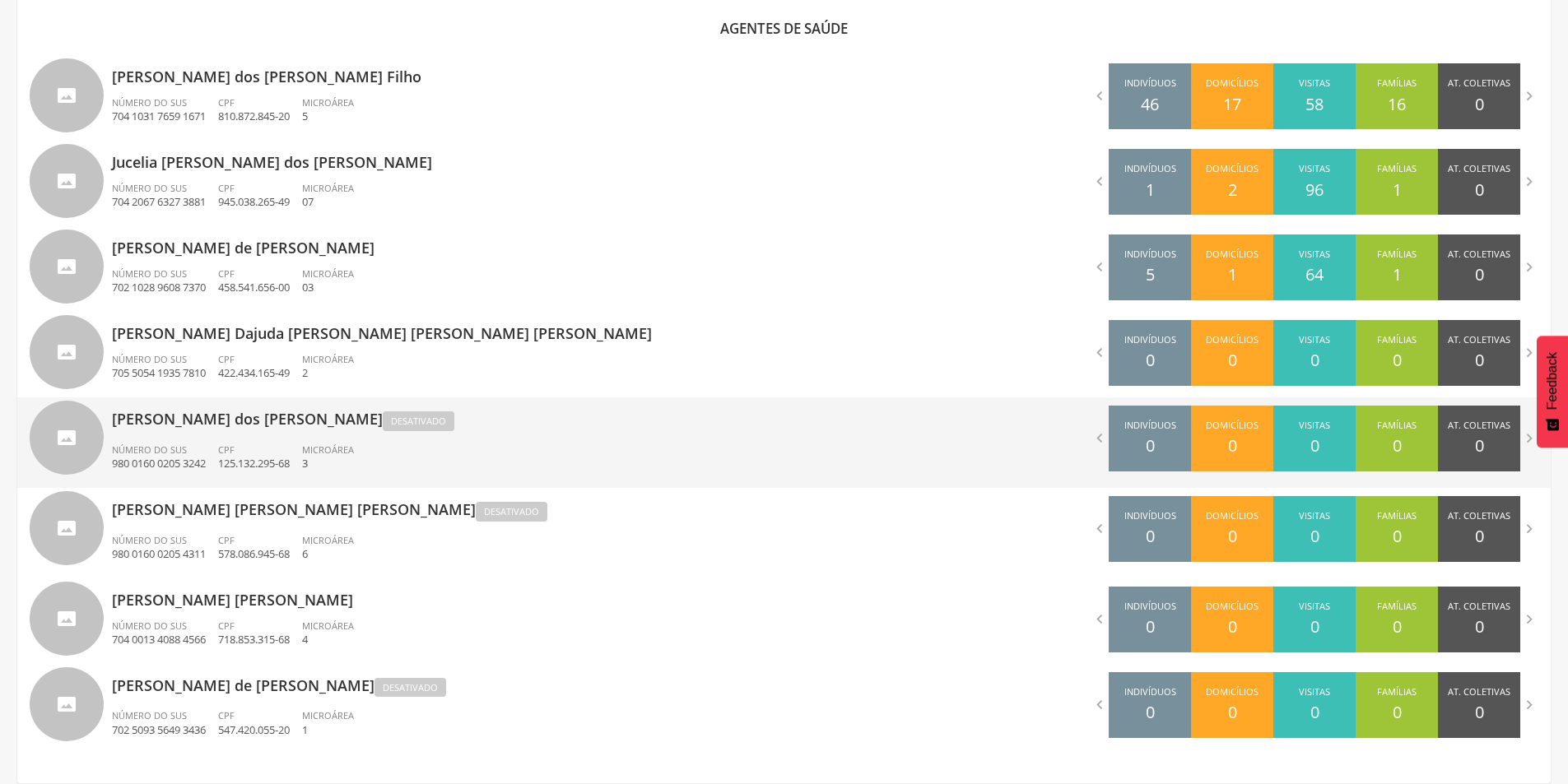
click at [327, 454] on span "Microárea" at bounding box center [327, 449] width 52 height 12
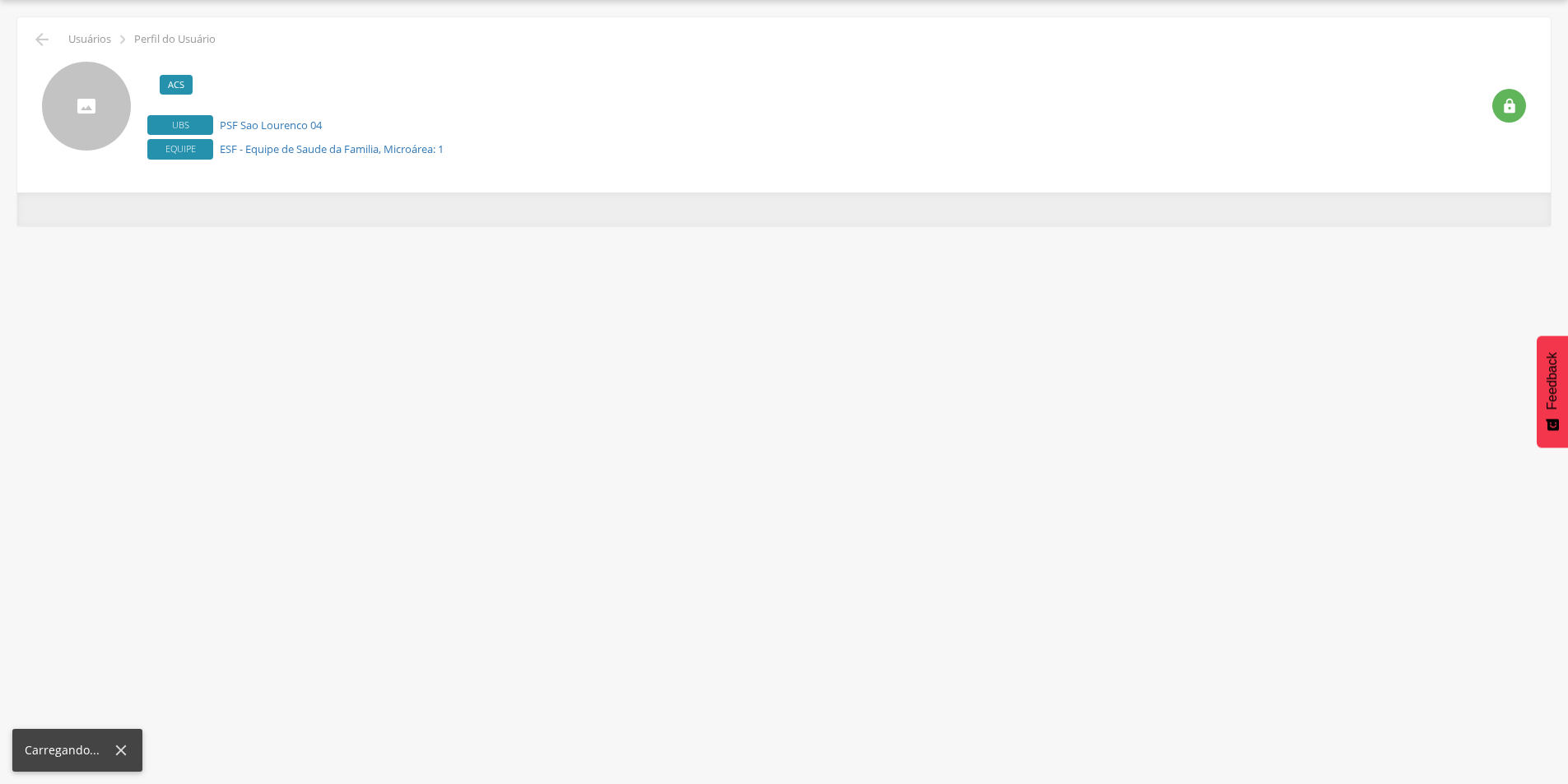
scroll to position [49, 0]
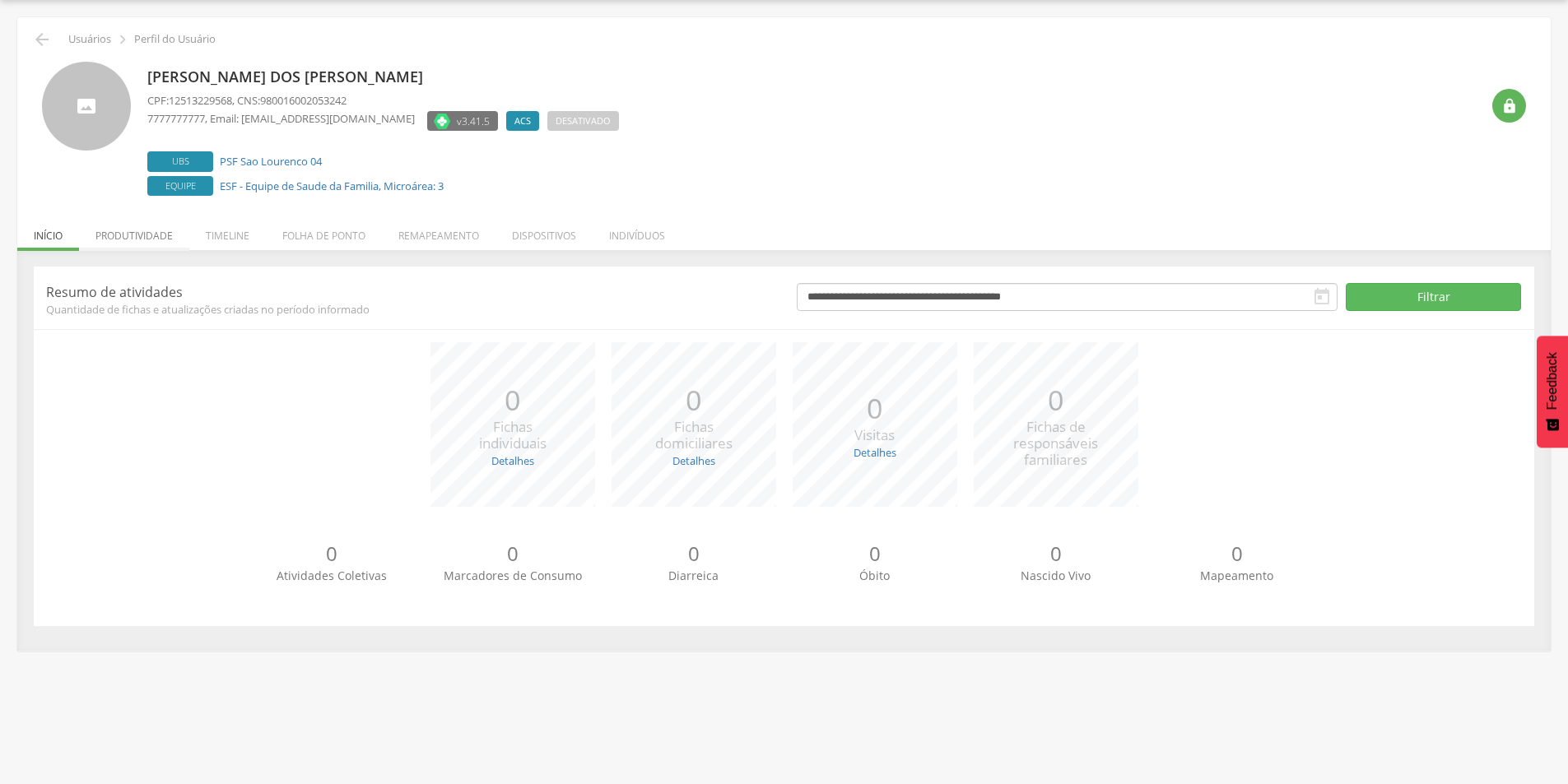
click at [145, 226] on li "Produtividade" at bounding box center [134, 232] width 111 height 39
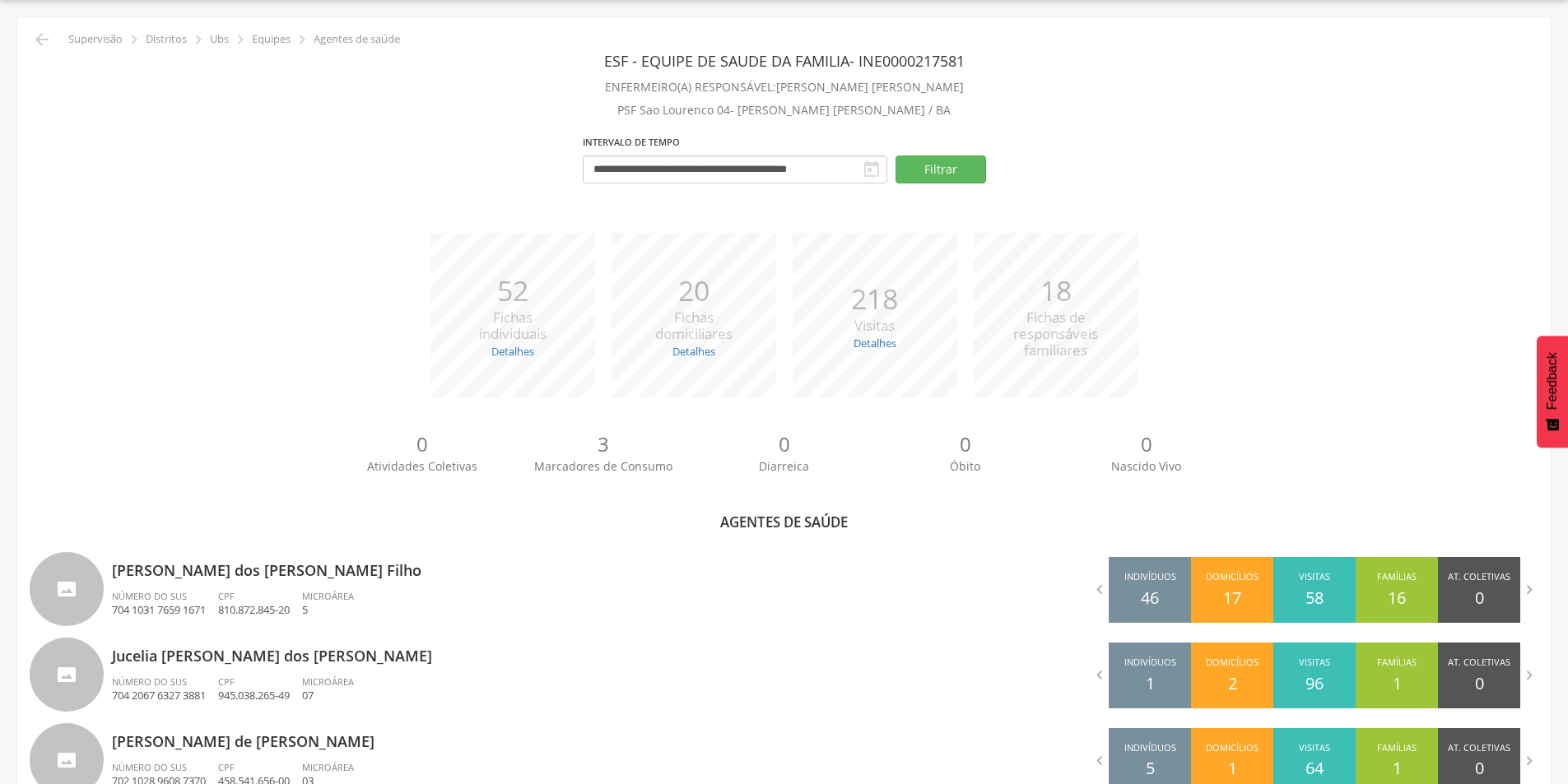
scroll to position [543, 0]
